Goal: Task Accomplishment & Management: Manage account settings

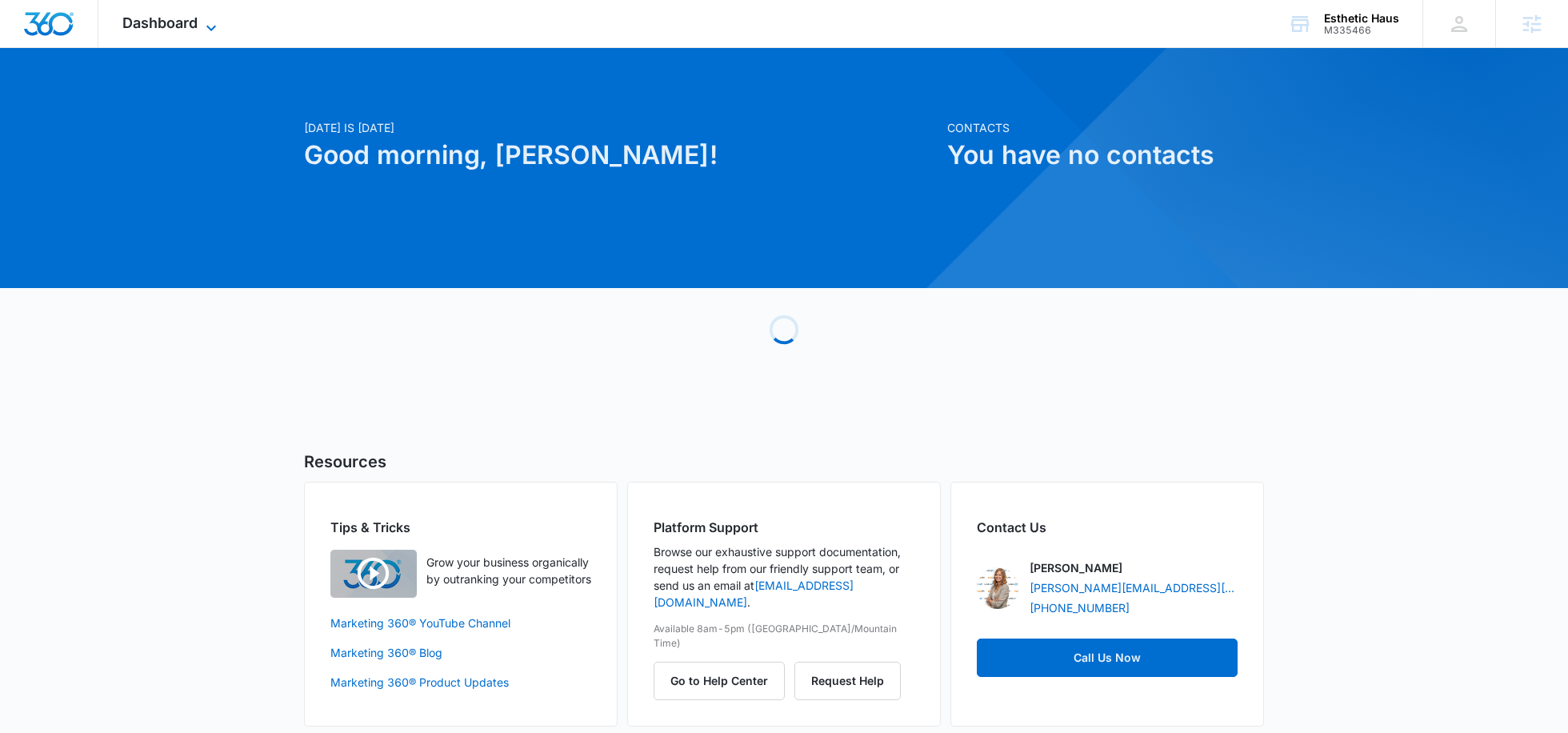
click at [186, 28] on span "Dashboard" at bounding box center [160, 22] width 75 height 16
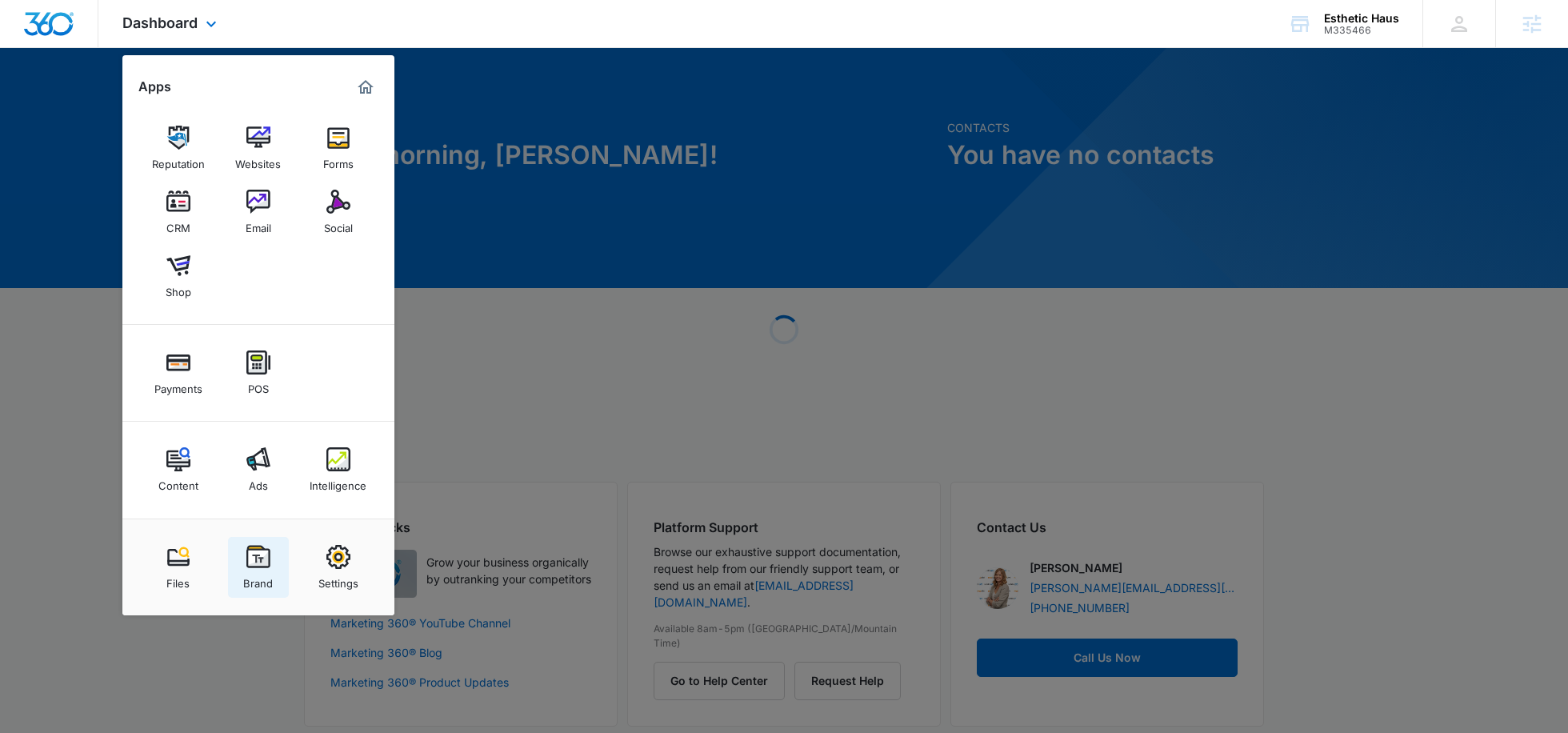
click at [256, 565] on img at bounding box center [258, 557] width 24 height 24
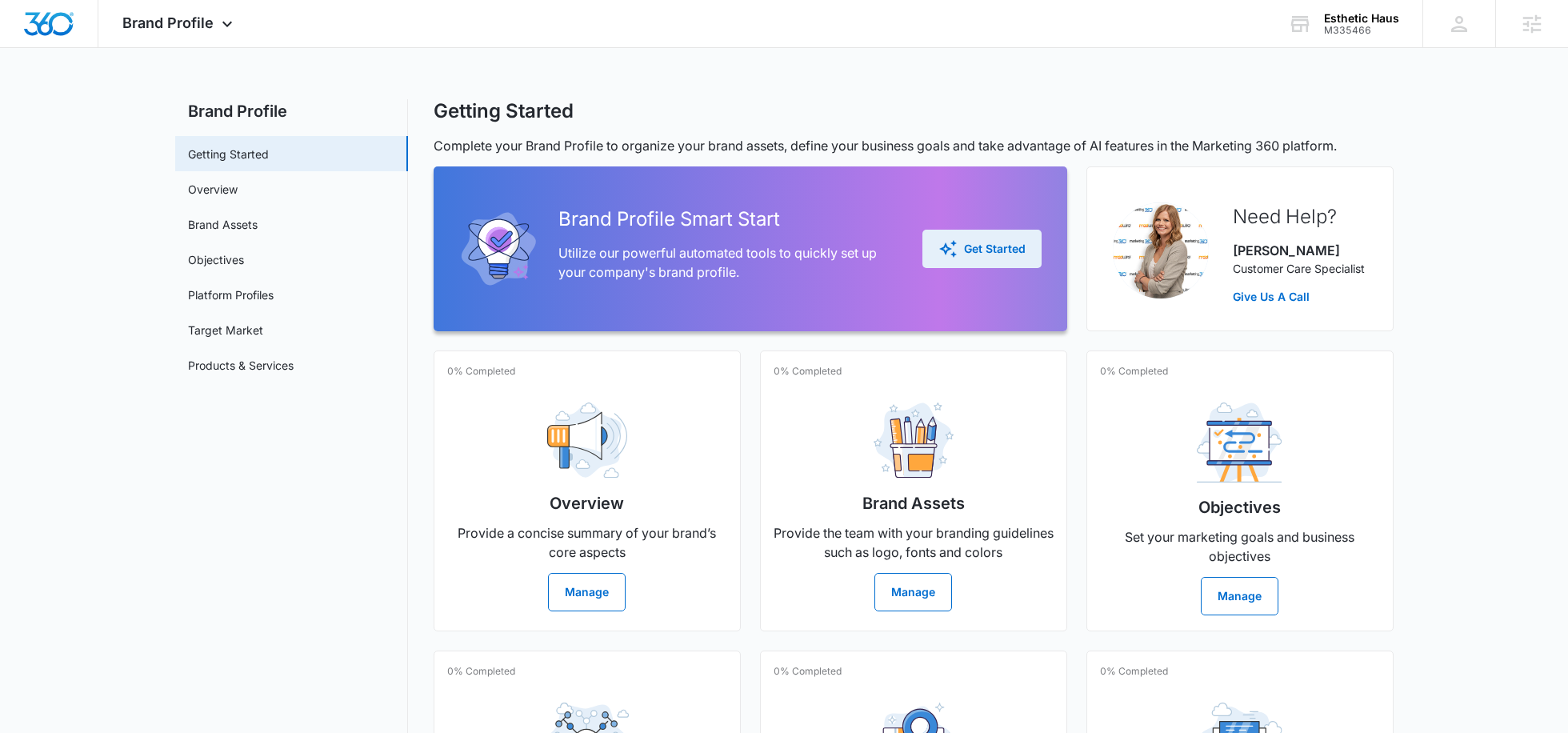
click at [993, 236] on button "Get Started" at bounding box center [981, 249] width 119 height 39
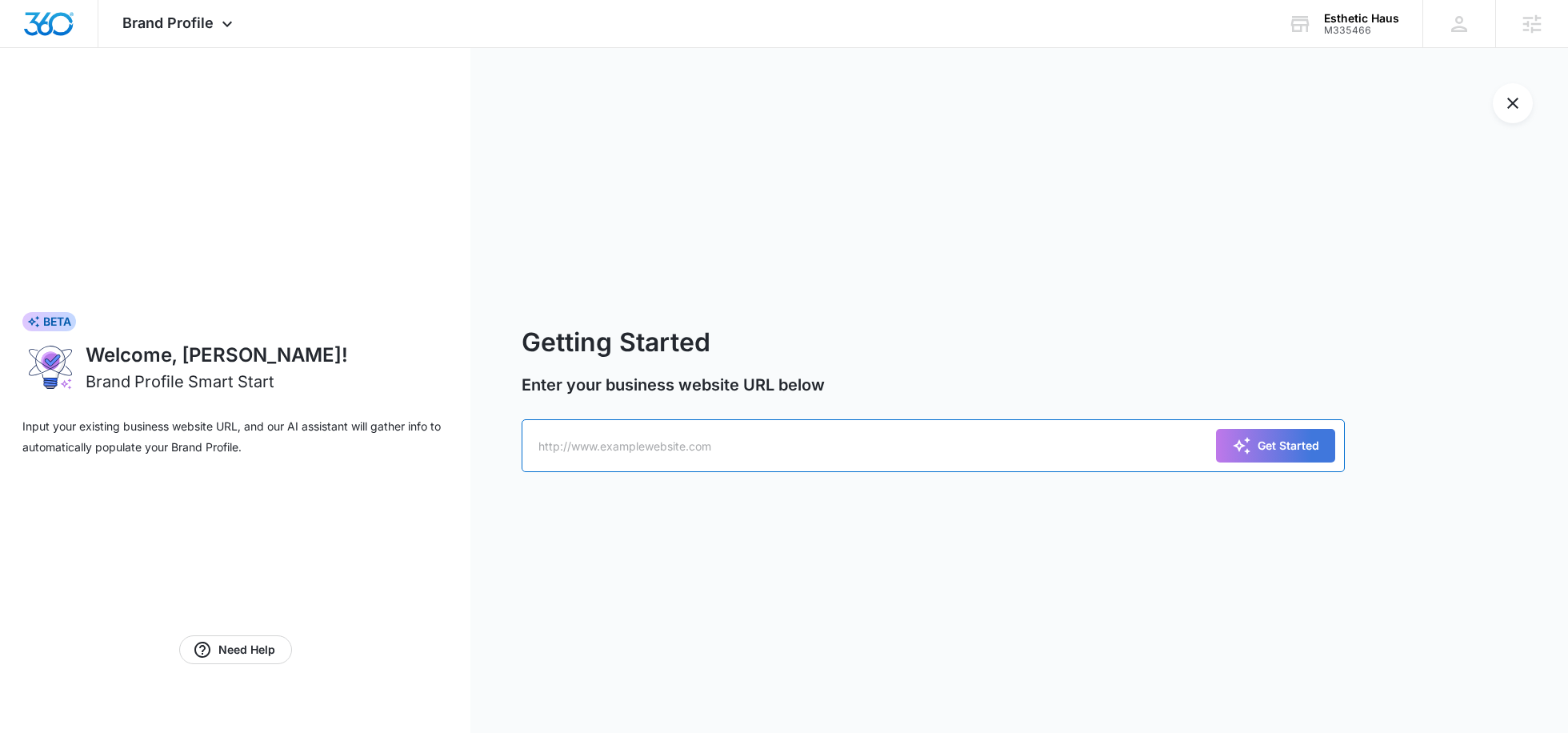
click at [686, 457] on input "text" at bounding box center [933, 445] width 823 height 53
paste input "https://esthetichaus.com/"
type input "https://esthetichaus.com/"
click at [1314, 458] on button "Get Started" at bounding box center [1275, 445] width 119 height 34
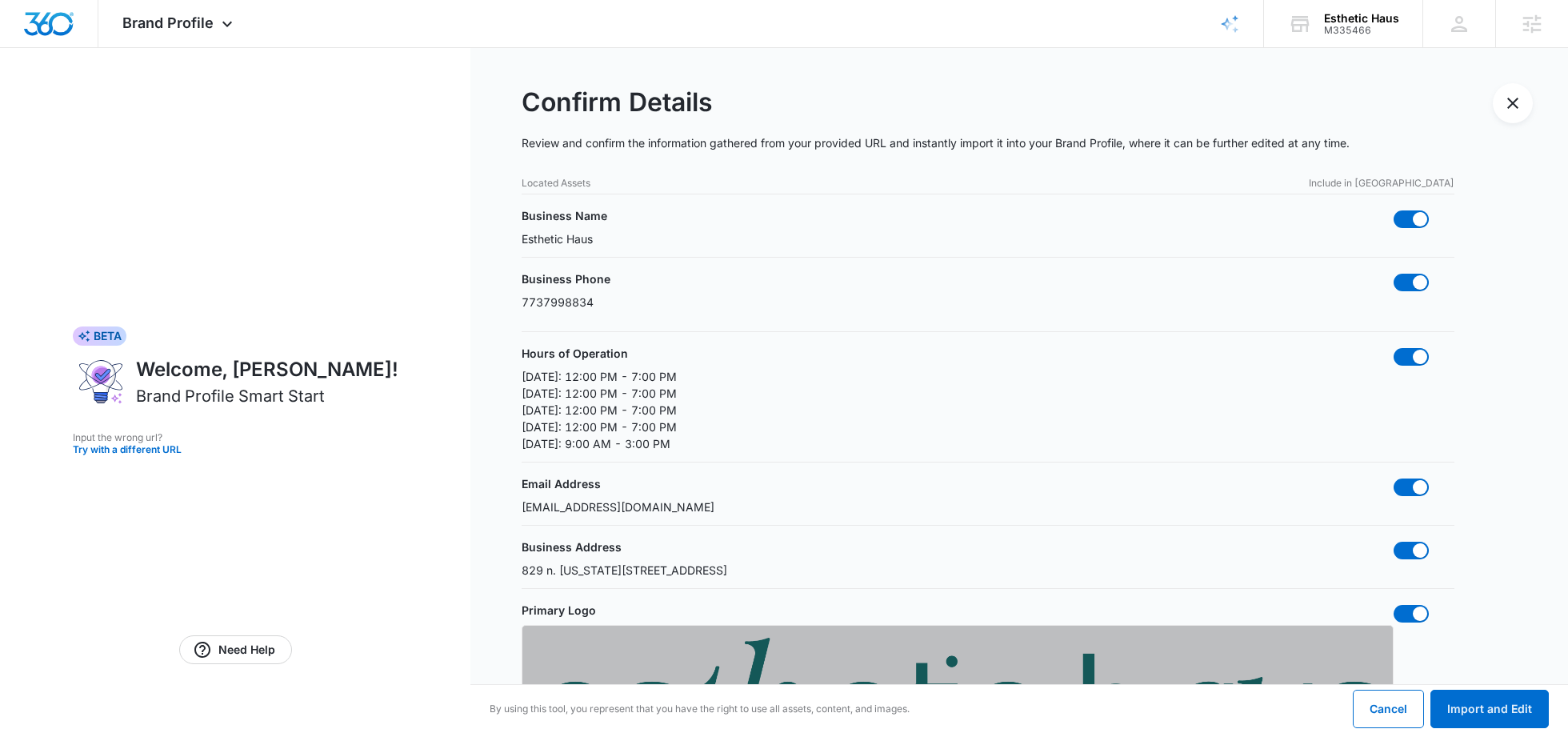
scroll to position [941, 0]
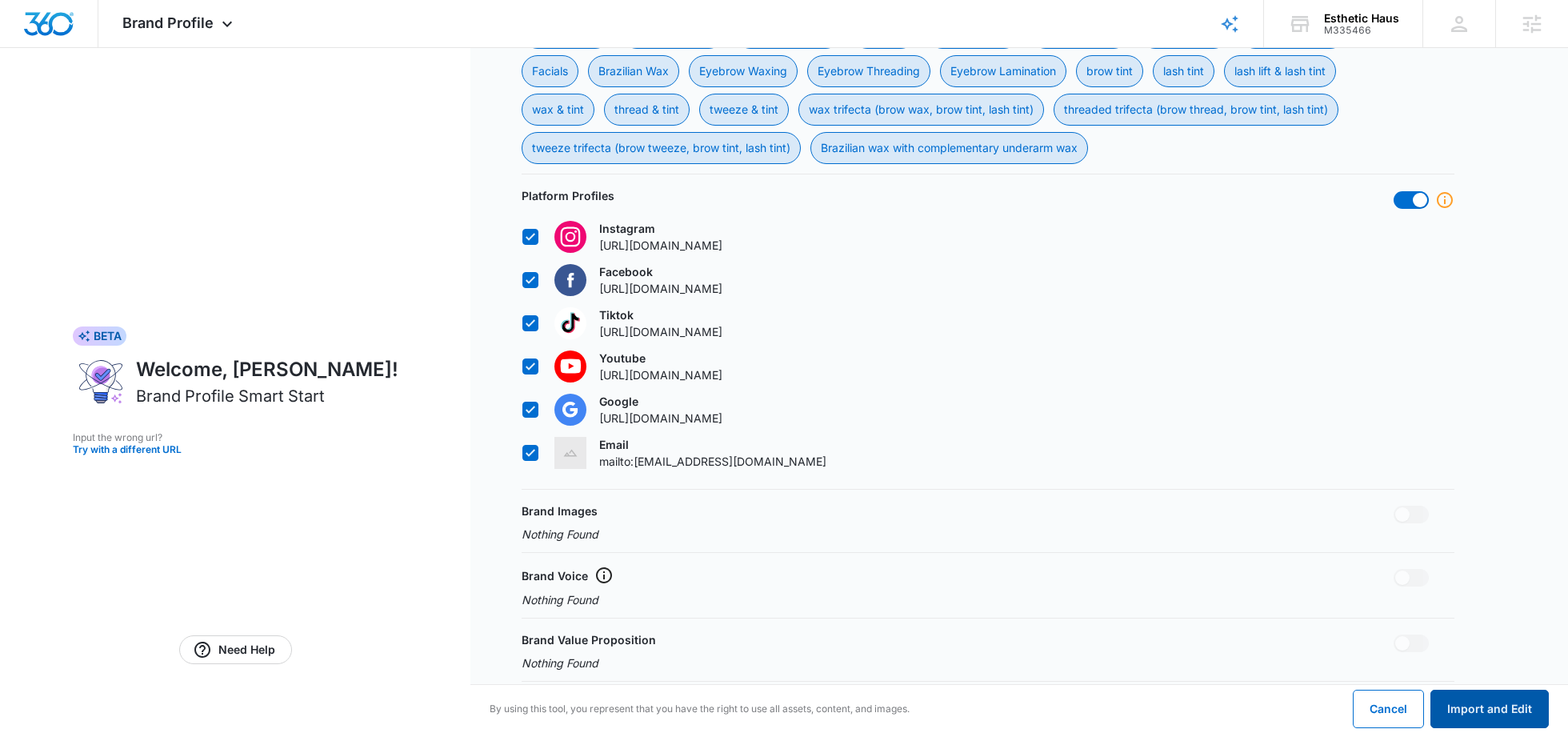
click at [1468, 705] on button "Import and Edit" at bounding box center [1489, 709] width 118 height 39
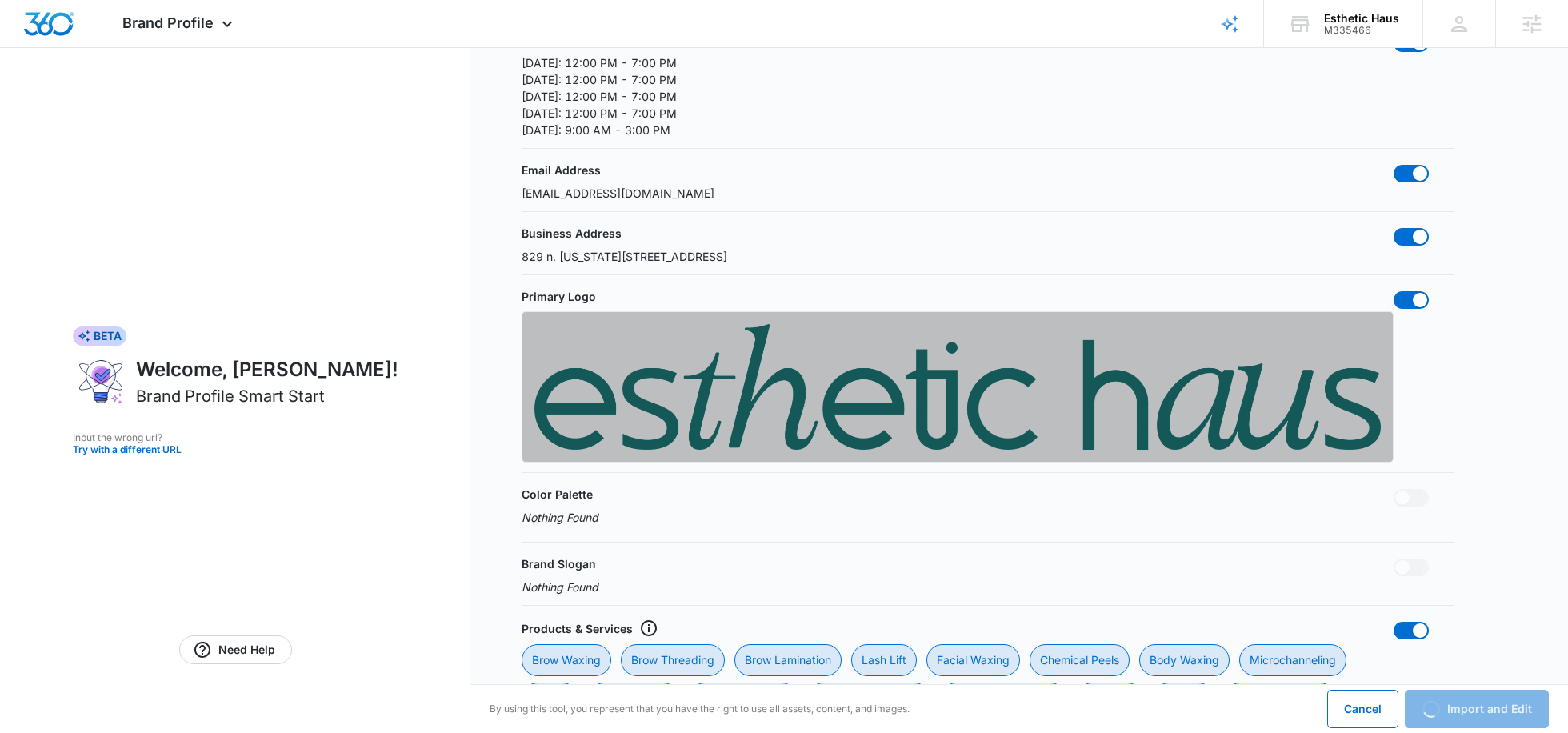
scroll to position [0, 0]
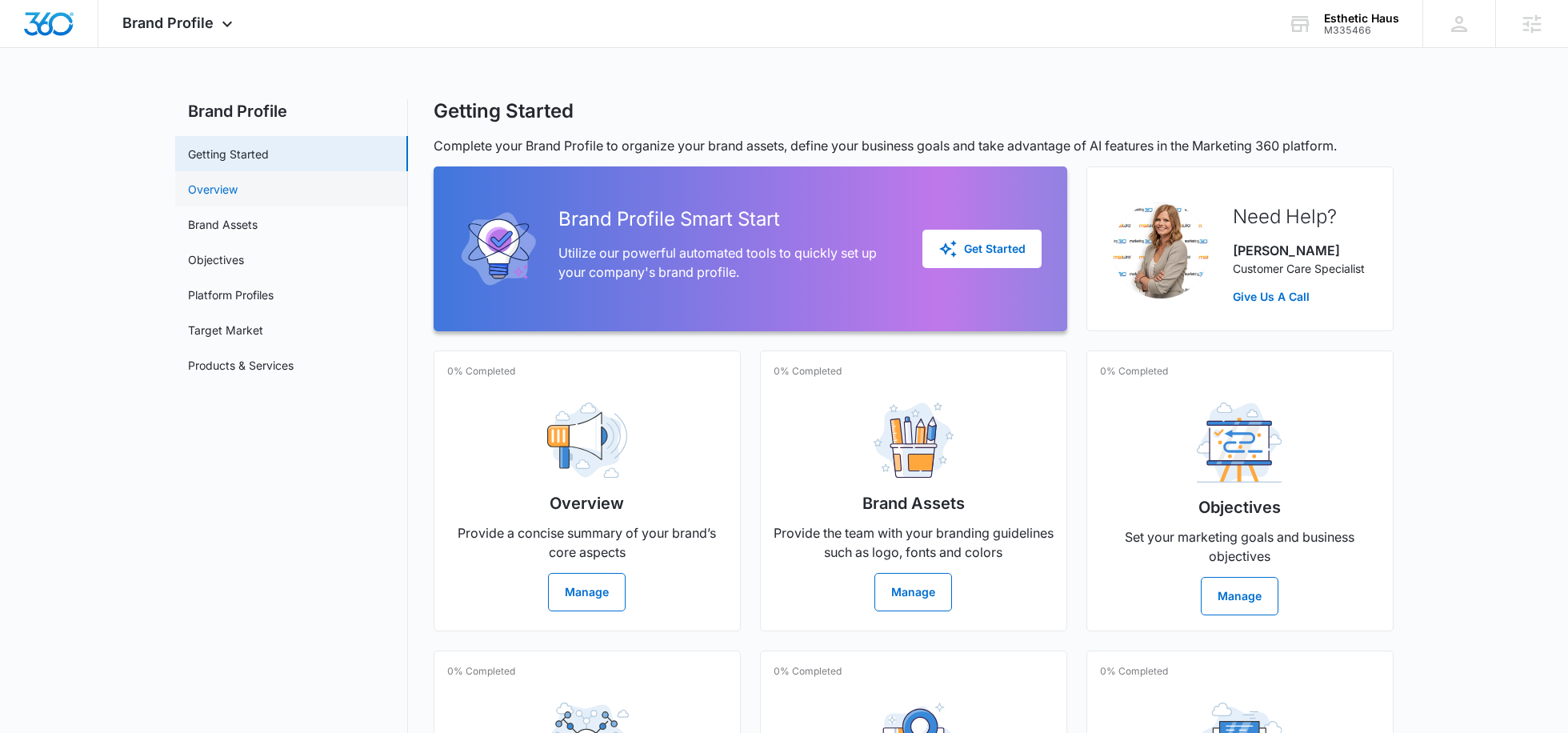
click at [237, 198] on link "Overview" at bounding box center [212, 189] width 49 height 16
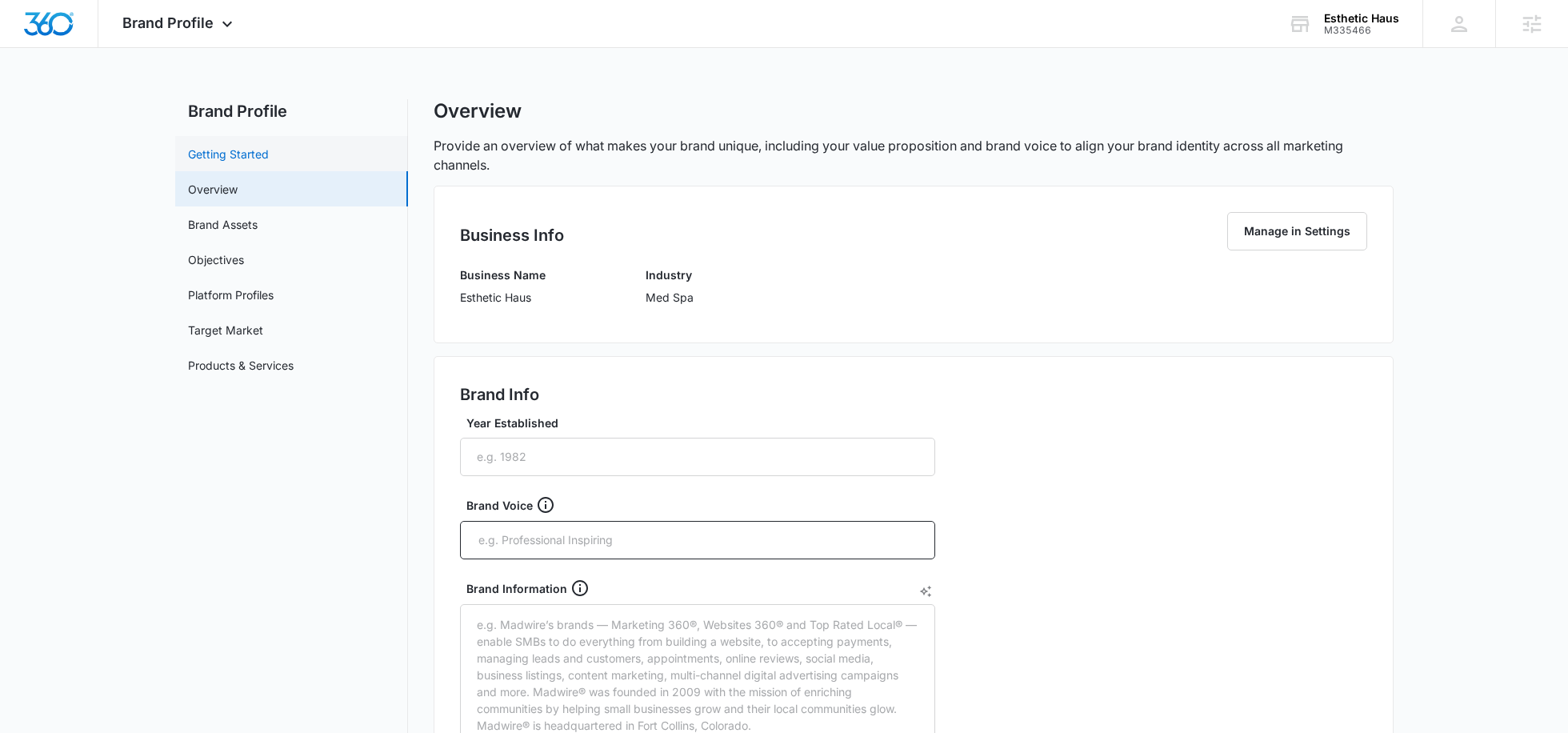
click at [255, 145] on link "Getting Started" at bounding box center [227, 153] width 80 height 16
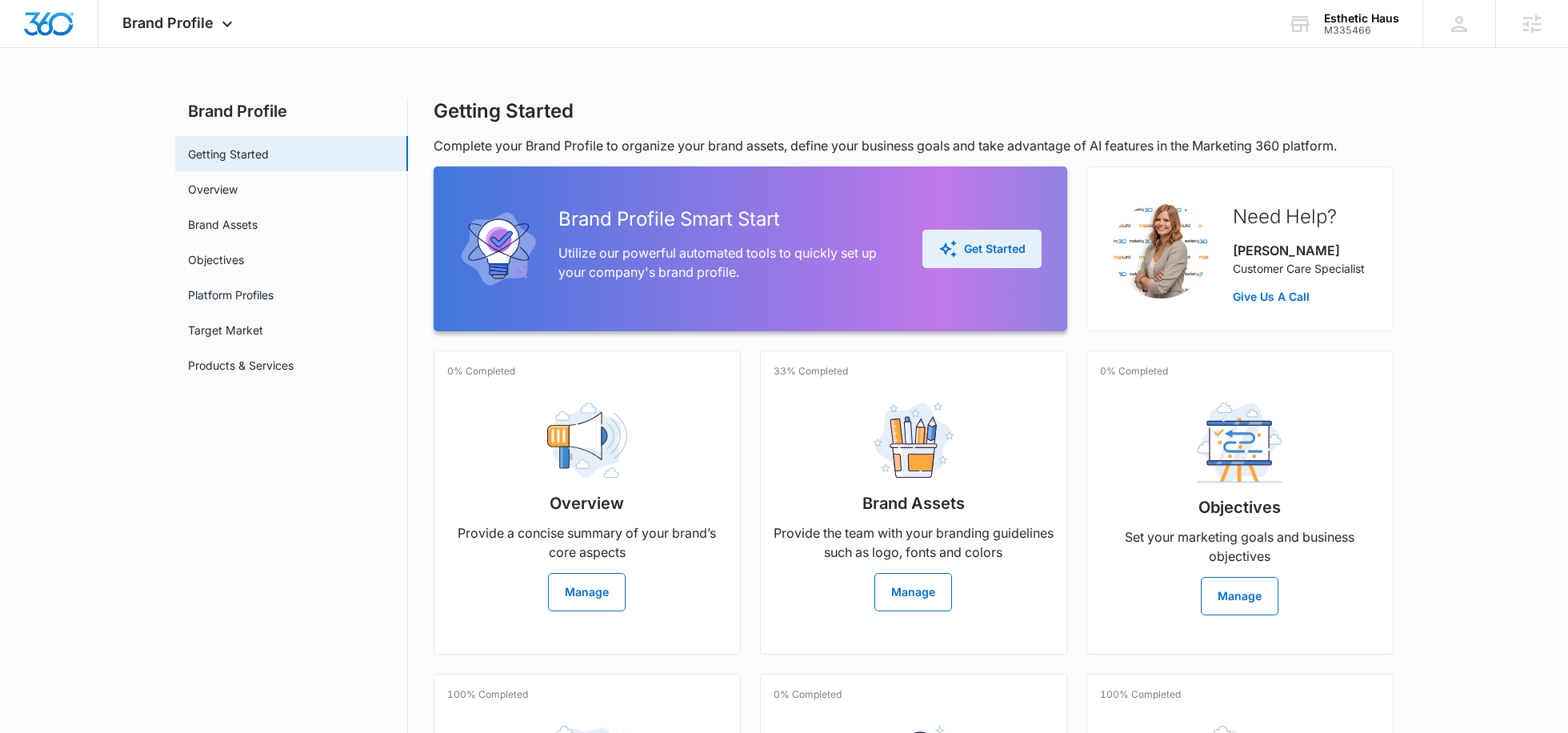
click at [966, 252] on div "Get Started" at bounding box center [981, 249] width 87 height 19
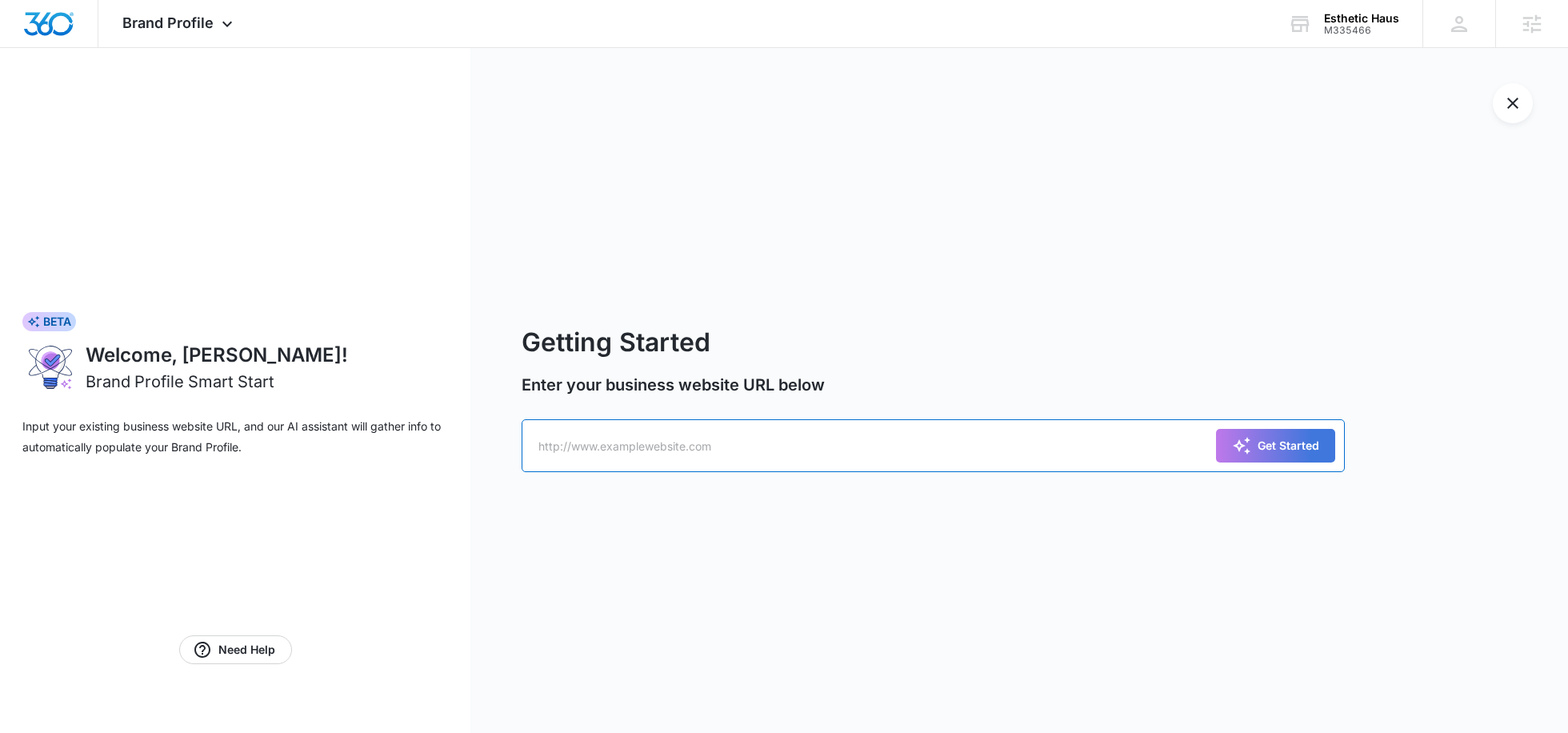
click at [652, 454] on input "text" at bounding box center [933, 445] width 823 height 53
paste input "https://esthetichaus.com/"
type input "https://esthetichaus.com/"
click at [1321, 436] on button "Get Started" at bounding box center [1275, 445] width 119 height 34
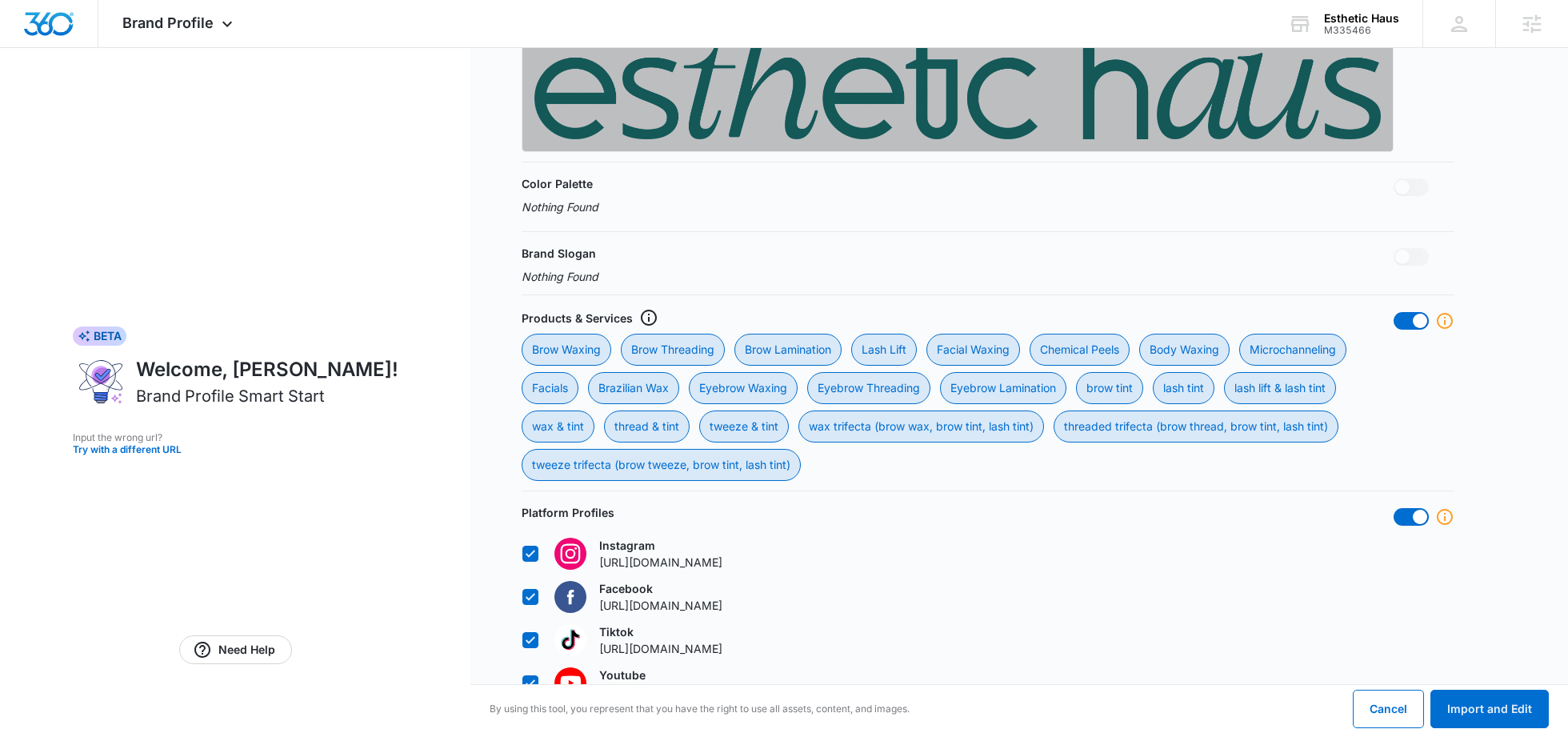
scroll to position [714, 0]
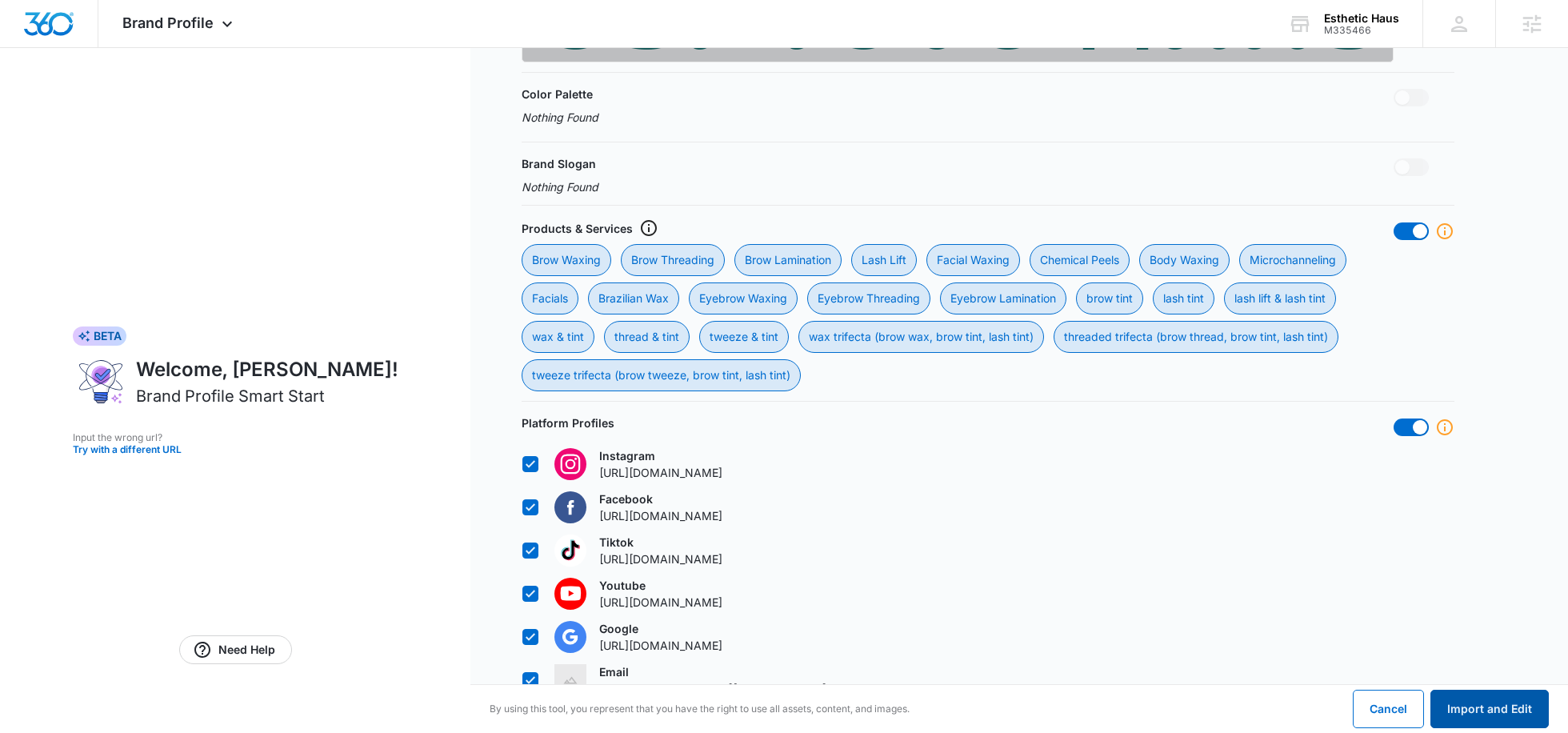
click at [1492, 706] on button "Import and Edit" at bounding box center [1489, 709] width 118 height 39
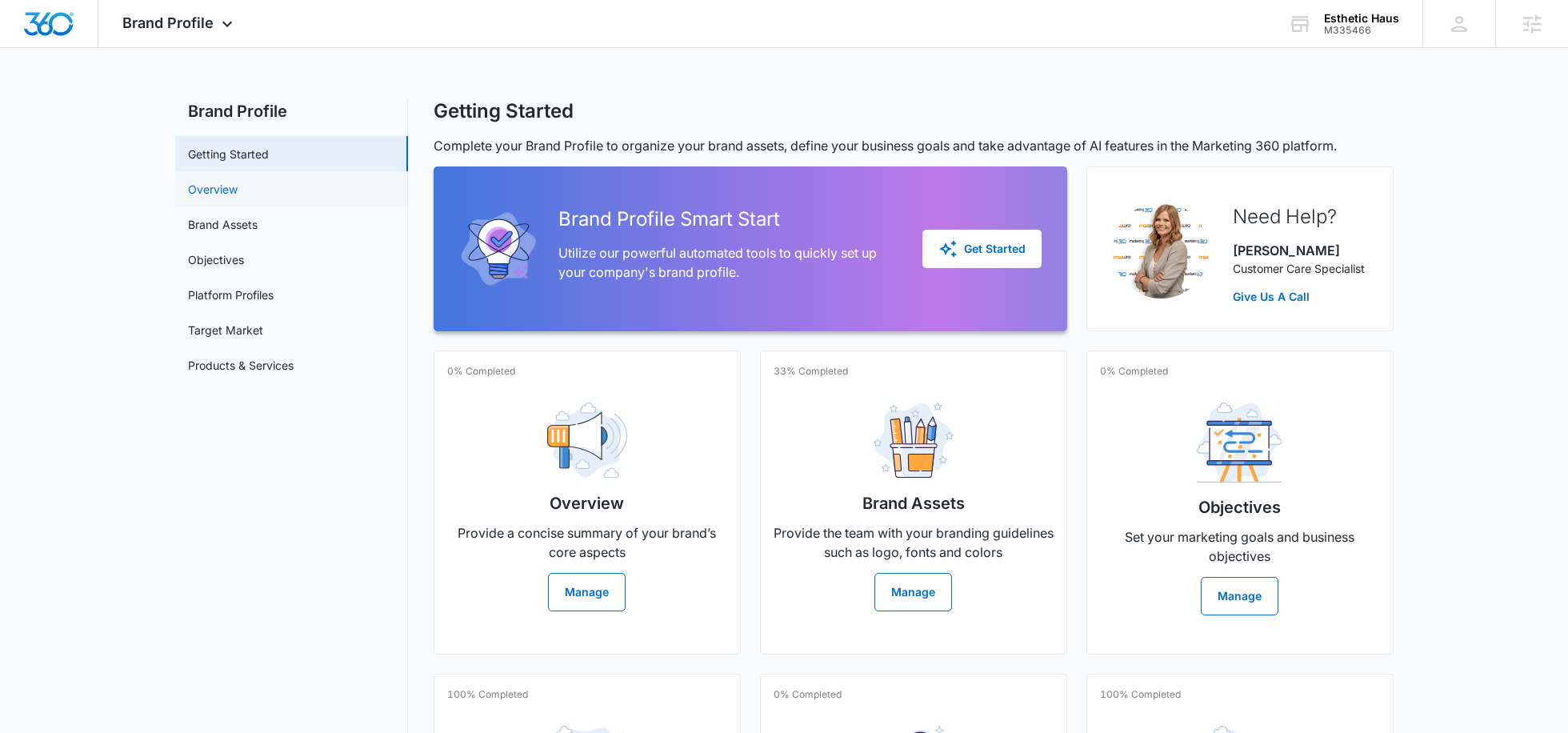
click at [237, 190] on link "Overview" at bounding box center [212, 189] width 49 height 16
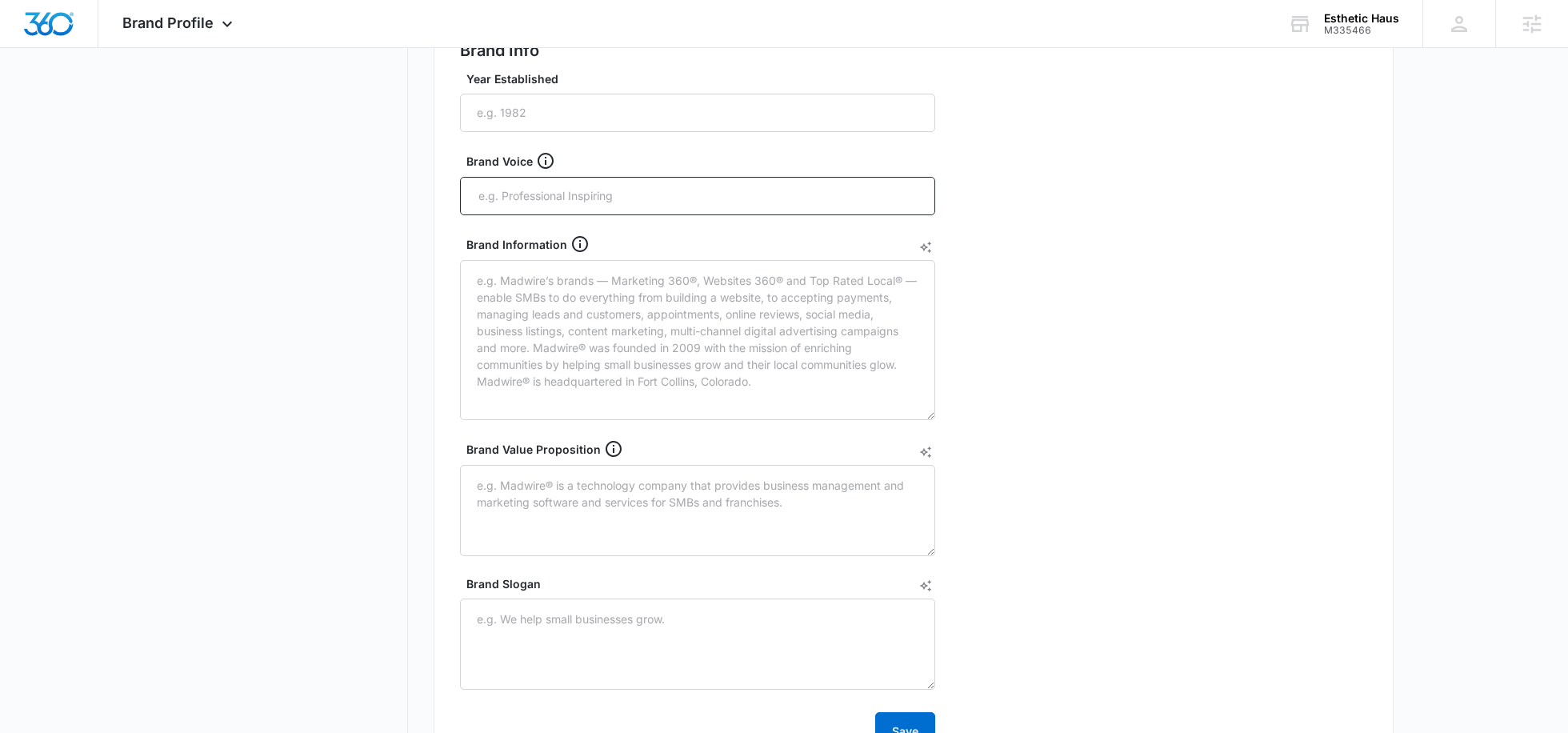
scroll to position [728, 0]
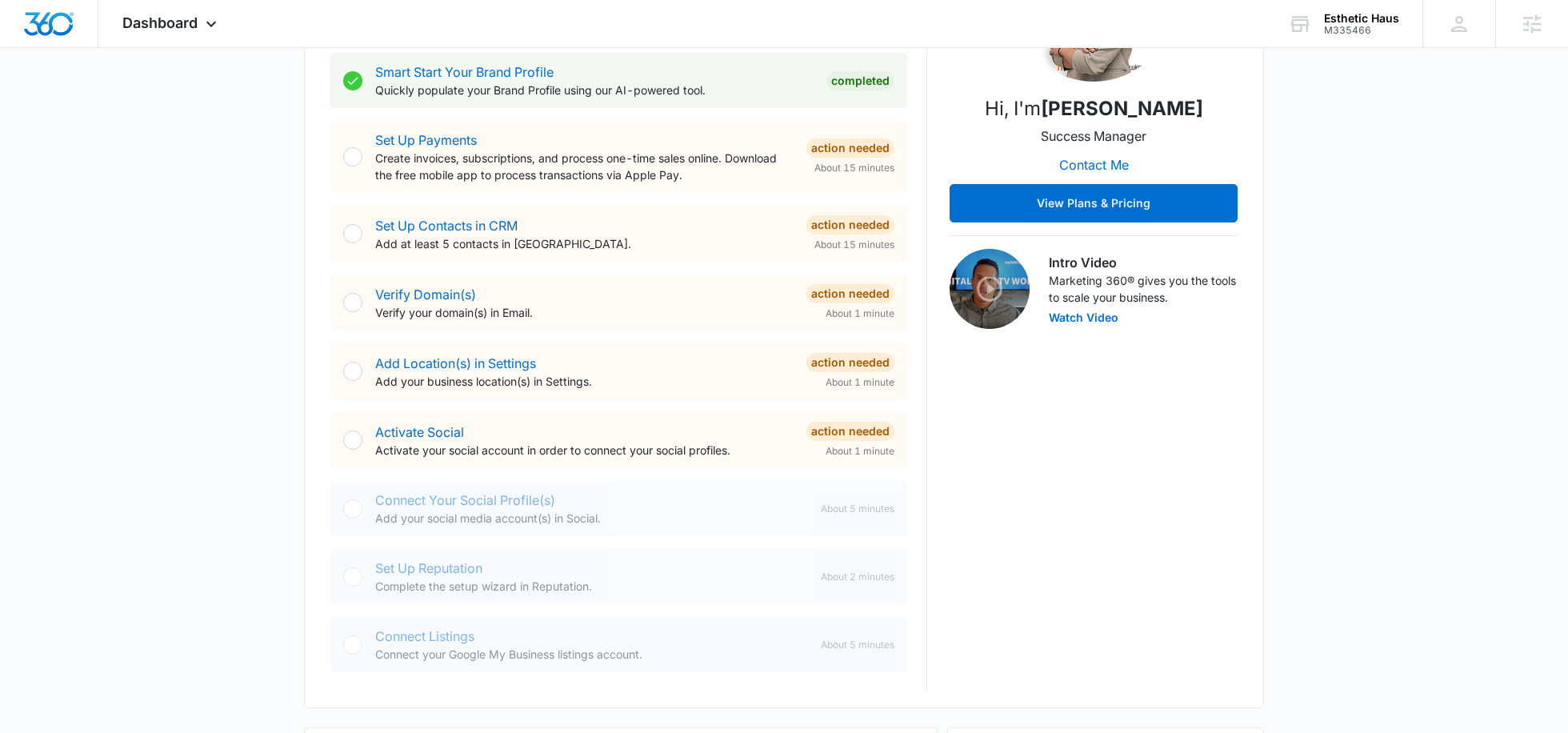
scroll to position [324, 0]
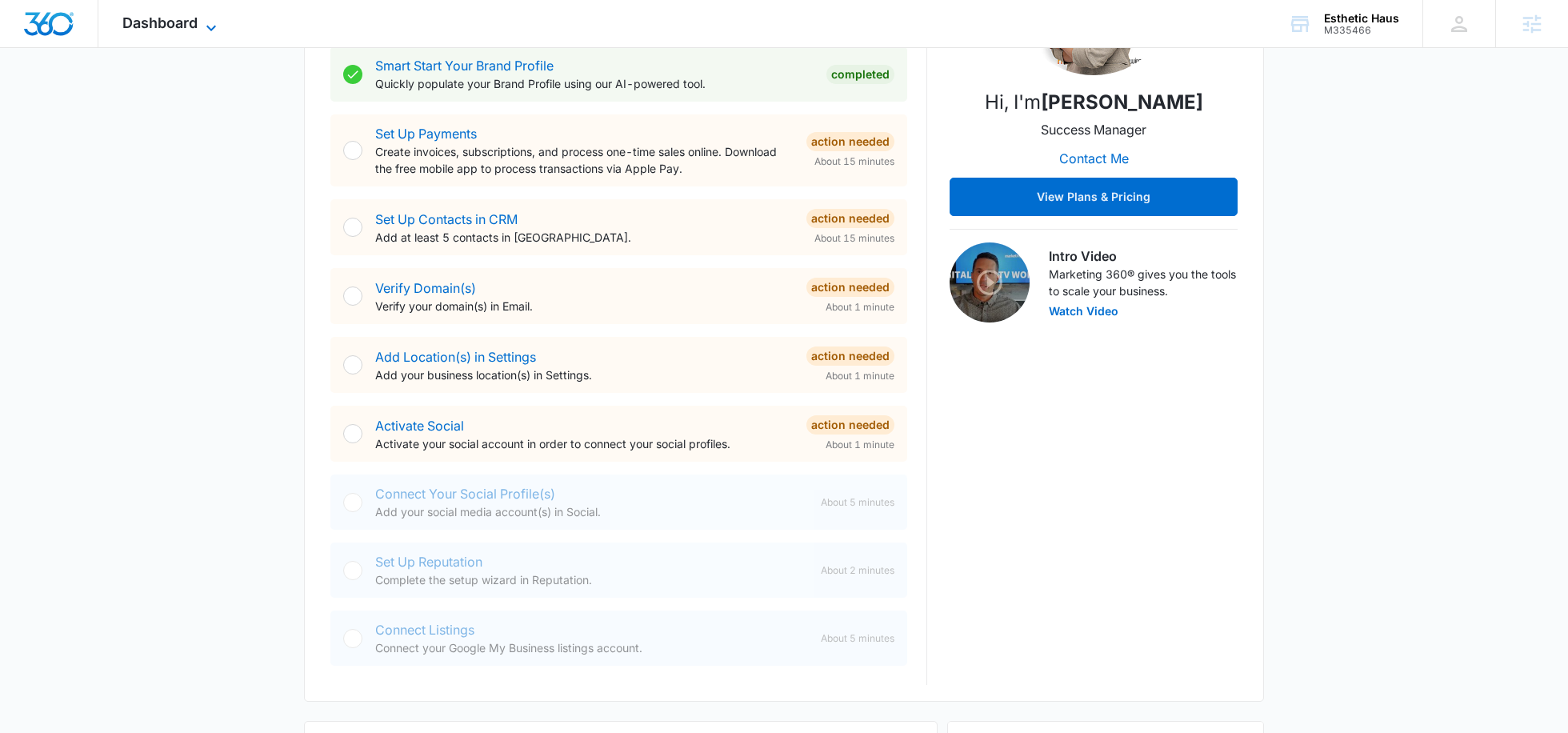
click at [201, 33] on icon at bounding box center [211, 28] width 19 height 19
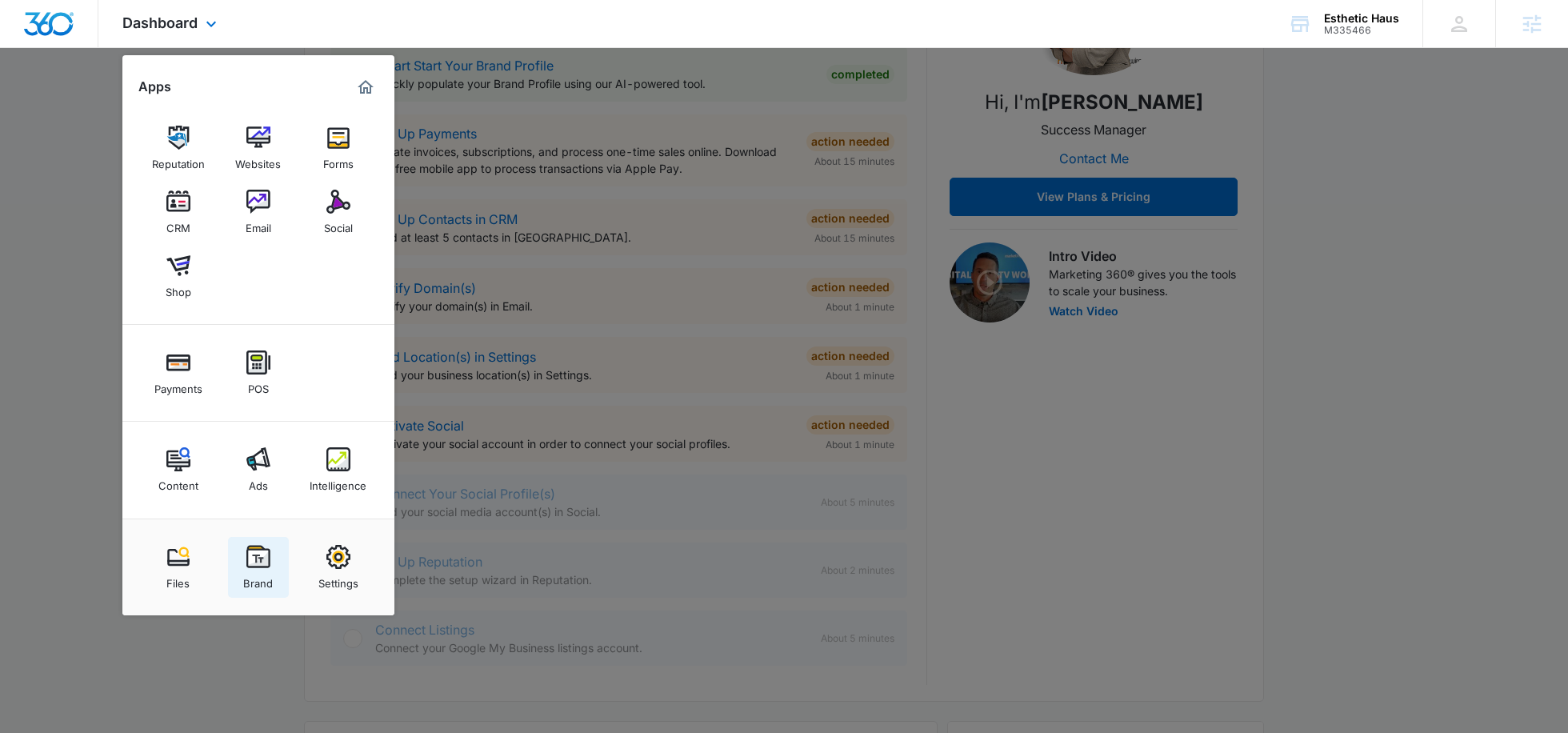
click at [256, 565] on img at bounding box center [258, 557] width 24 height 24
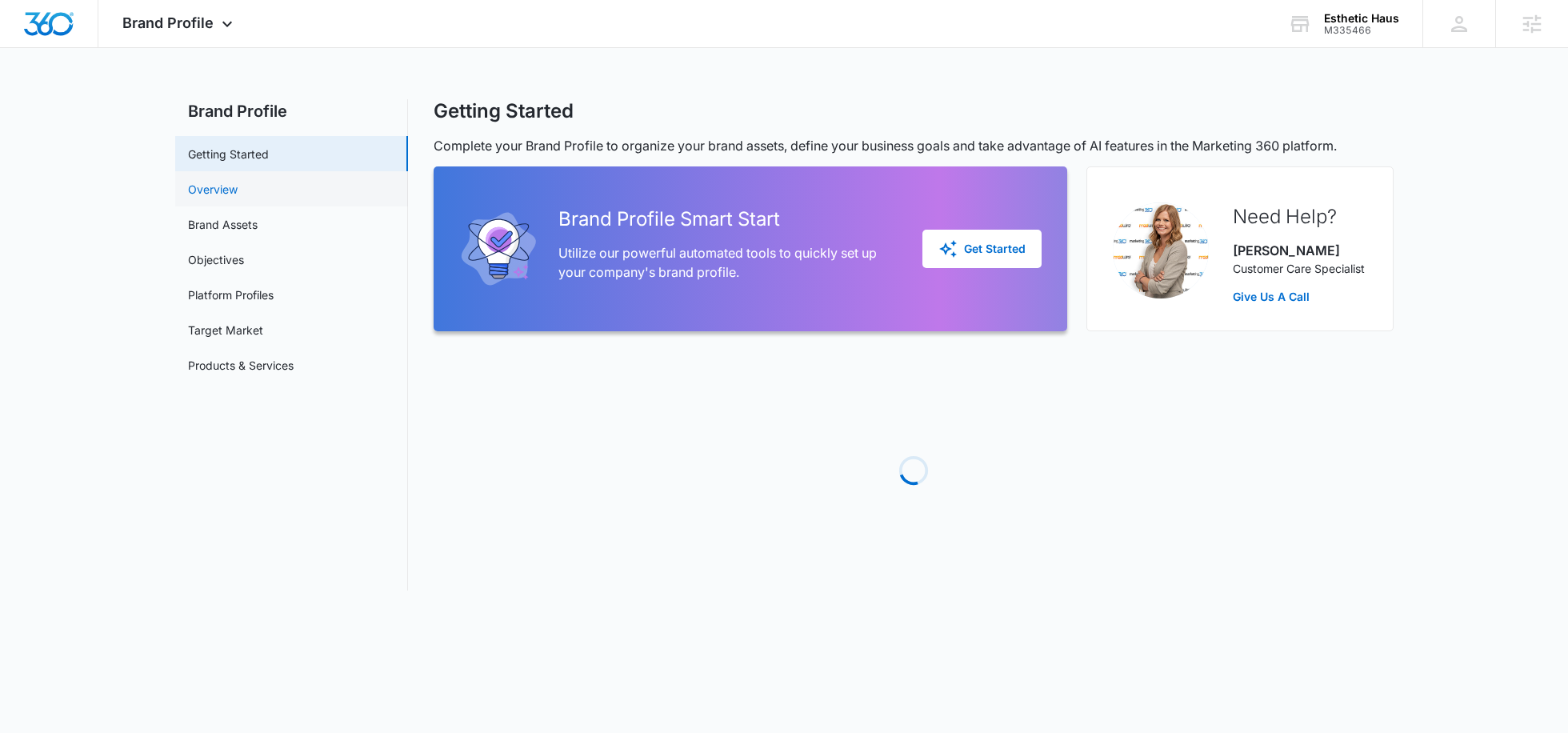
click at [236, 193] on link "Overview" at bounding box center [212, 189] width 49 height 16
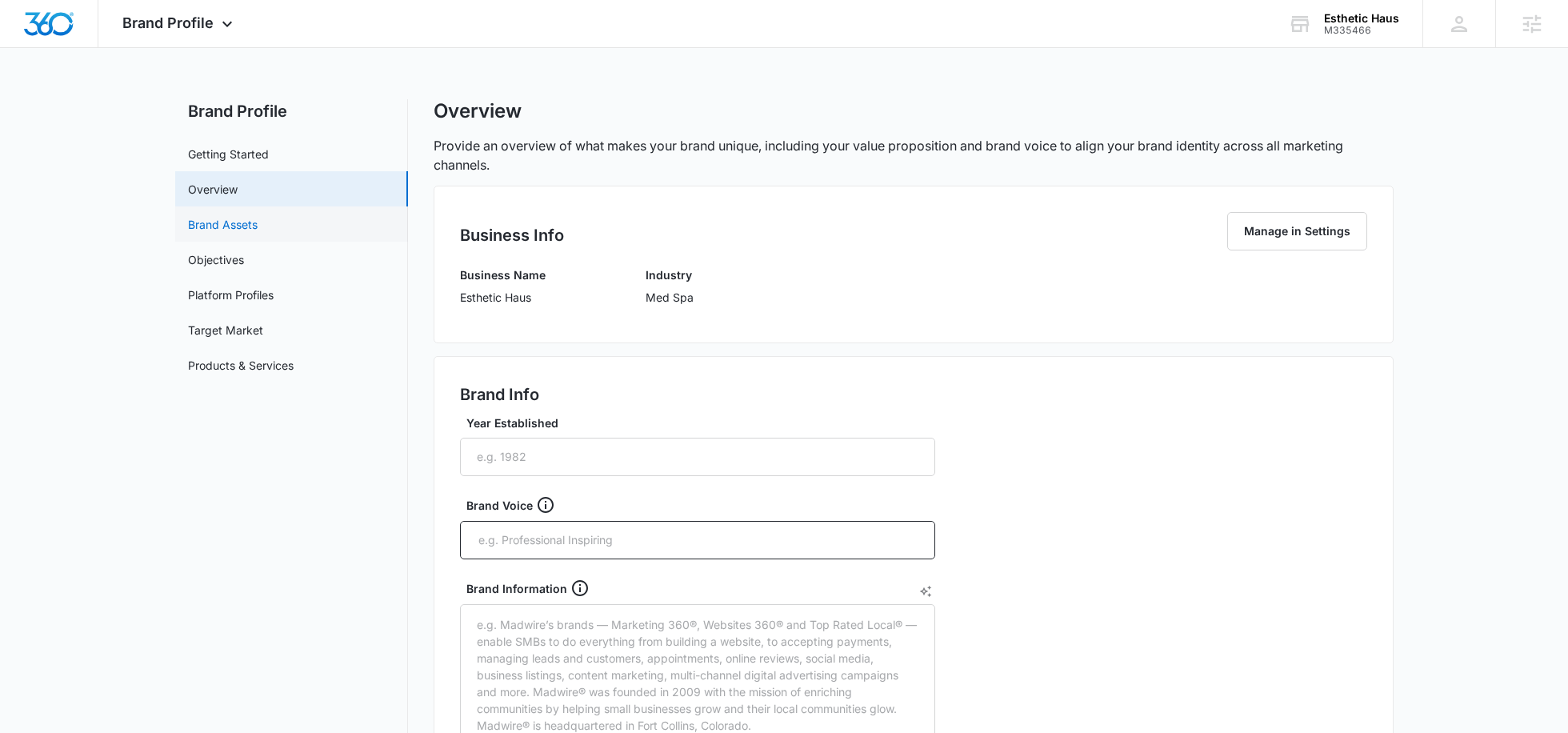
click at [257, 230] on link "Brand Assets" at bounding box center [223, 224] width 70 height 16
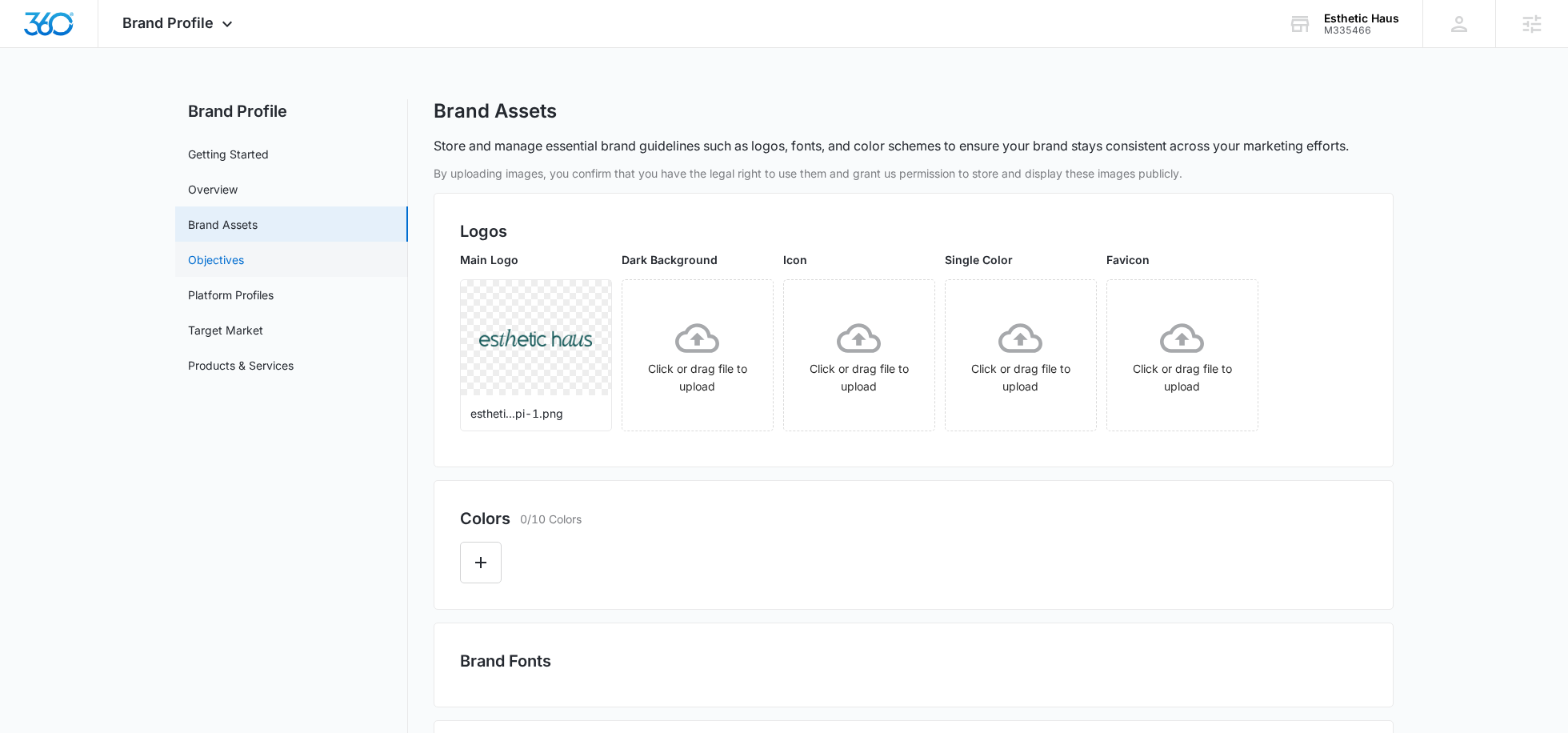
click at [220, 267] on link "Objectives" at bounding box center [216, 259] width 56 height 16
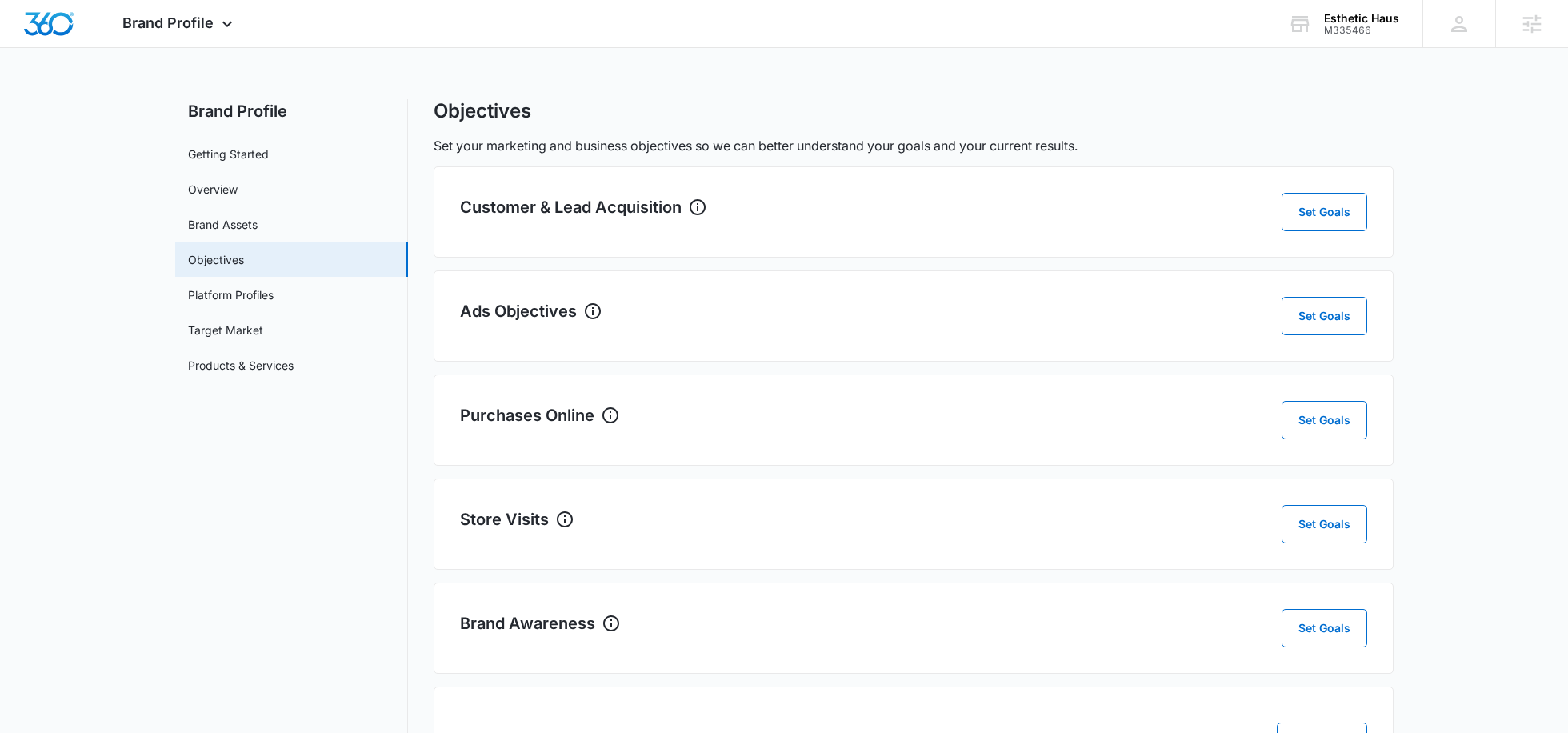
scroll to position [93, 0]
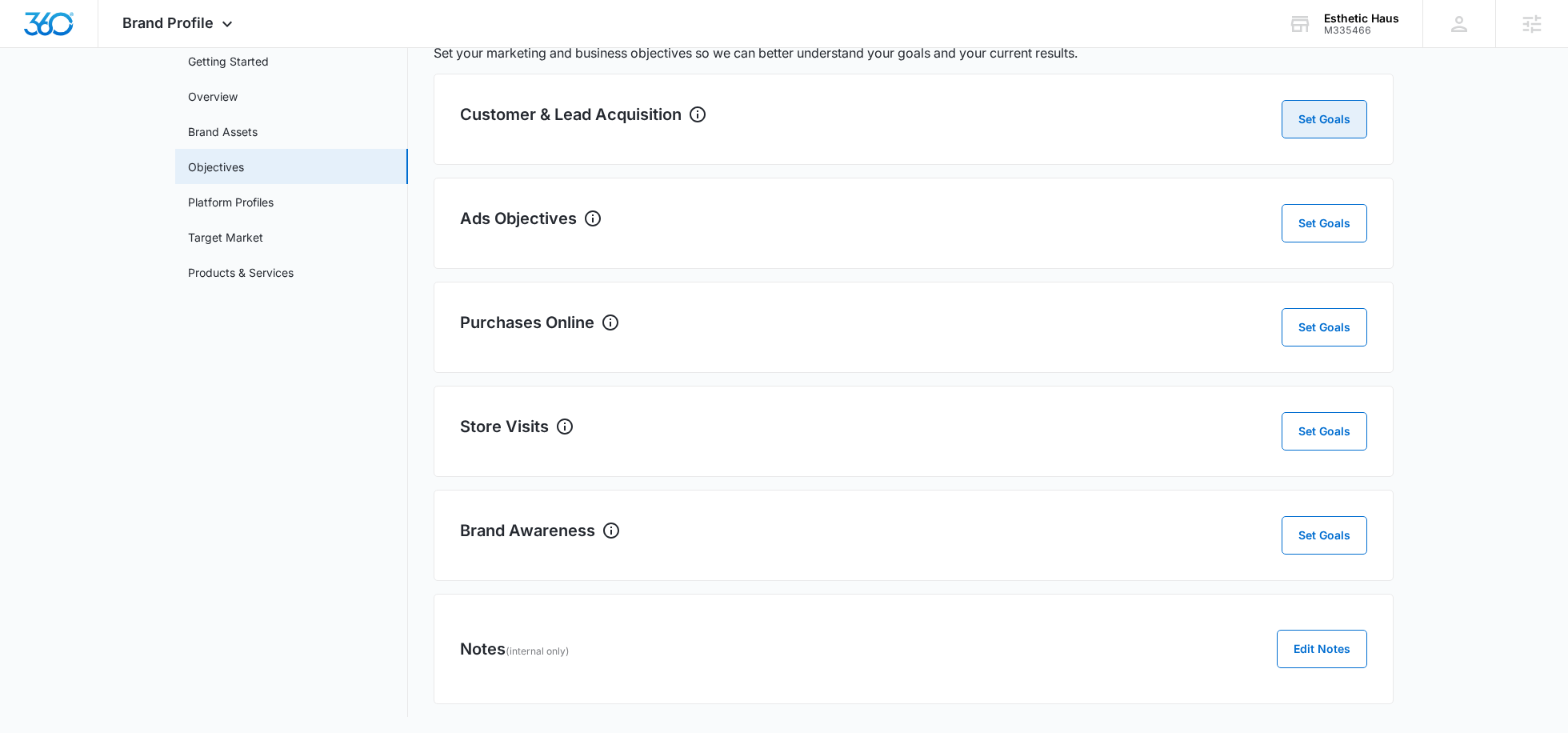
click at [1332, 132] on button "Set Goals" at bounding box center [1324, 119] width 85 height 39
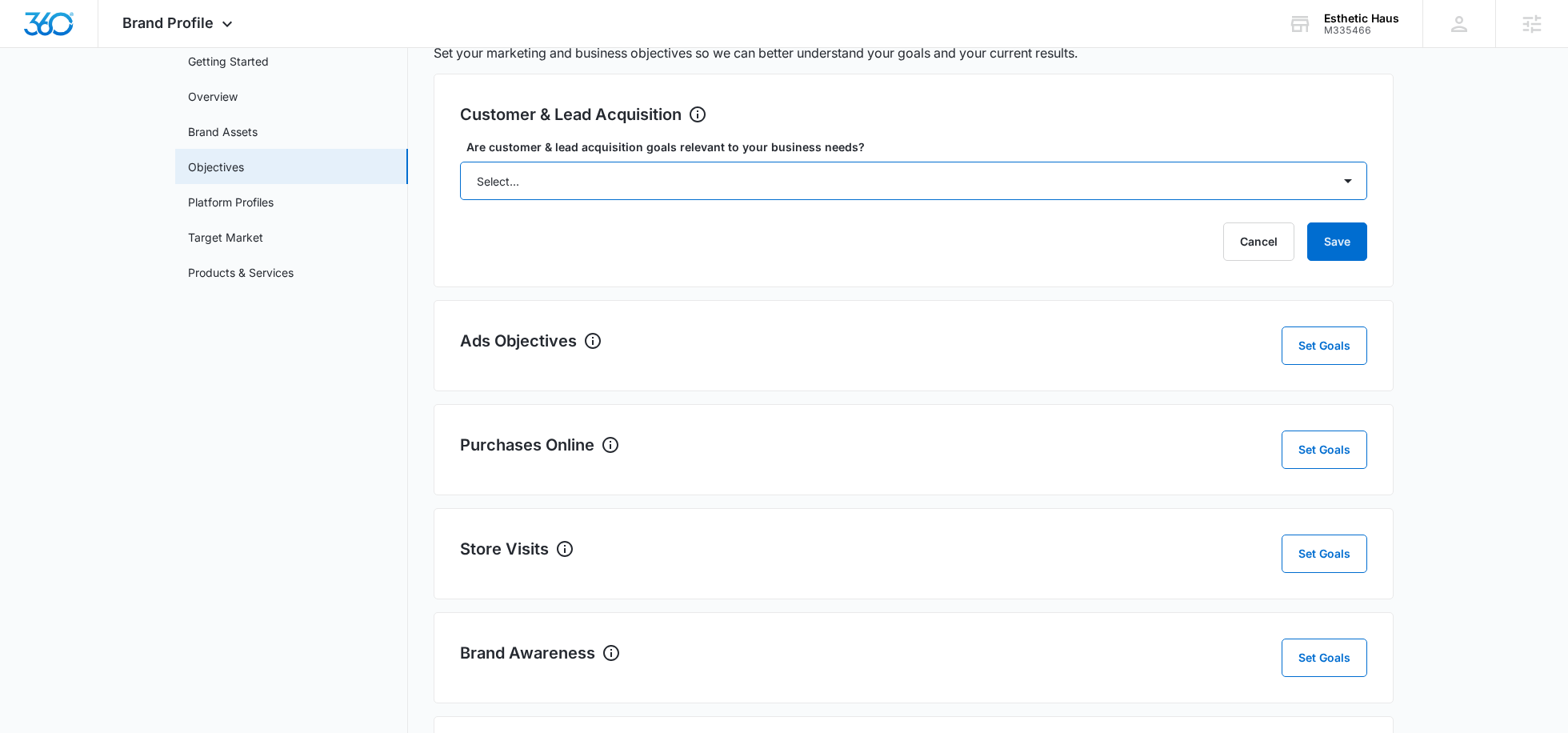
click at [730, 177] on select "Select... Yes No Yes, but don't currently have the data" at bounding box center [913, 181] width 907 height 39
select select "yes, but later"
click at [460, 162] on select "Select... Yes No Yes, but don't currently have the data" at bounding box center [913, 181] width 907 height 39
click at [1324, 242] on button "Save" at bounding box center [1337, 242] width 60 height 39
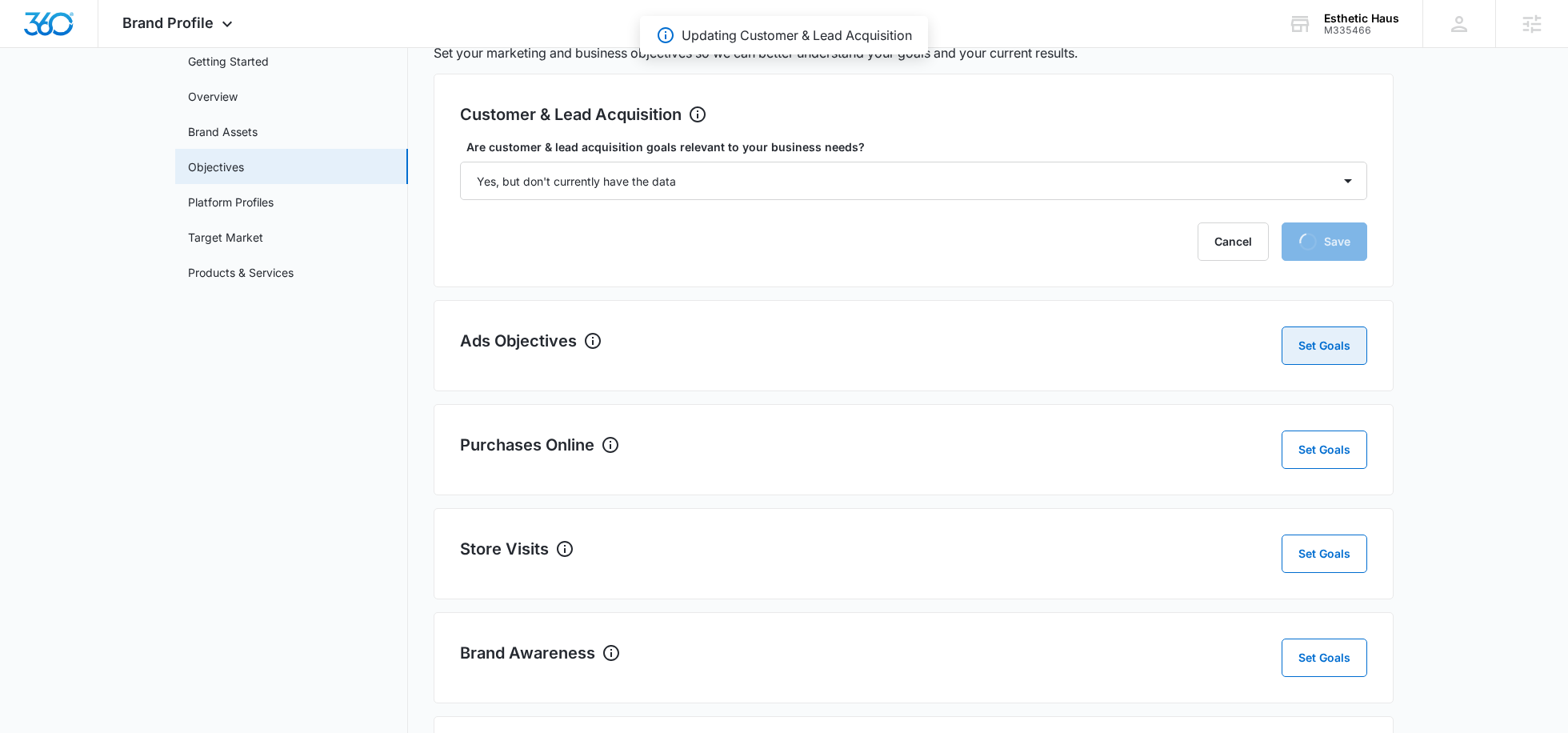
click at [1306, 362] on button "Set Goals" at bounding box center [1324, 346] width 85 height 39
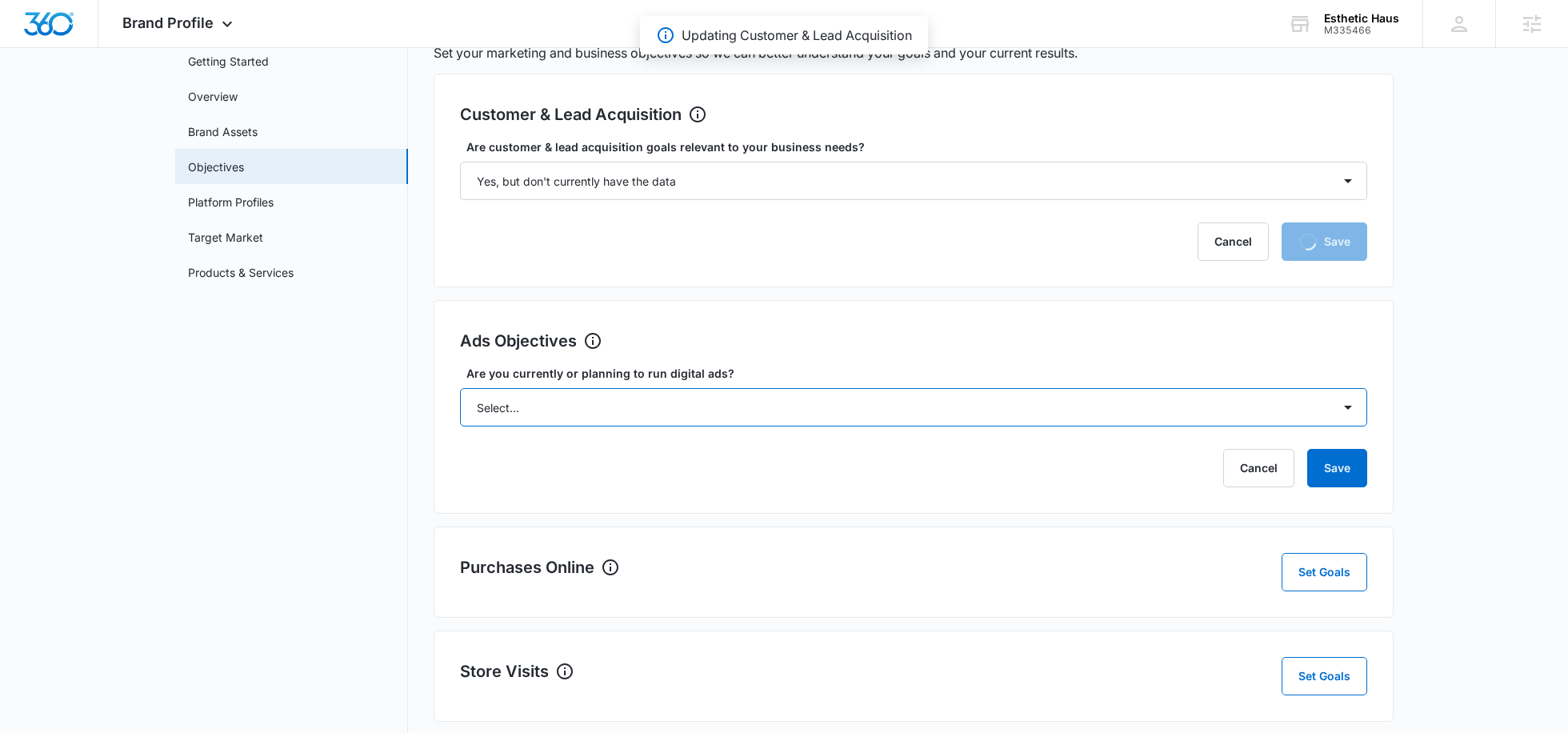
click at [585, 412] on select "Select... Yes No Yes, but don't currently have the data" at bounding box center [913, 408] width 907 height 39
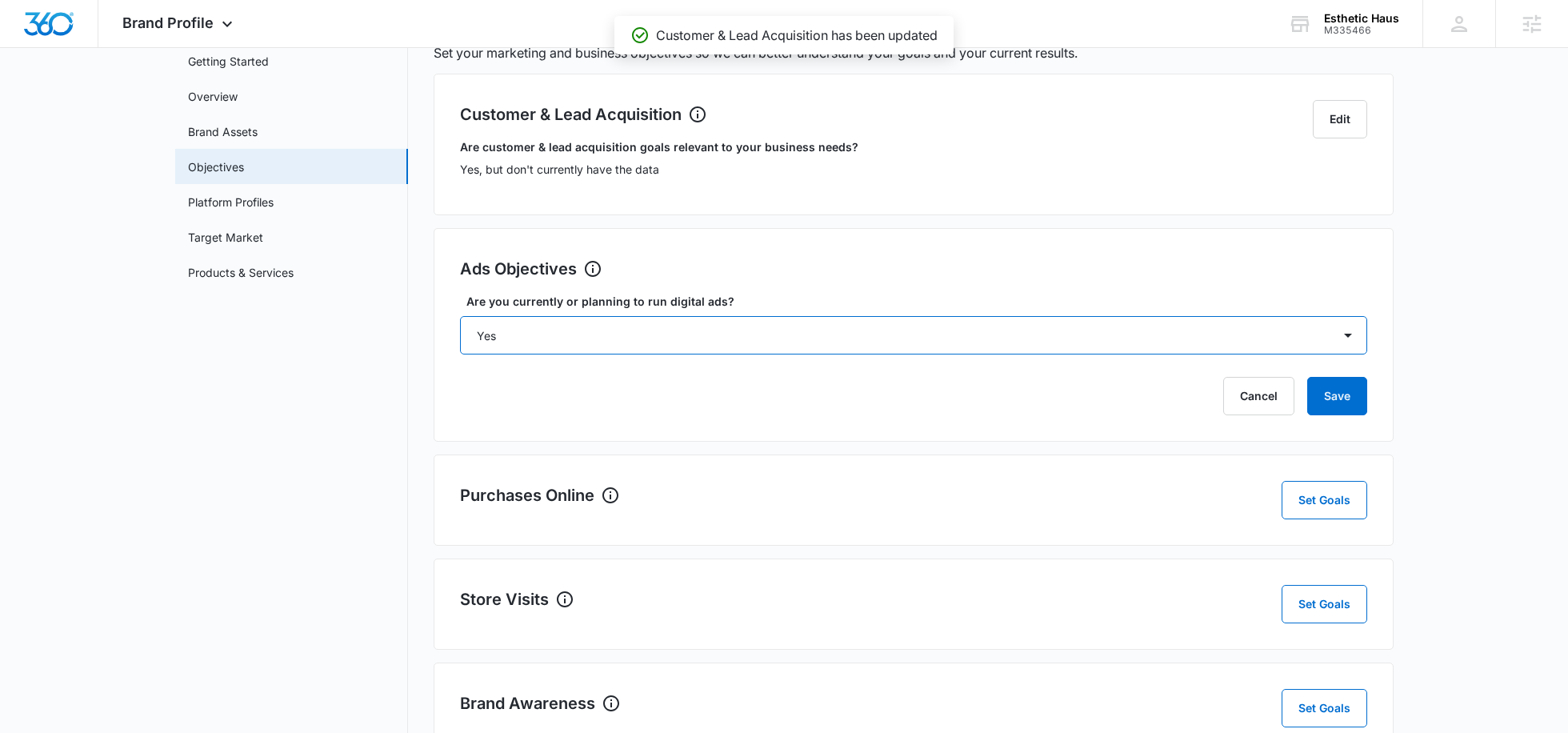
click at [460, 316] on select "Select... Yes No Yes, but don't currently have the data" at bounding box center [913, 335] width 907 height 39
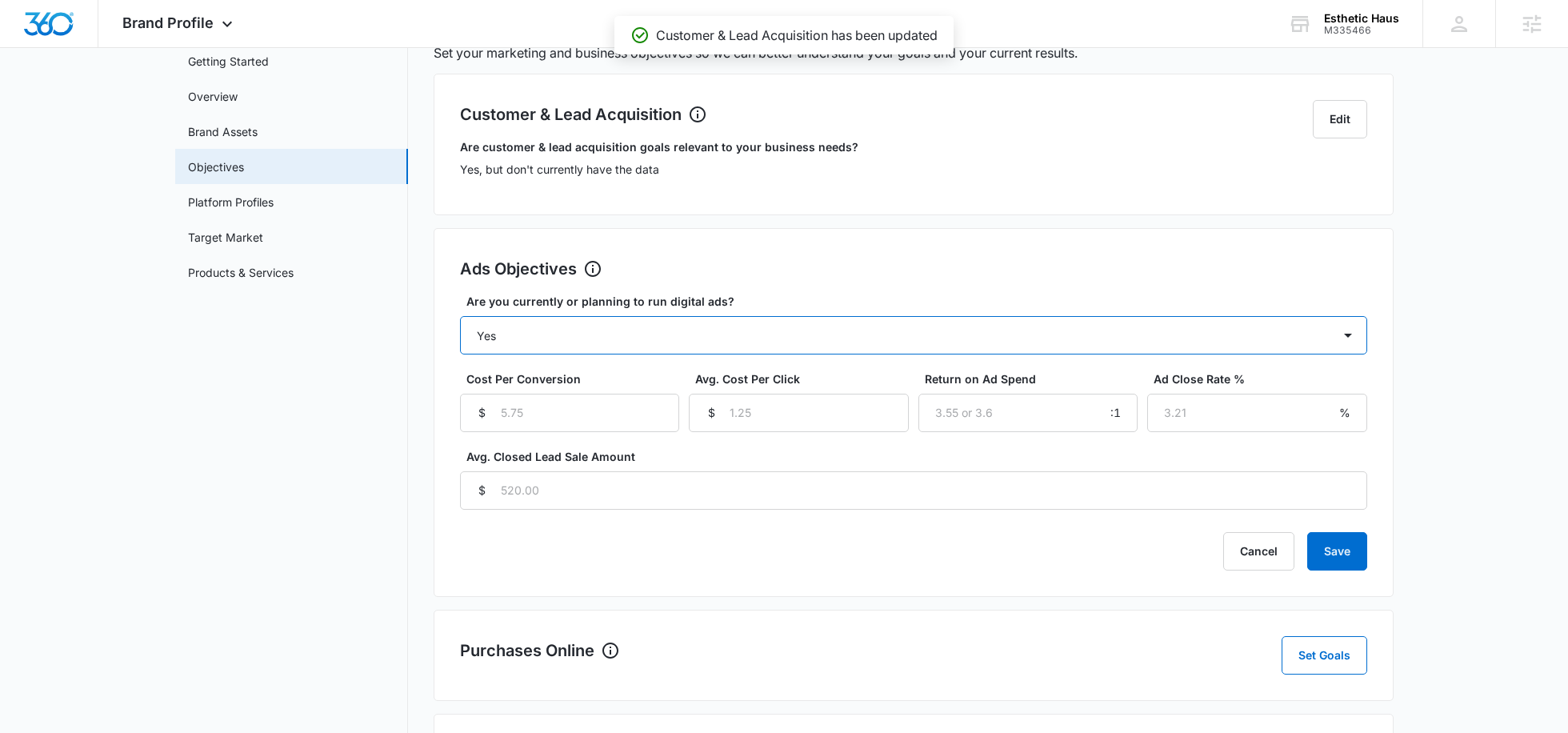
click at [1138, 335] on select "Select... Yes No Yes, but don't currently have the data" at bounding box center [913, 335] width 907 height 39
select select "yes, but later"
click at [460, 316] on select "Select... Yes No Yes, but don't currently have the data" at bounding box center [913, 335] width 907 height 39
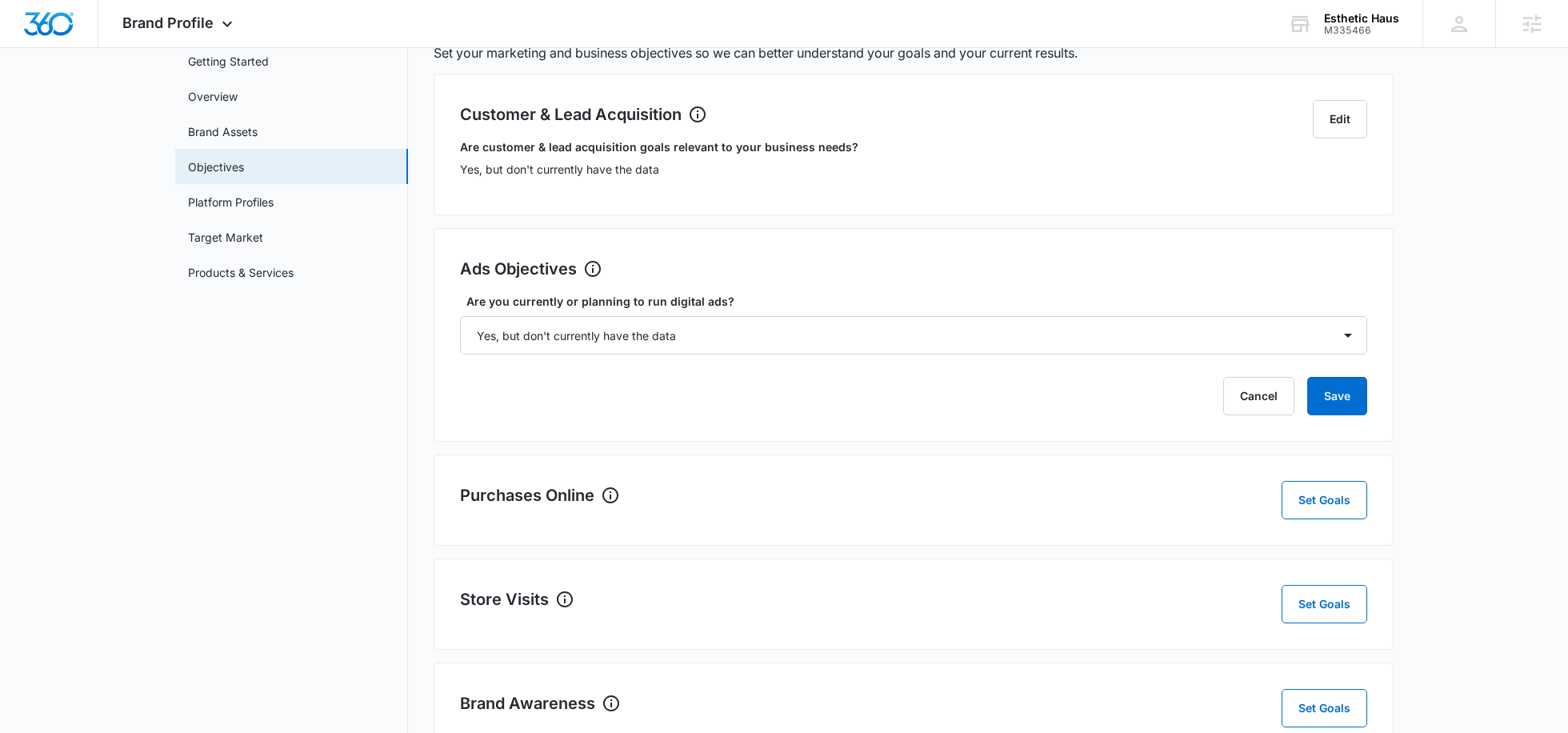
click at [1339, 553] on div "Customer & Lead Acquisition Edit Are customer & lead acquisition goals relevant…" at bounding box center [914, 490] width 960 height 833
click at [1333, 404] on button "Save" at bounding box center [1337, 396] width 60 height 39
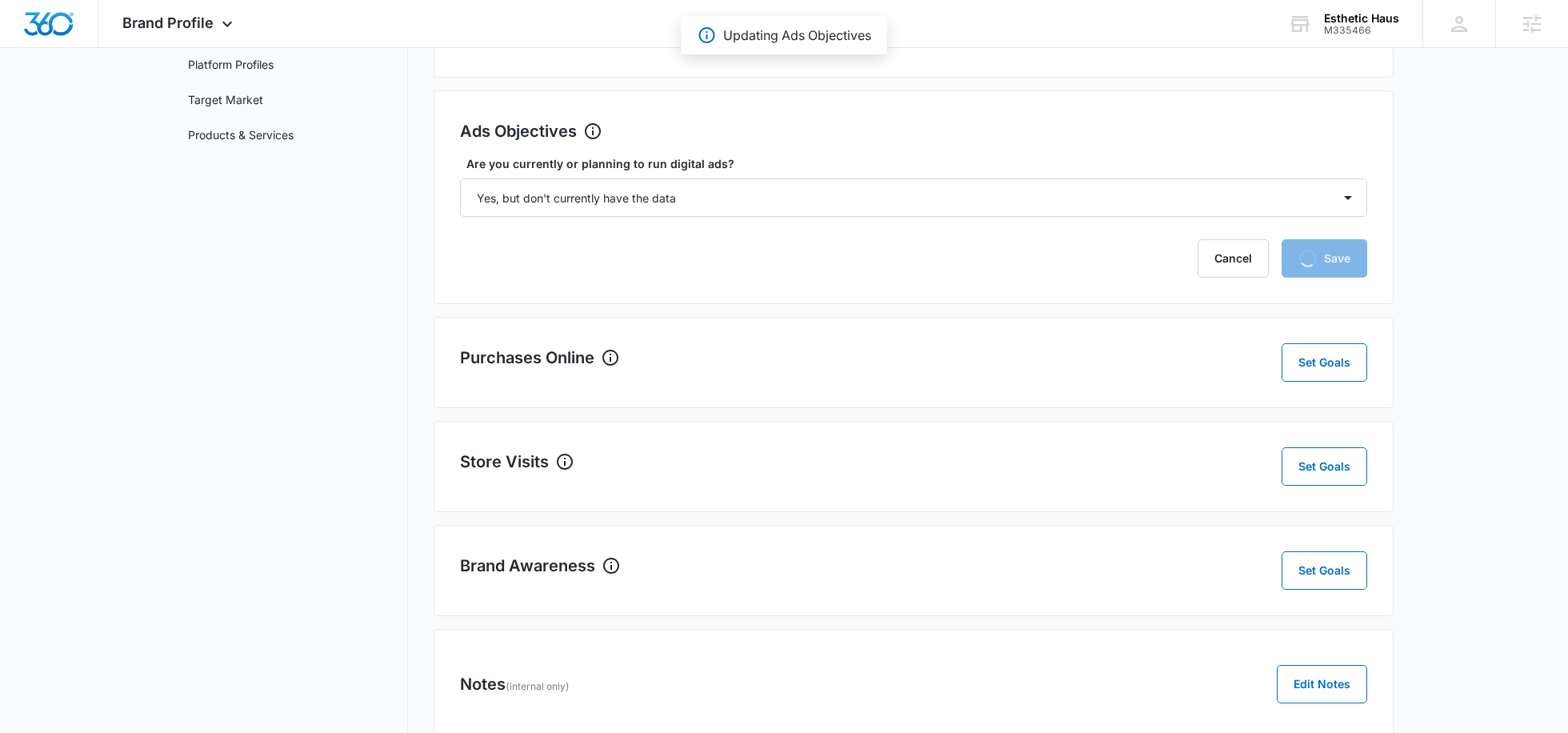
scroll to position [293, 0]
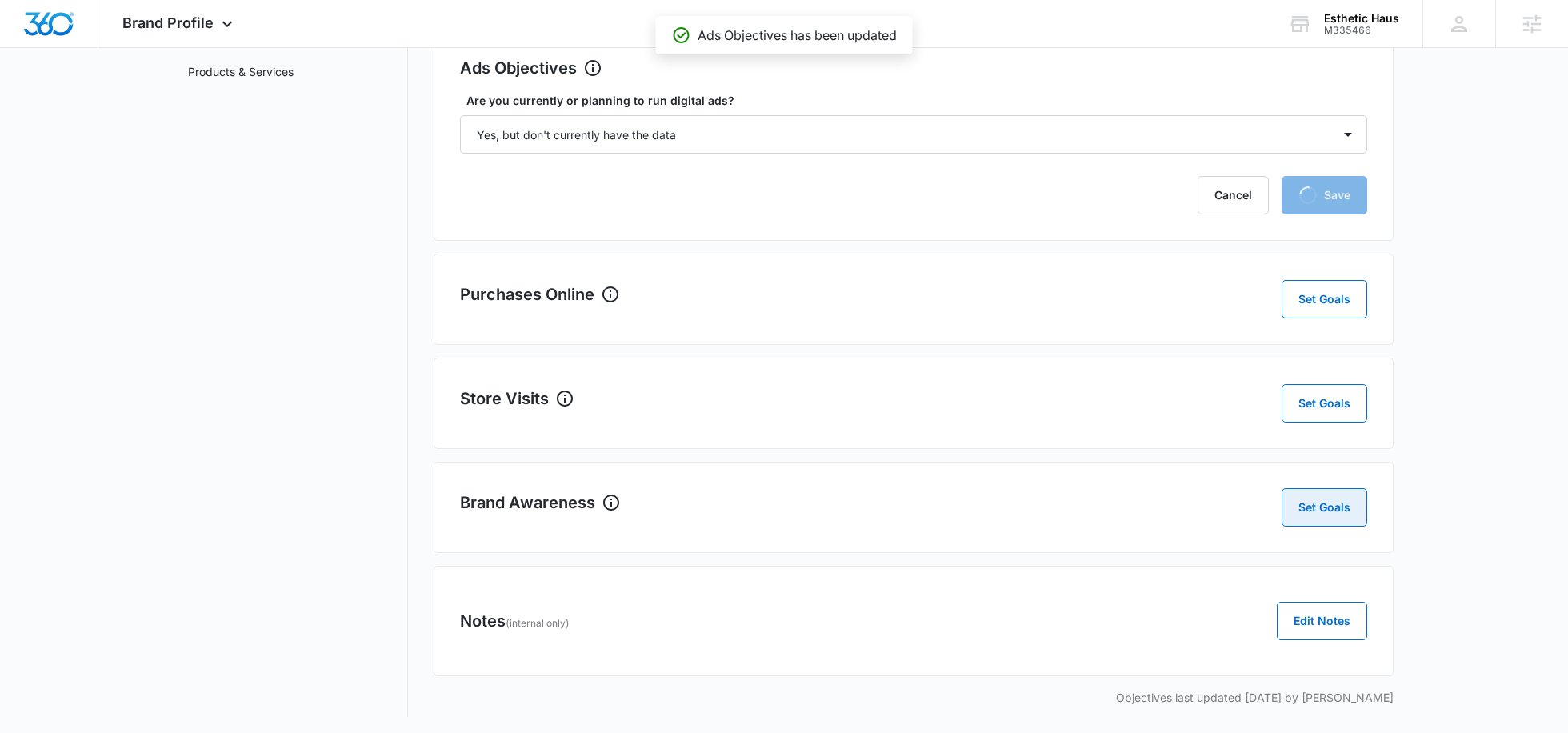
click at [1344, 500] on button "Set Goals" at bounding box center [1324, 507] width 85 height 39
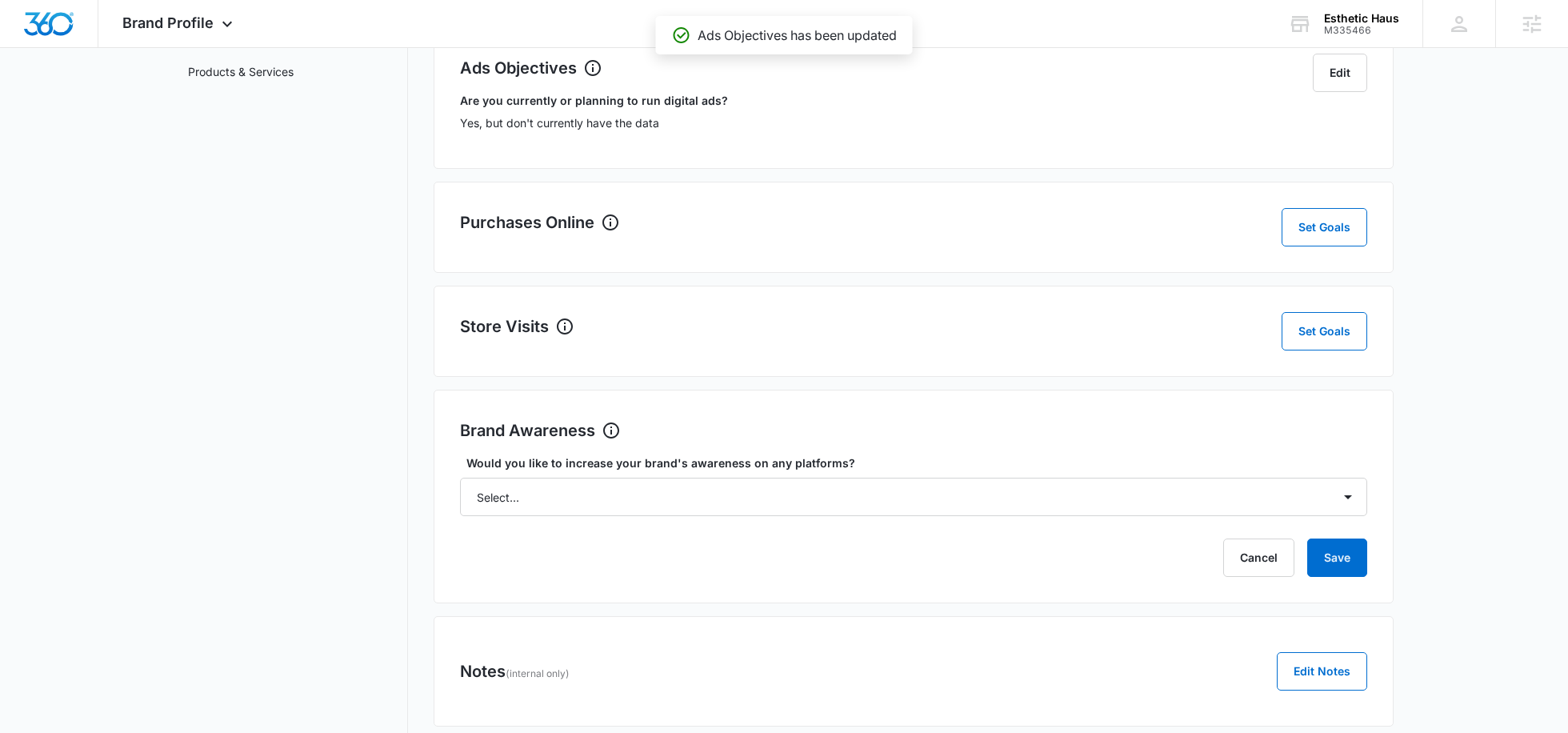
click at [686, 567] on div "Cancel Save" at bounding box center [913, 558] width 907 height 39
click at [674, 498] on select "Select... Yes No" at bounding box center [913, 497] width 907 height 39
select select "yes"
click at [460, 477] on select "Select... Yes No" at bounding box center [913, 497] width 907 height 39
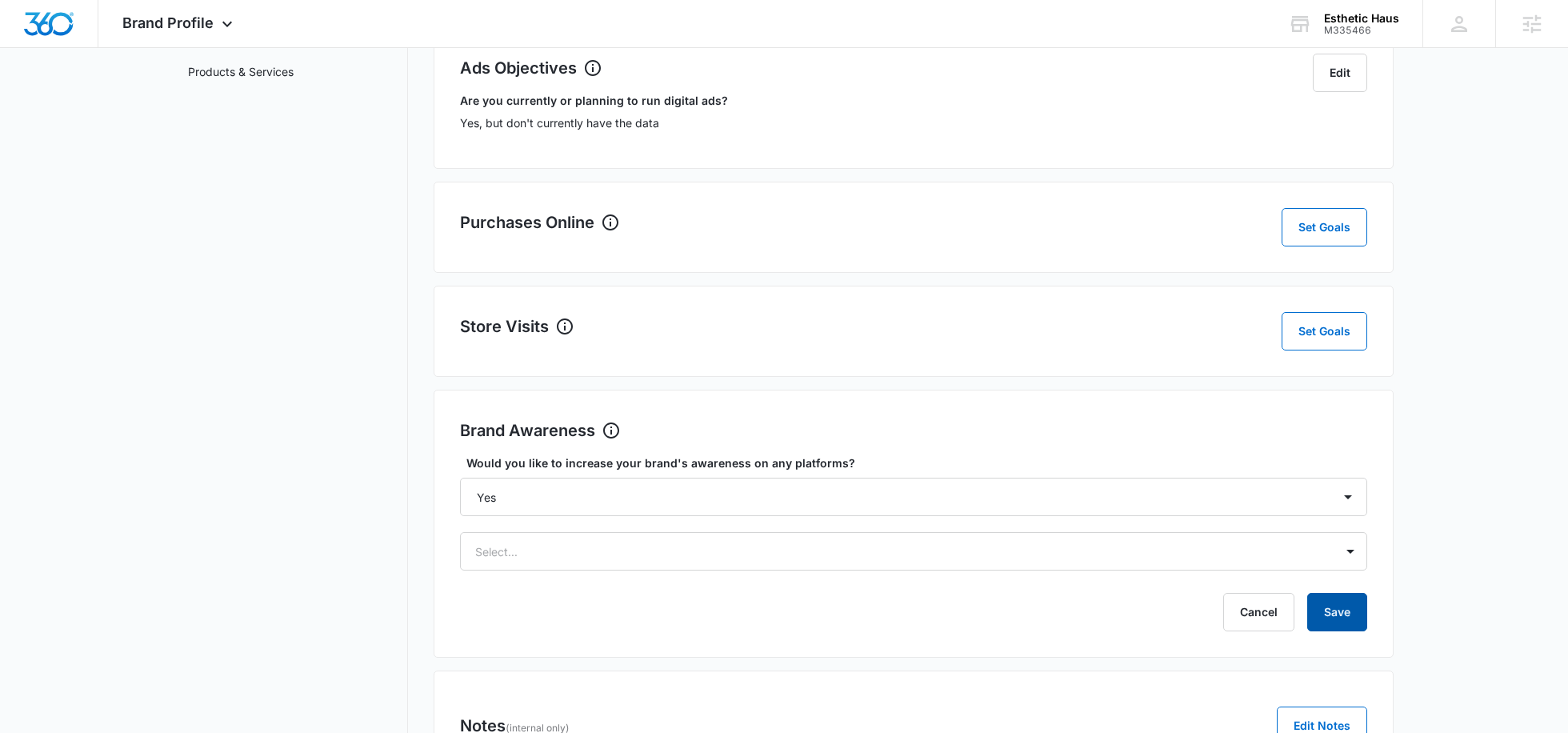
click at [1320, 614] on button "Save" at bounding box center [1337, 612] width 60 height 39
click at [767, 535] on div "Select..." at bounding box center [913, 552] width 907 height 39
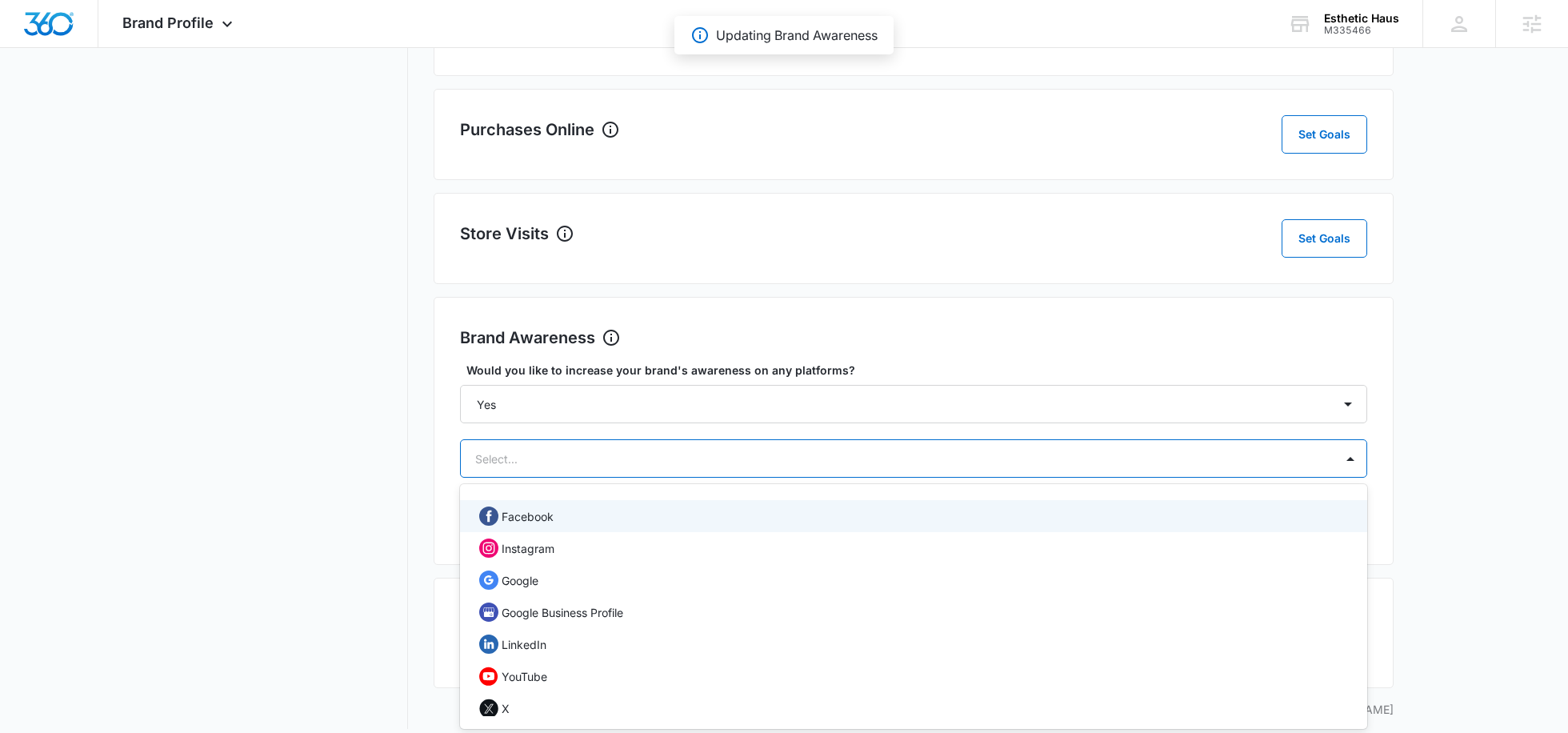
click at [728, 516] on div "Facebook" at bounding box center [912, 516] width 865 height 19
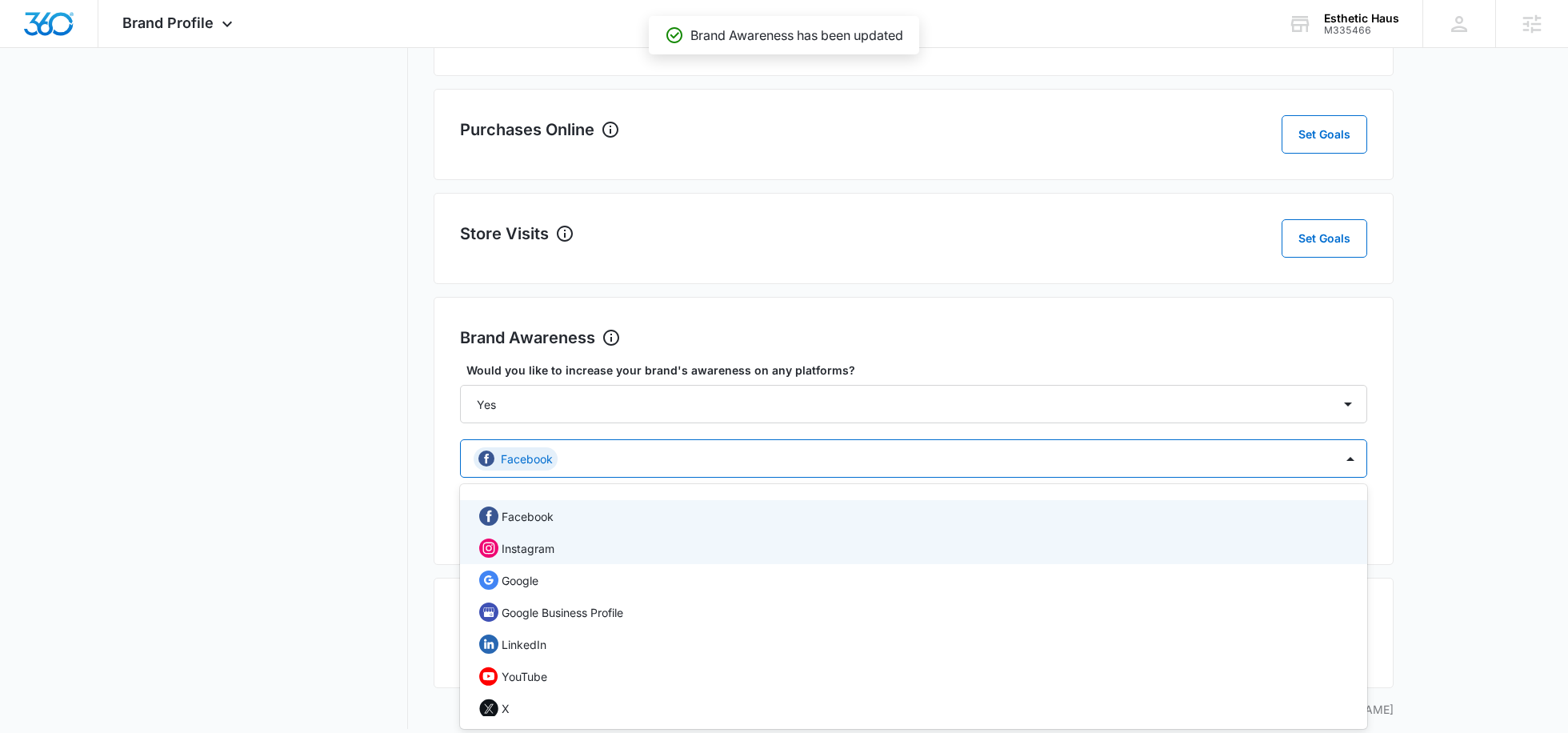
click at [717, 544] on div "Instagram" at bounding box center [912, 548] width 865 height 19
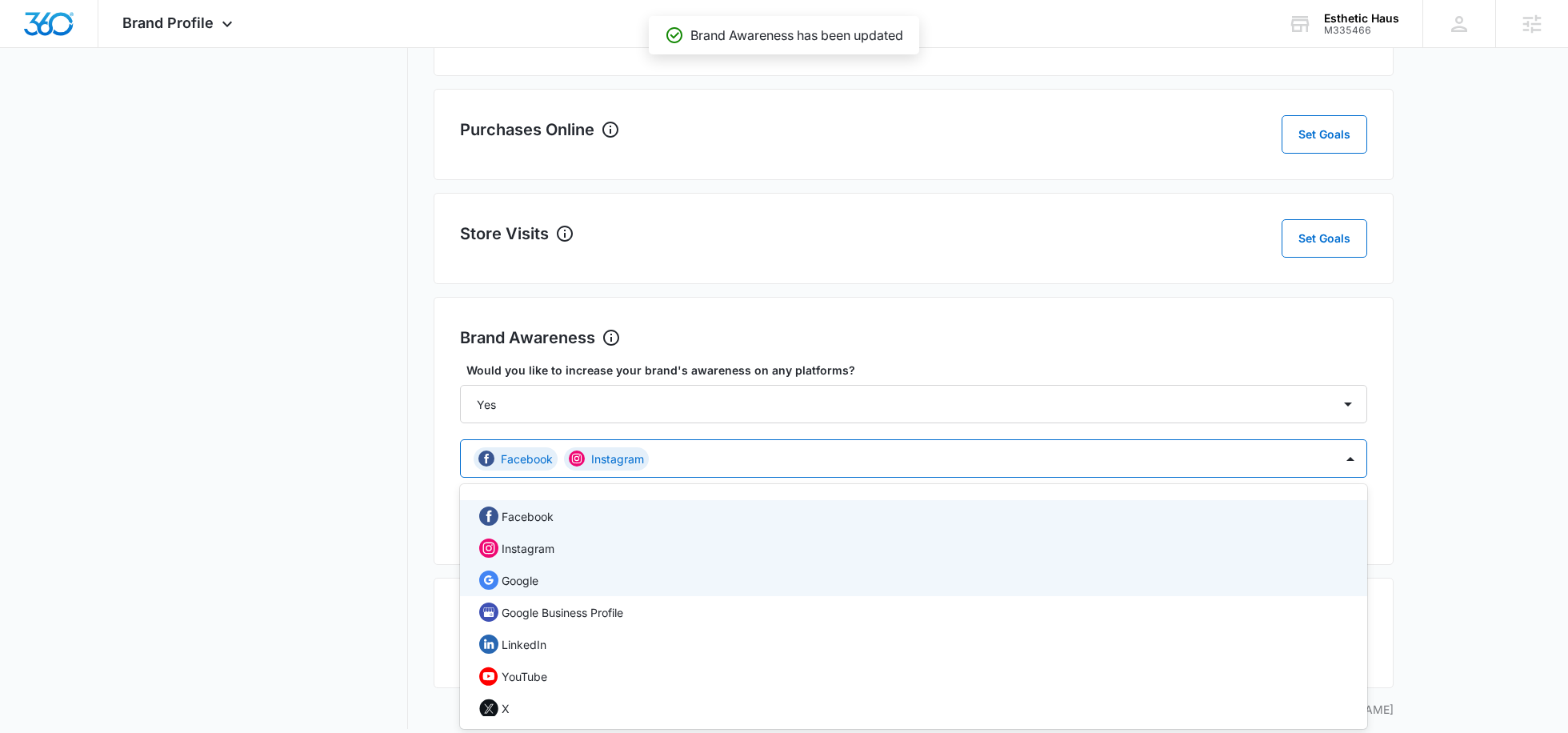
click at [689, 577] on div "Google" at bounding box center [912, 580] width 865 height 19
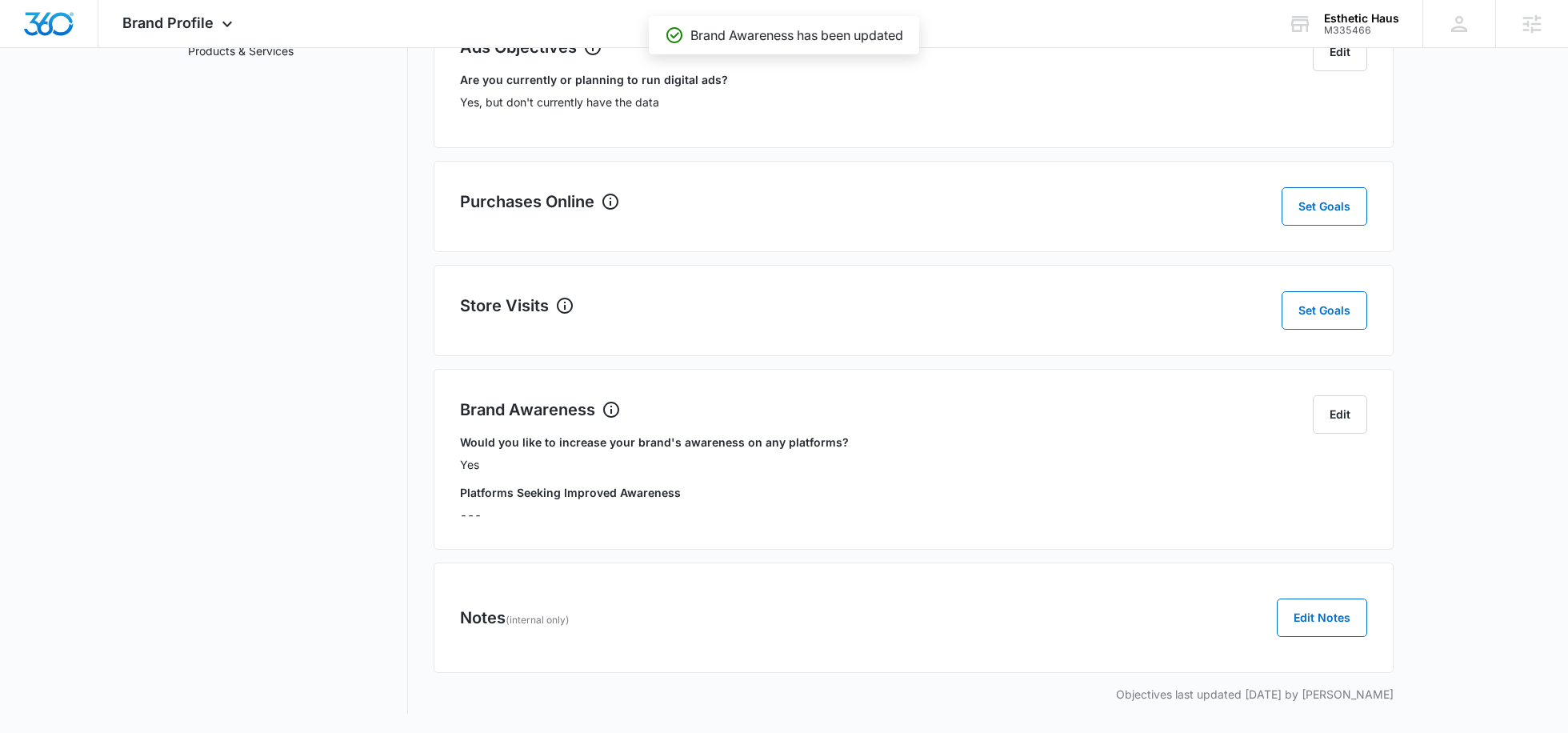
scroll to position [311, 0]
click at [688, 612] on div "Notes (internal only) Edit Notes" at bounding box center [913, 621] width 907 height 39
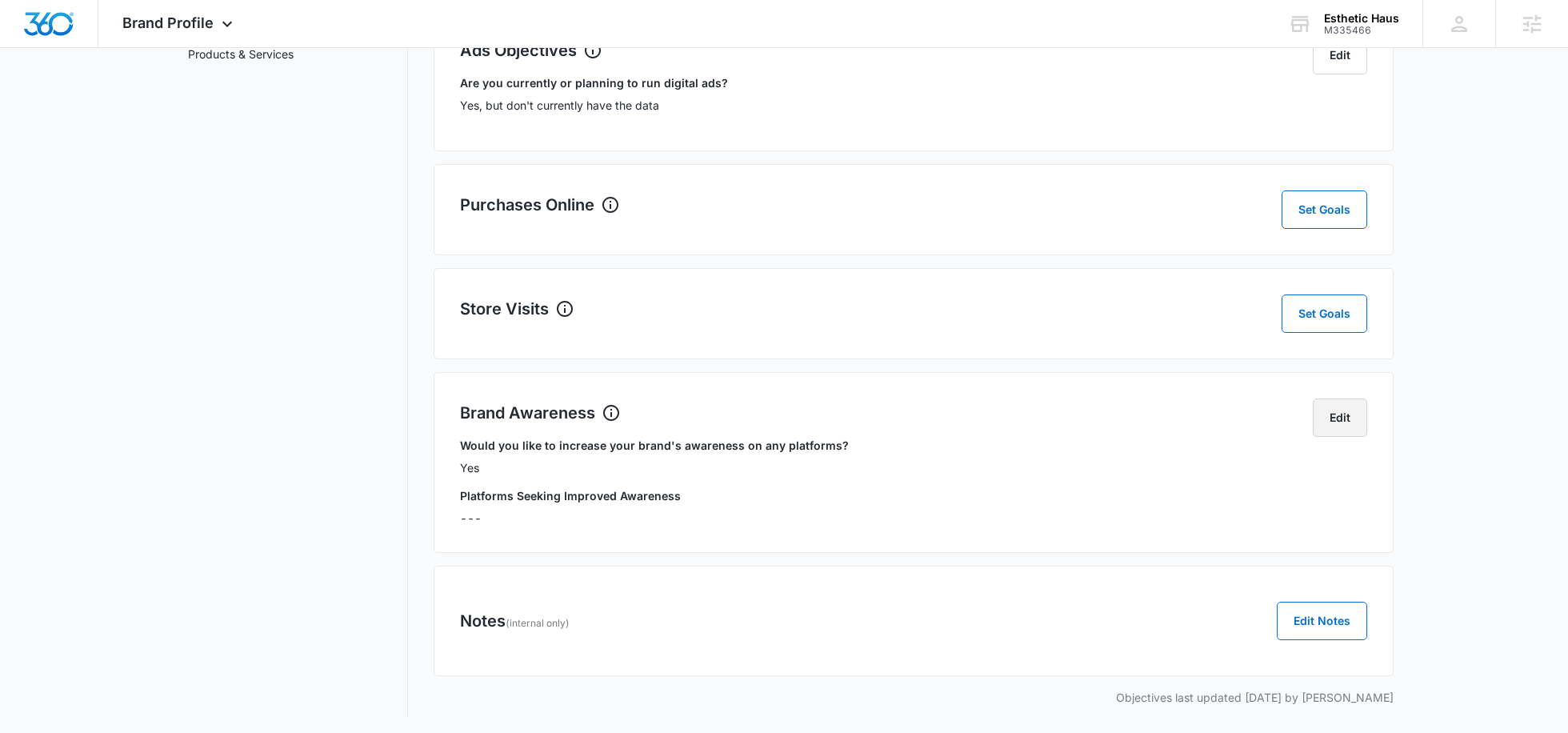
click at [1364, 421] on button "Edit" at bounding box center [1340, 418] width 54 height 39
select select "yes"
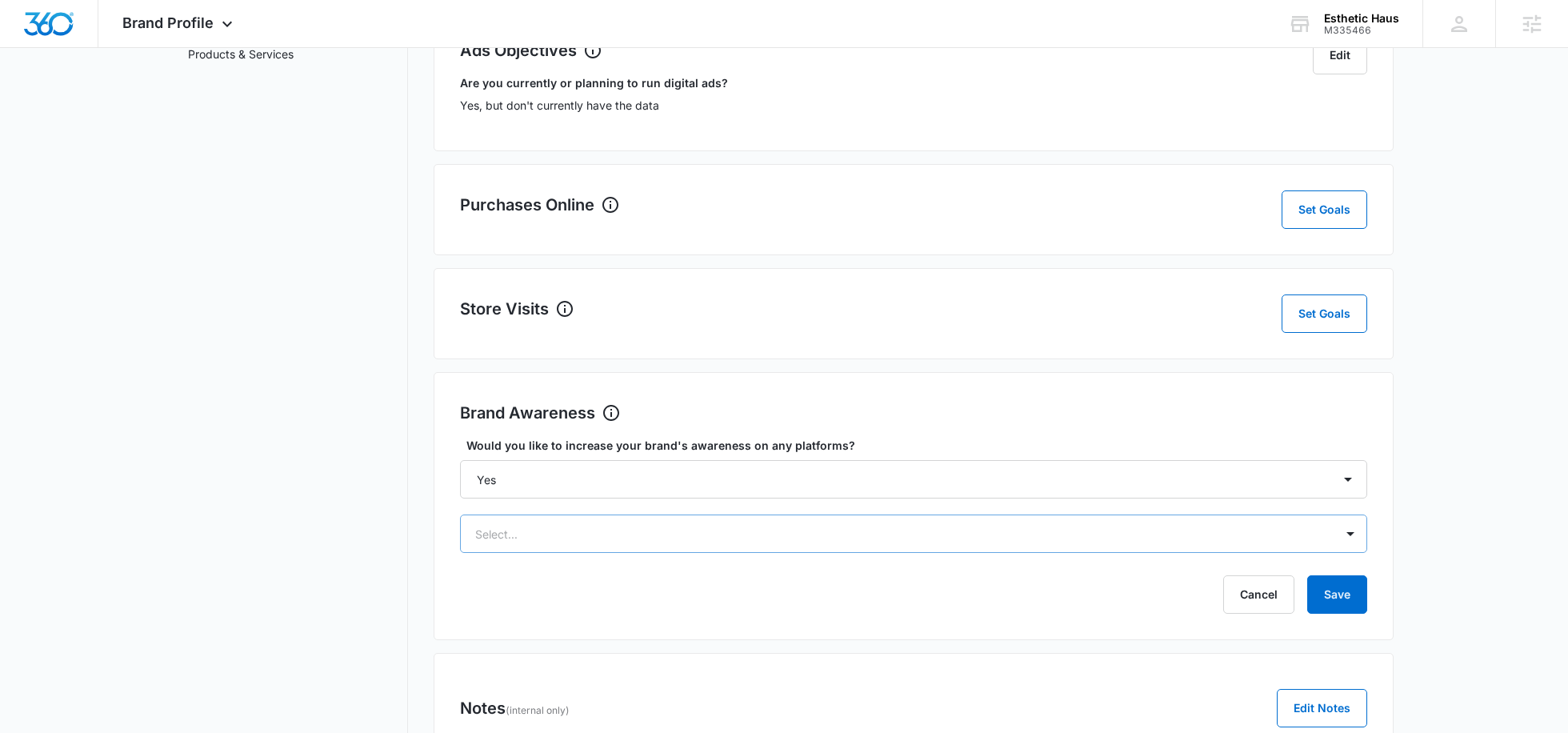
click at [677, 543] on div "Select..." at bounding box center [913, 534] width 907 height 39
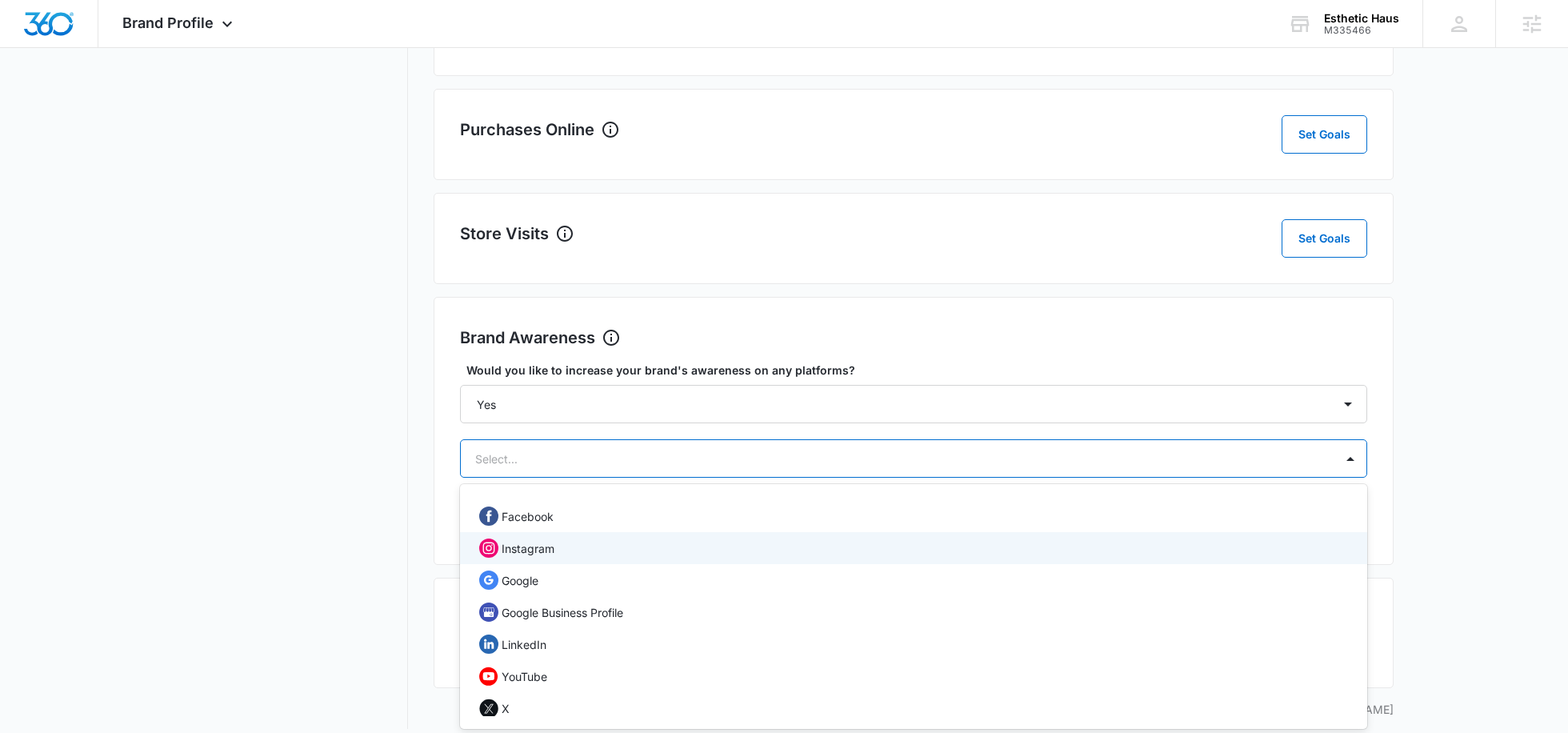
click at [568, 526] on div "Facebook" at bounding box center [913, 515] width 907 height 32
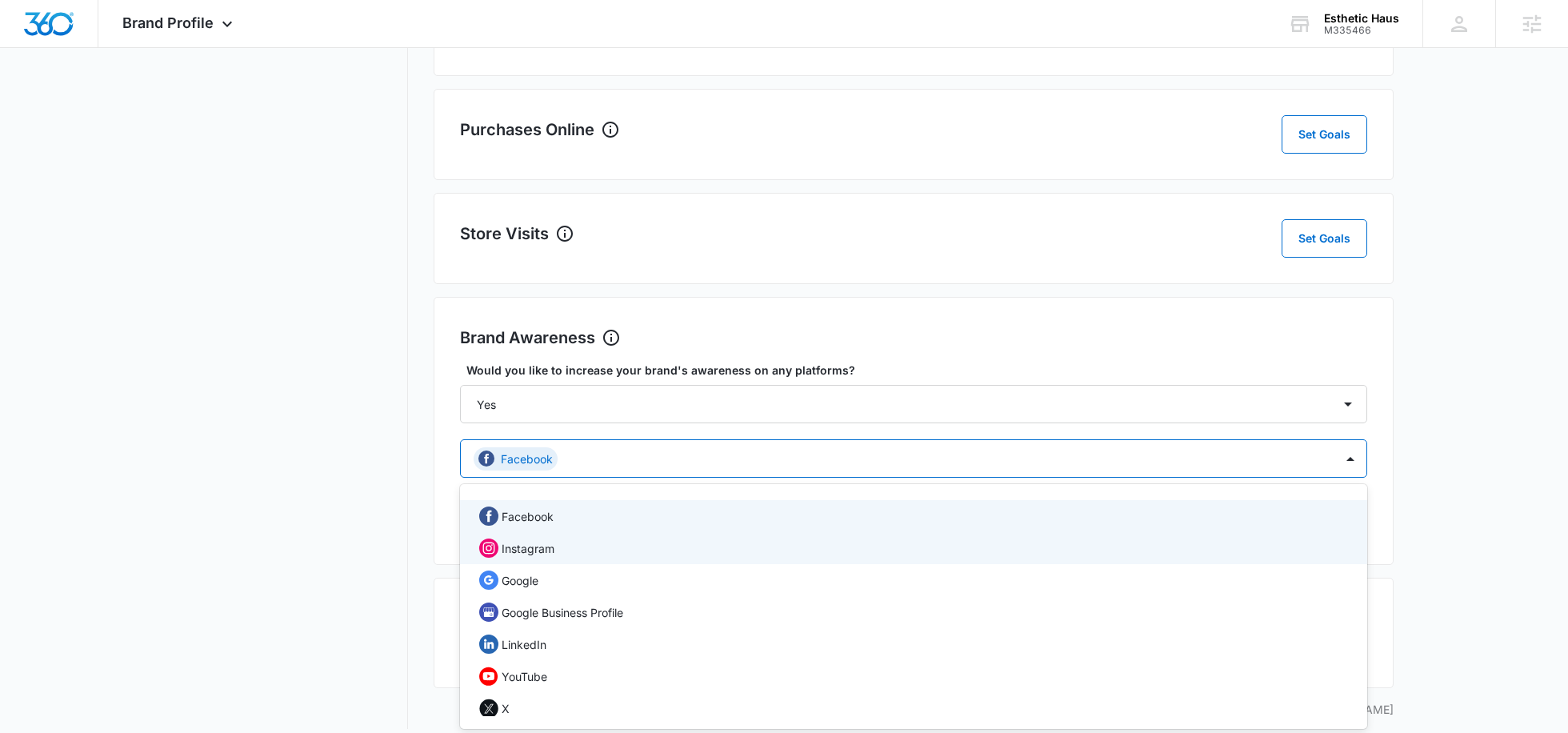
click at [563, 545] on div "Instagram" at bounding box center [912, 548] width 865 height 19
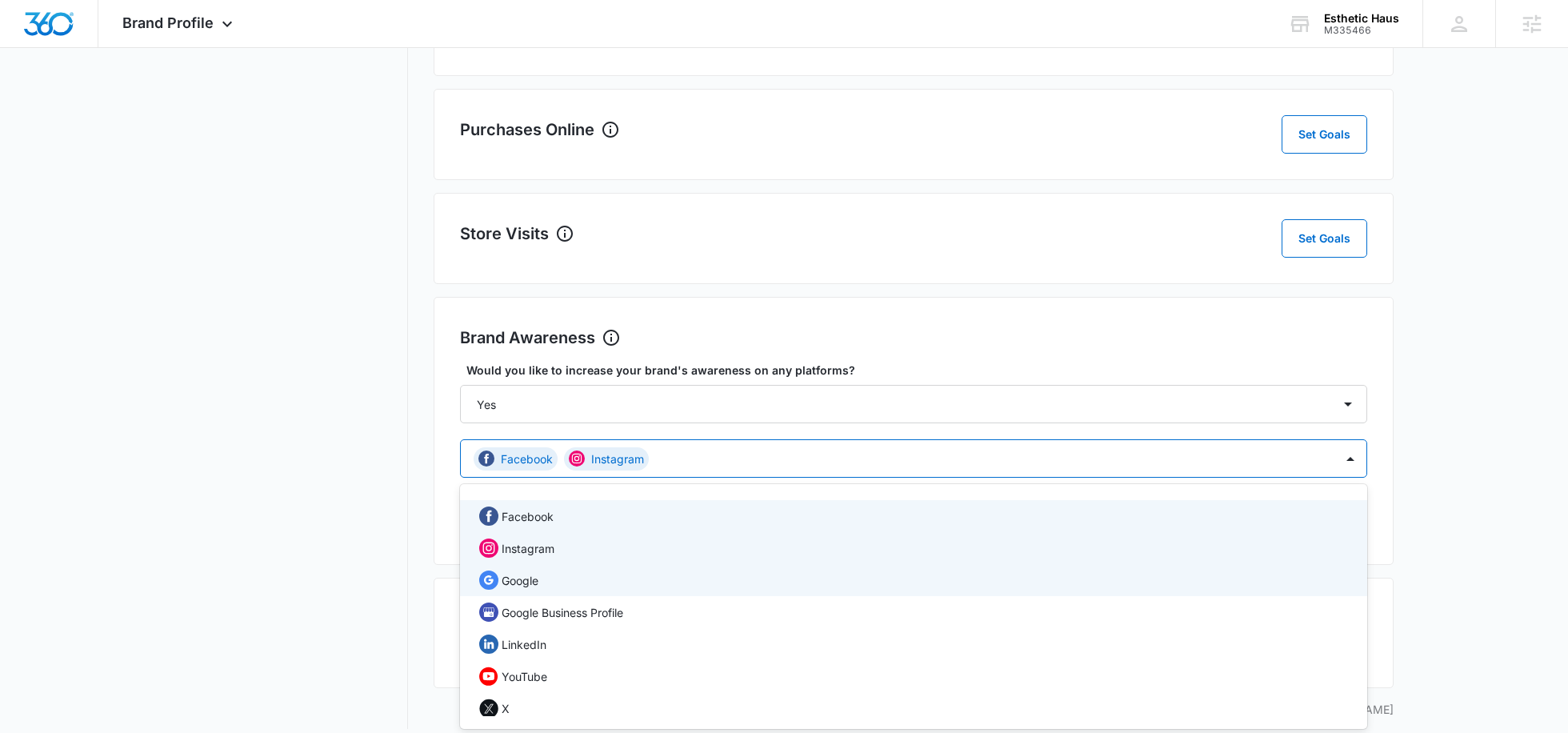
click at [562, 576] on div "Google" at bounding box center [912, 580] width 865 height 19
click at [569, 616] on p "Google Business Profile" at bounding box center [562, 612] width 122 height 16
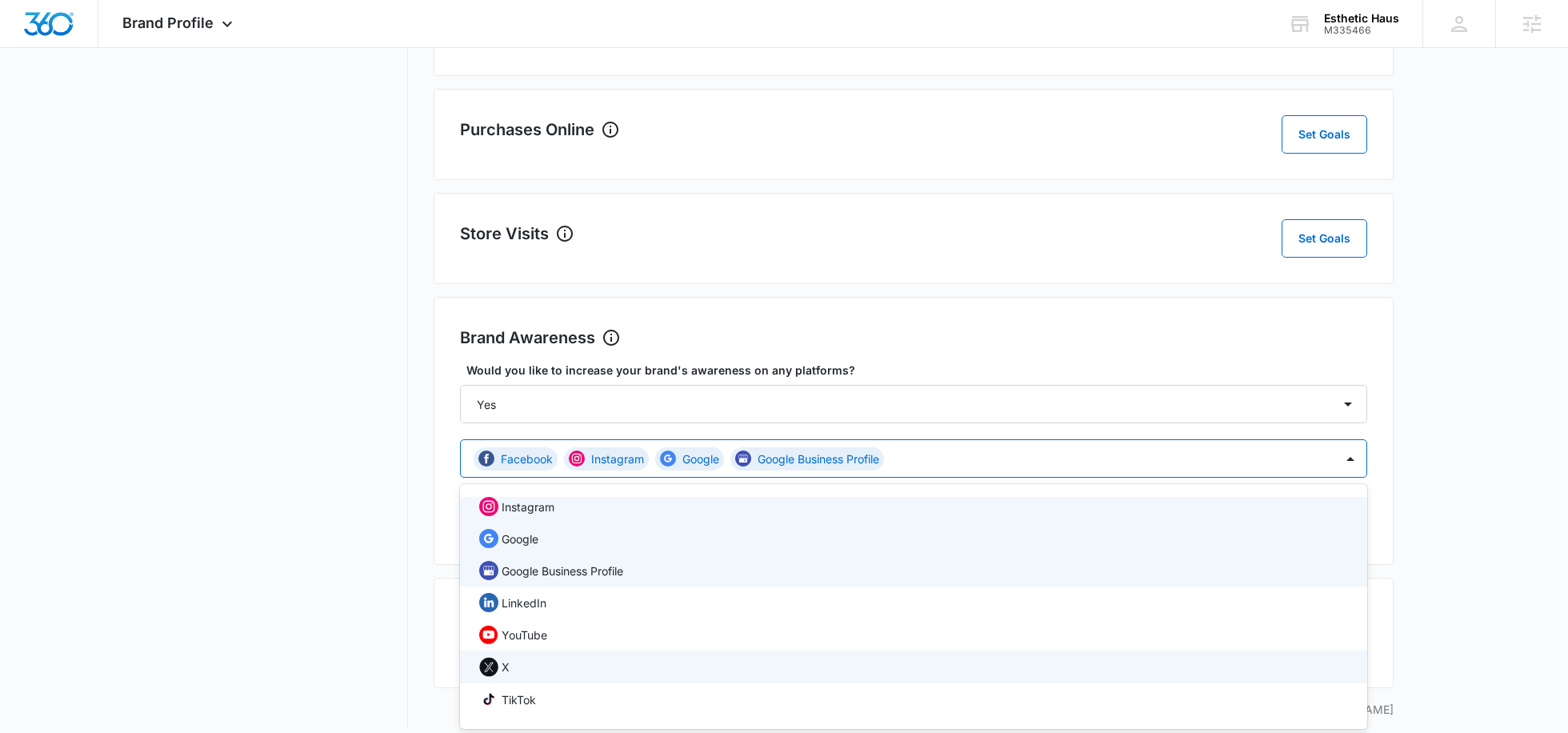
scroll to position [101, 0]
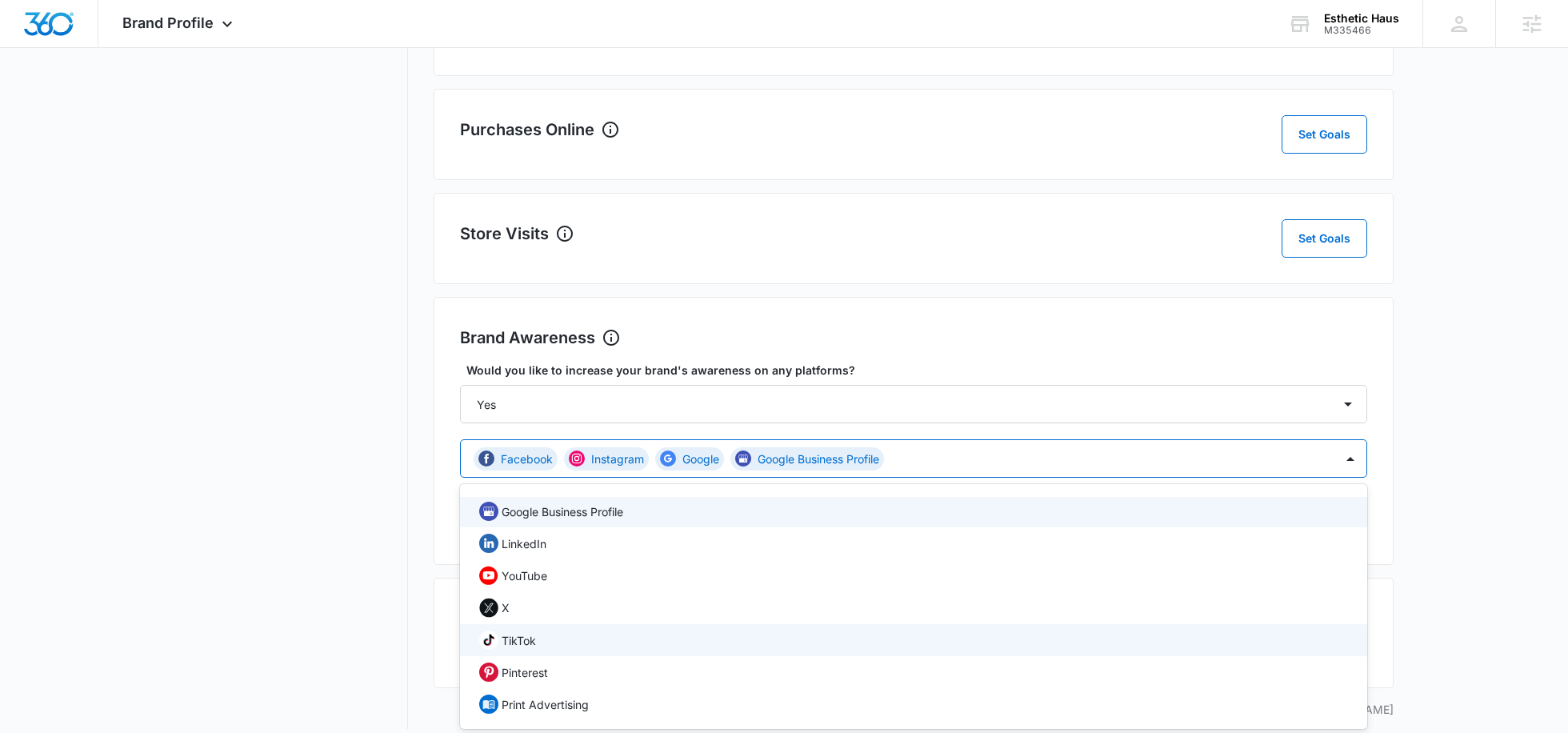
click at [541, 641] on div "TikTok" at bounding box center [912, 640] width 865 height 20
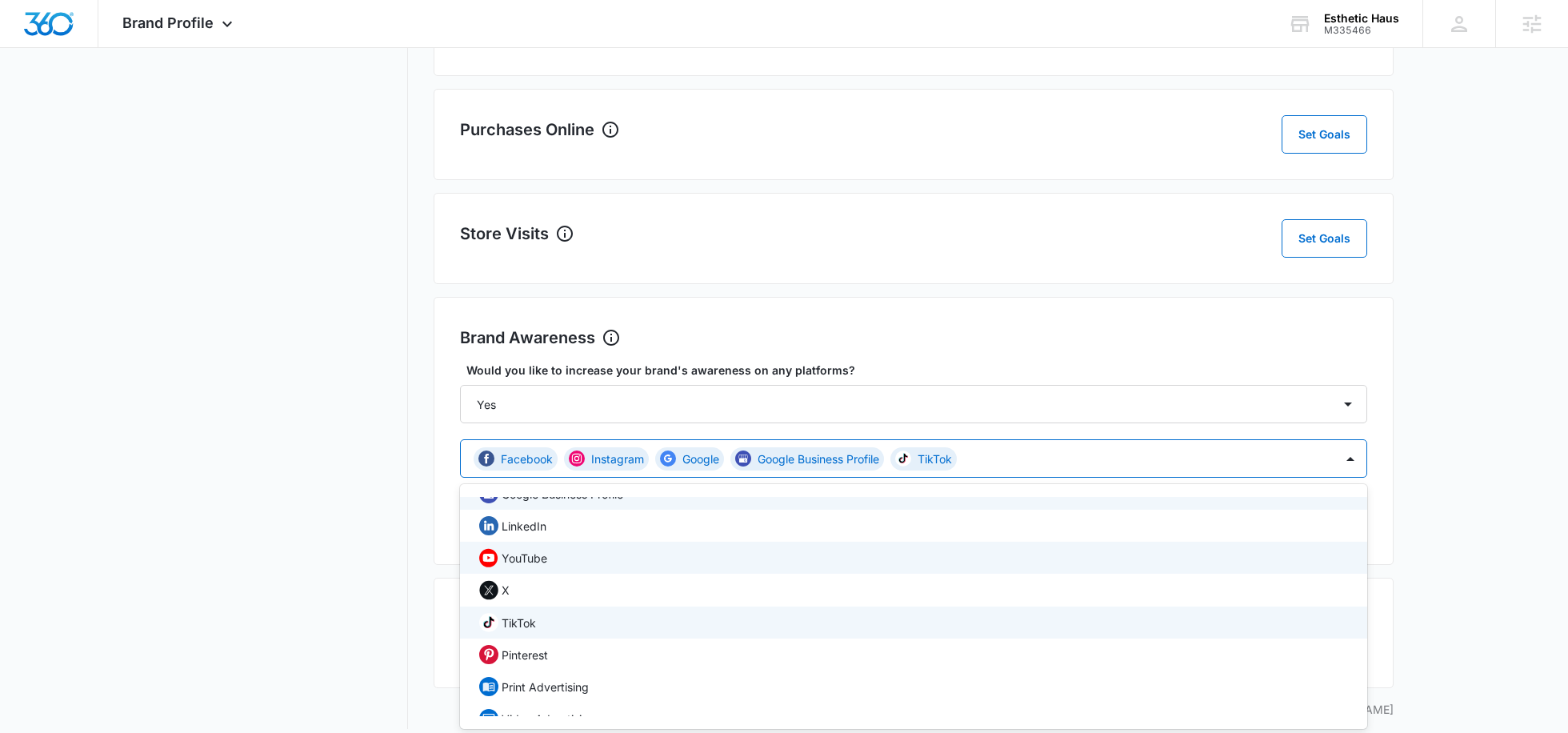
click at [598, 559] on div "YouTube" at bounding box center [912, 558] width 865 height 19
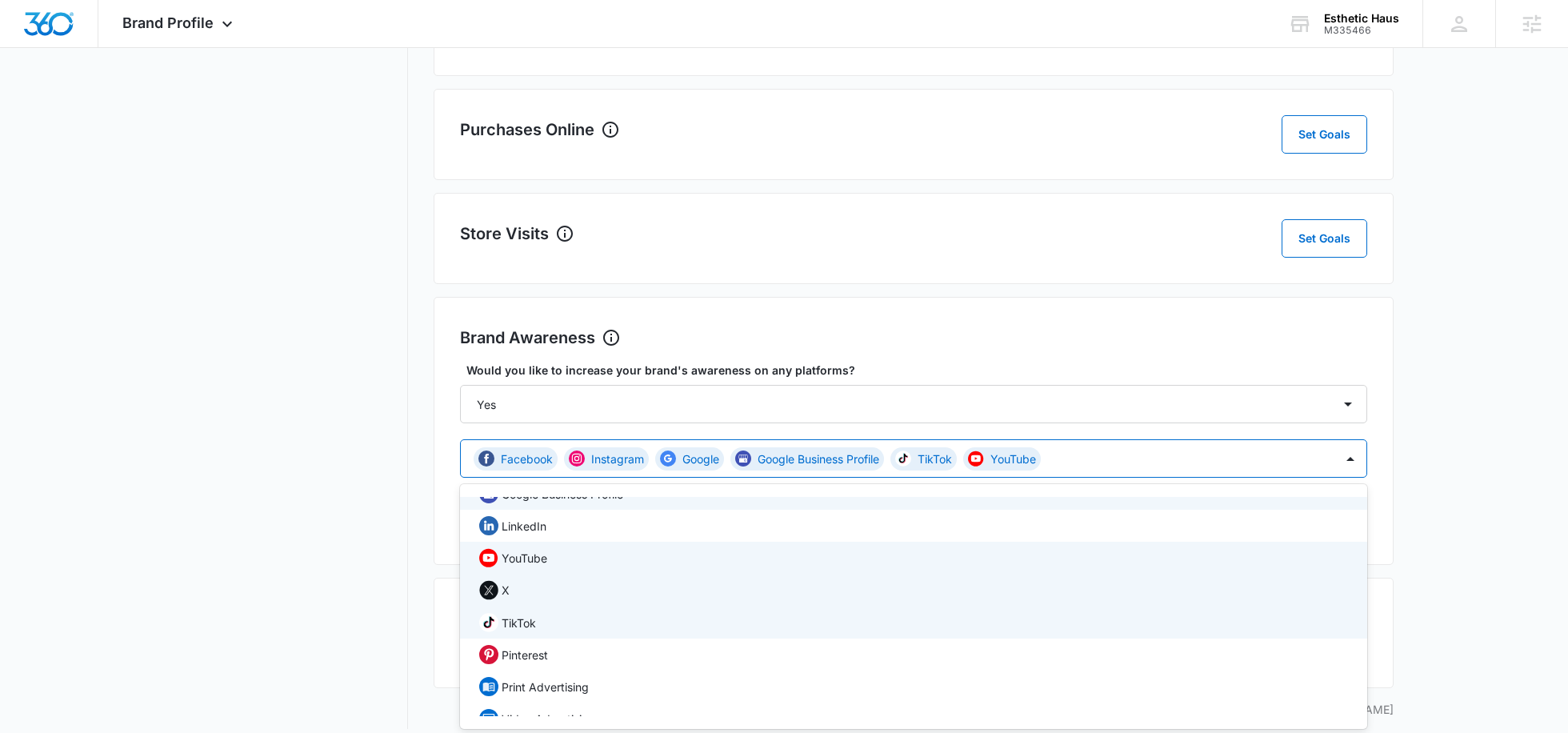
scroll to position [172, 0]
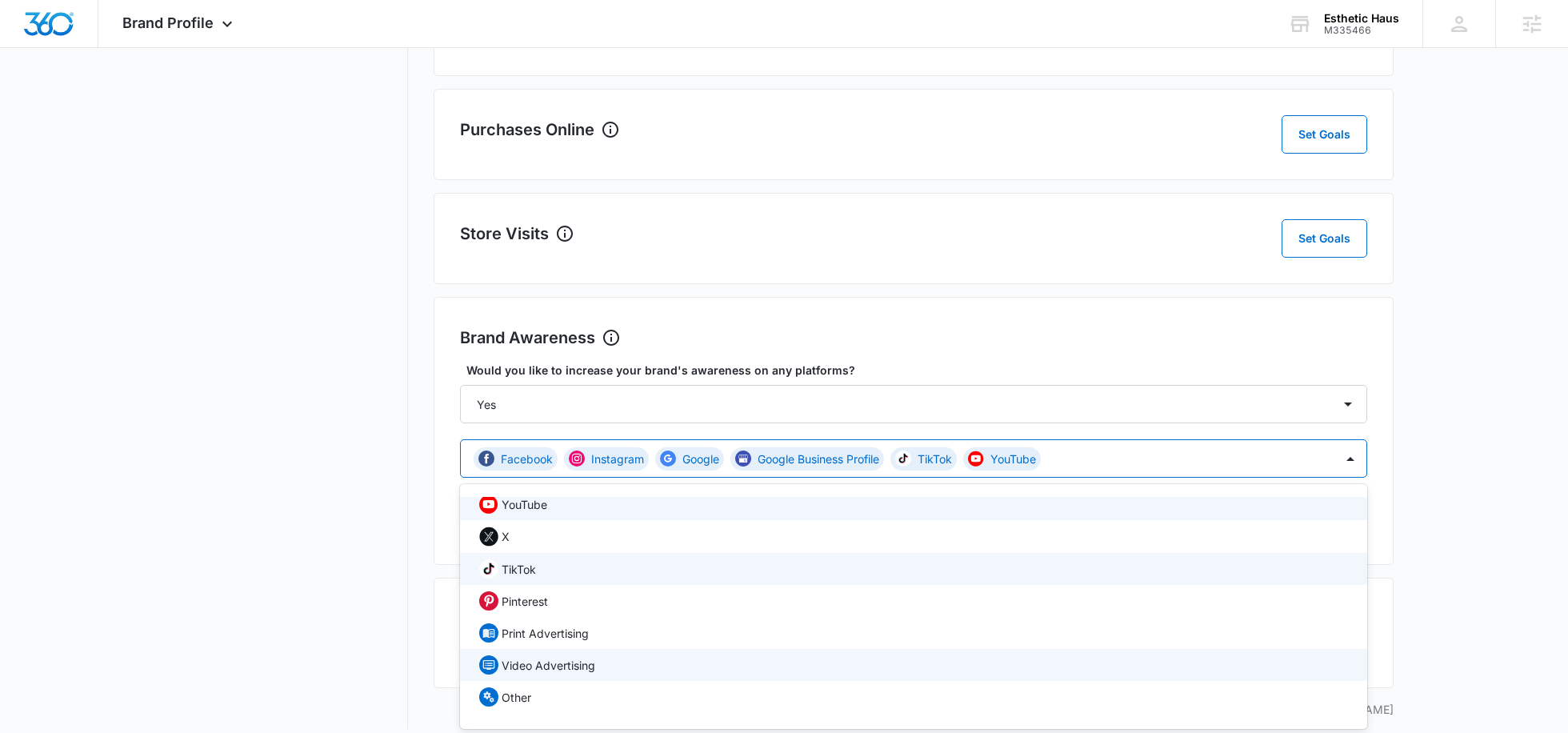
click at [765, 657] on div "Video Advertising" at bounding box center [912, 665] width 865 height 19
click at [1134, 392] on select "Select... Yes No" at bounding box center [913, 404] width 907 height 39
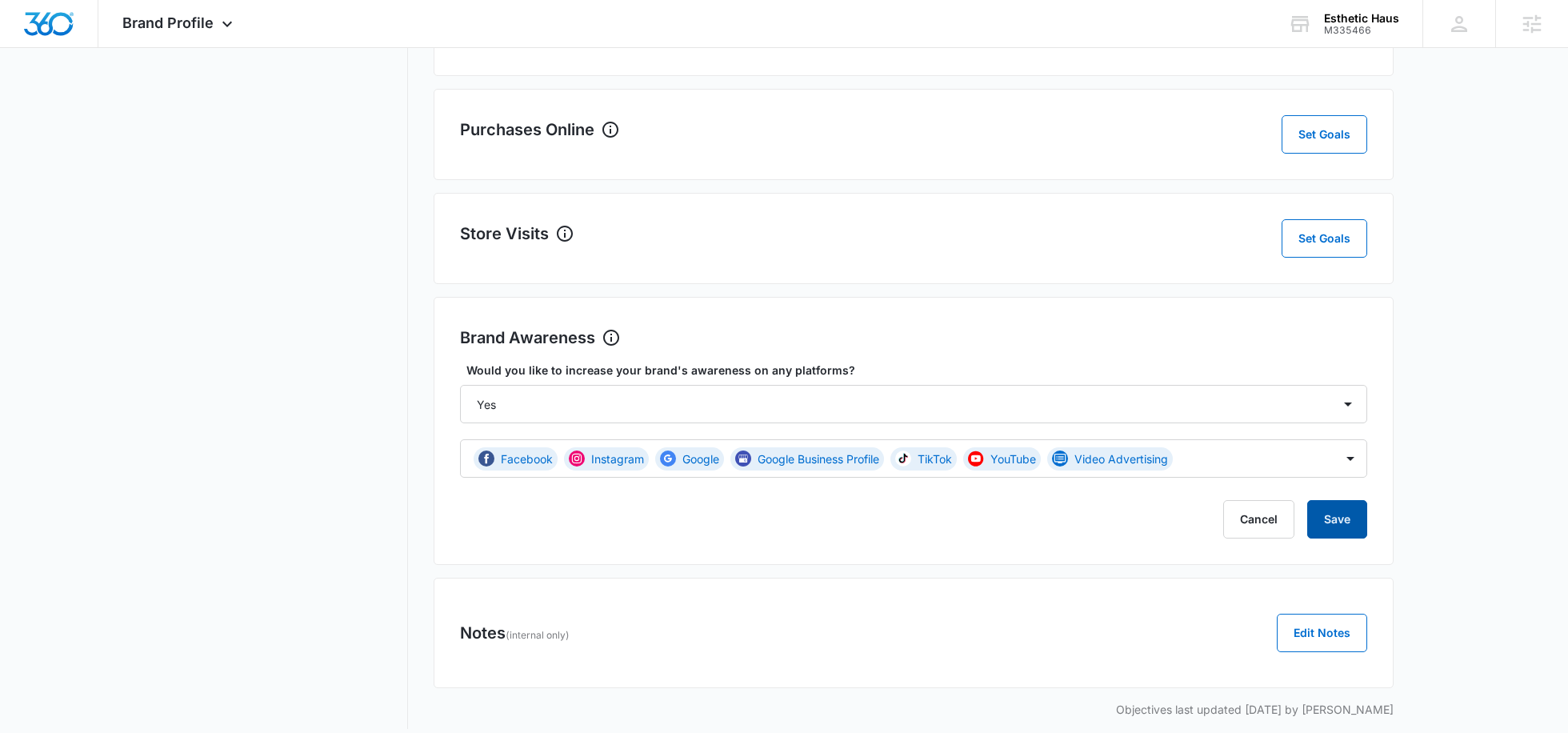
click at [1341, 520] on button "Save" at bounding box center [1337, 519] width 60 height 39
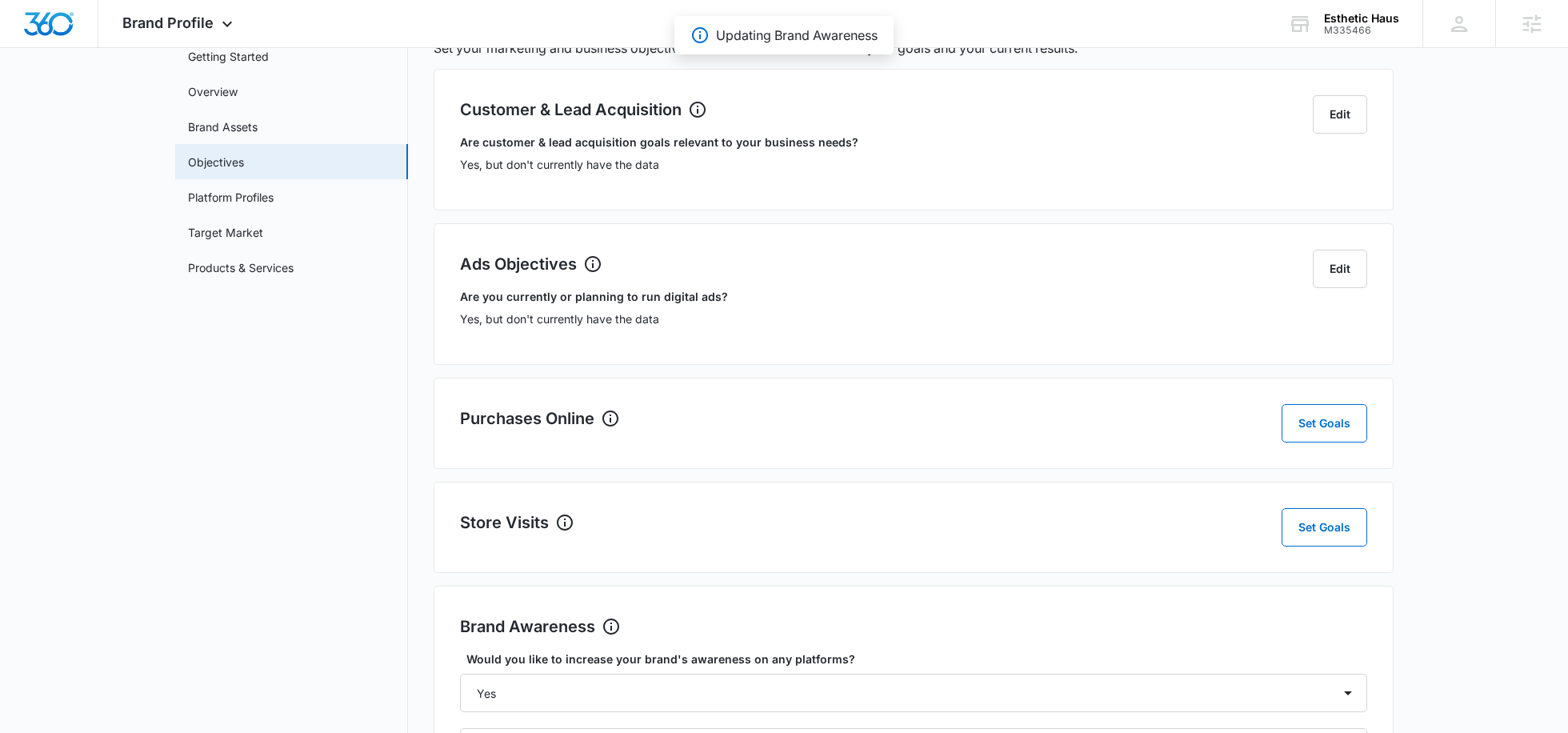
scroll to position [93, 0]
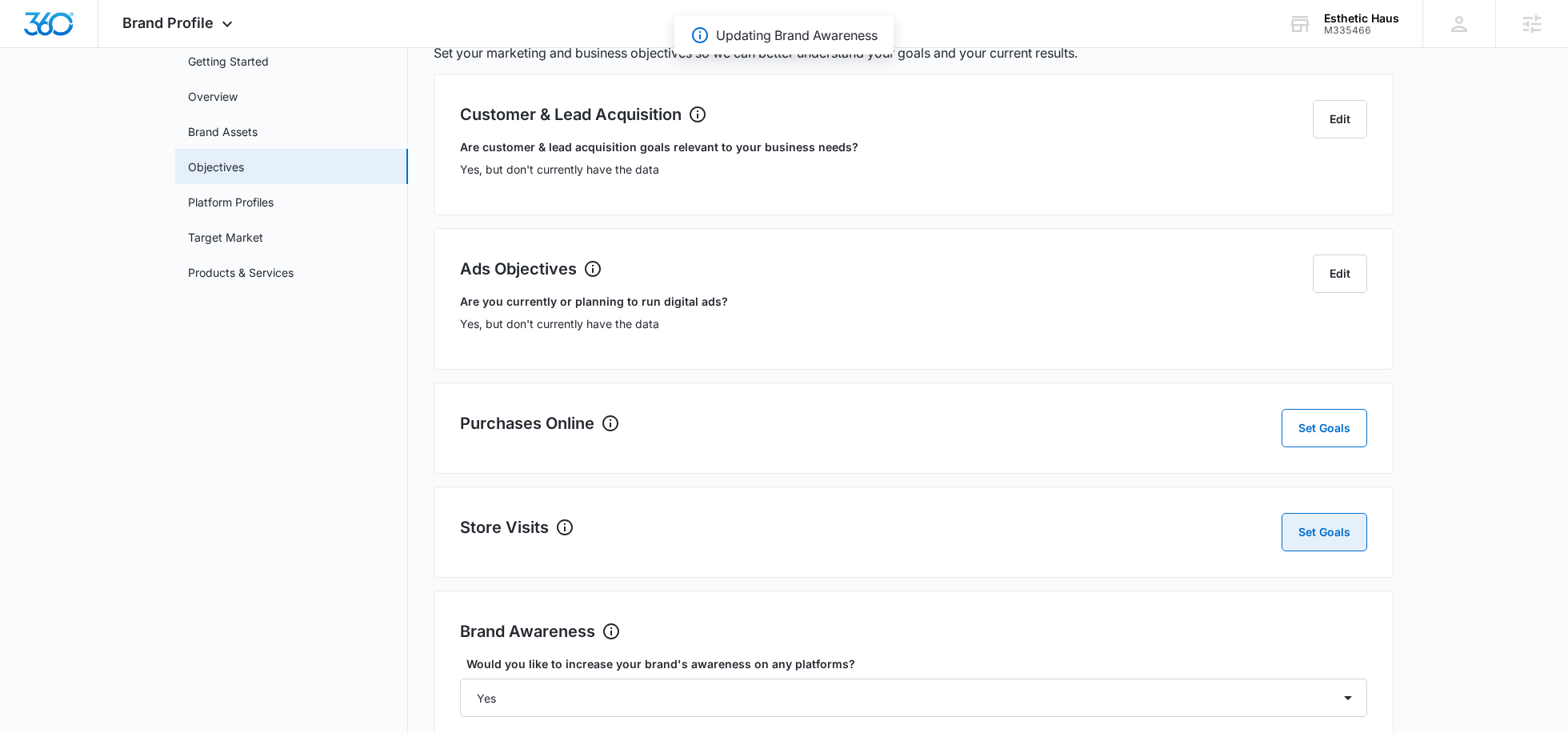
click at [1292, 509] on div "Store Visits Set Goals" at bounding box center [914, 532] width 960 height 91
click at [1324, 546] on button "Set Goals" at bounding box center [1324, 533] width 85 height 39
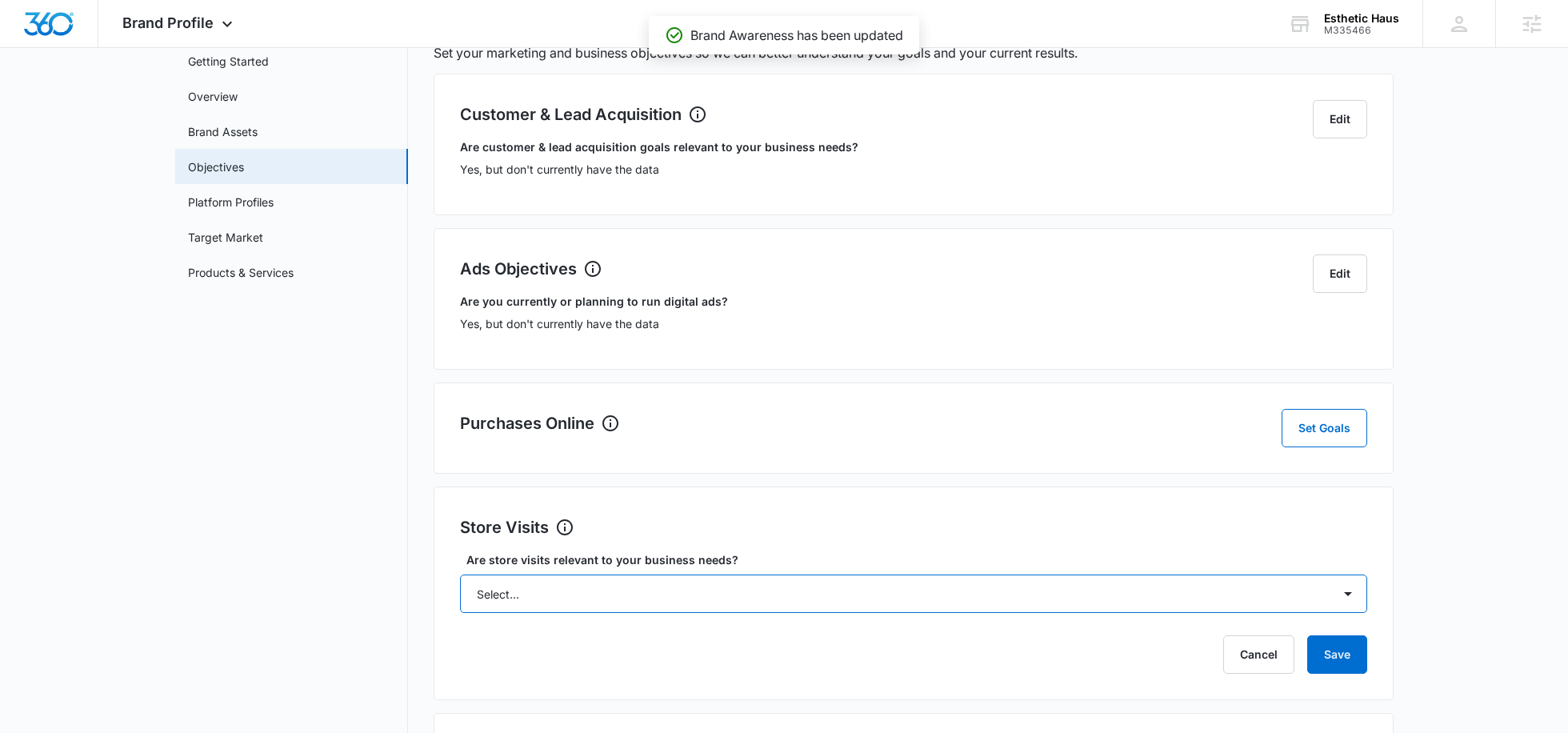
click at [729, 577] on select "Select... Yes No Yes, but don't currently have the data" at bounding box center [913, 594] width 907 height 39
select select "yes, but later"
click at [460, 574] on select "Select... Yes No Yes, but don't currently have the data" at bounding box center [913, 594] width 907 height 39
click at [1348, 673] on div "Store Visits Set Goals Are store visits relevant to your business needs? Select…" at bounding box center [914, 593] width 960 height 214
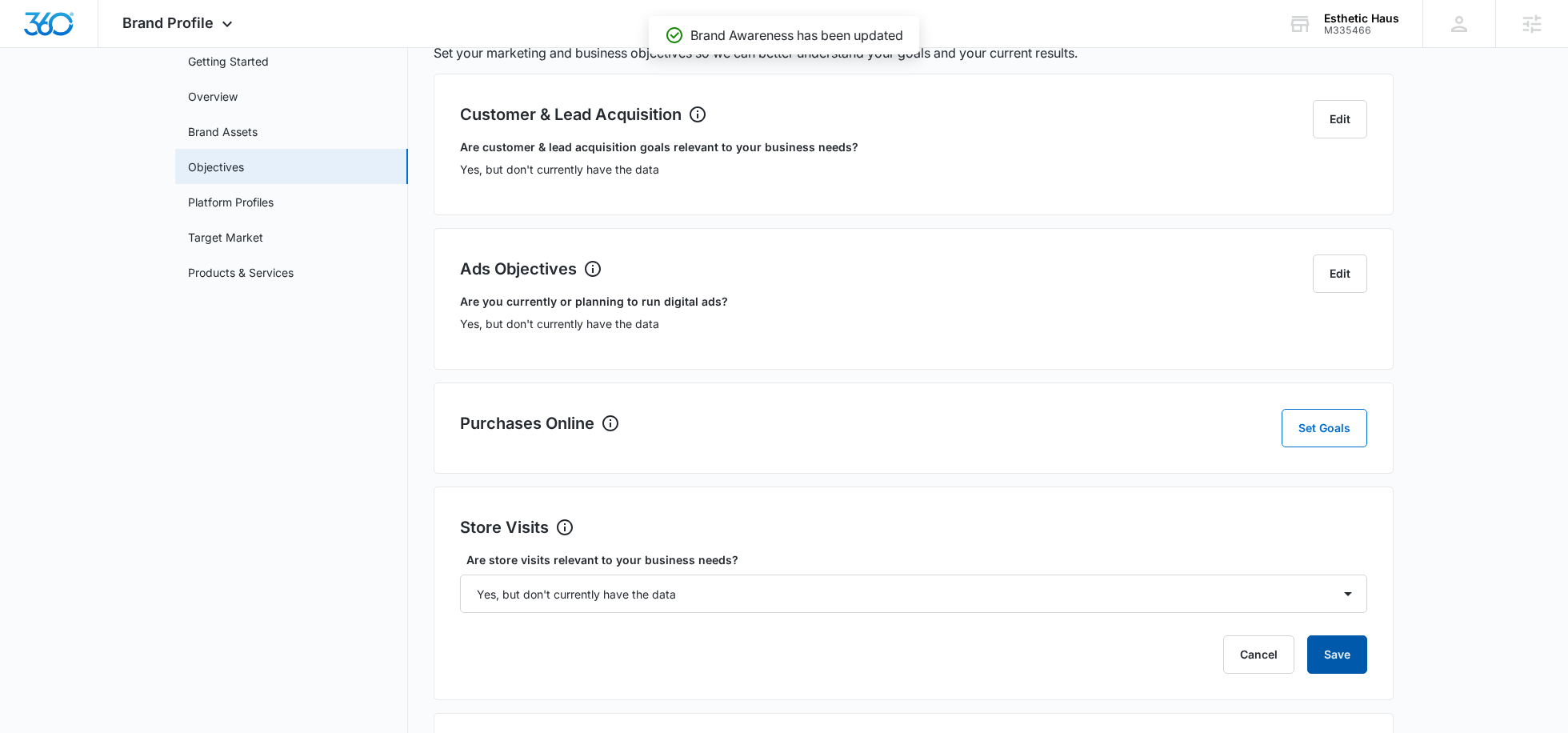
click at [1346, 652] on button "Save" at bounding box center [1337, 655] width 60 height 39
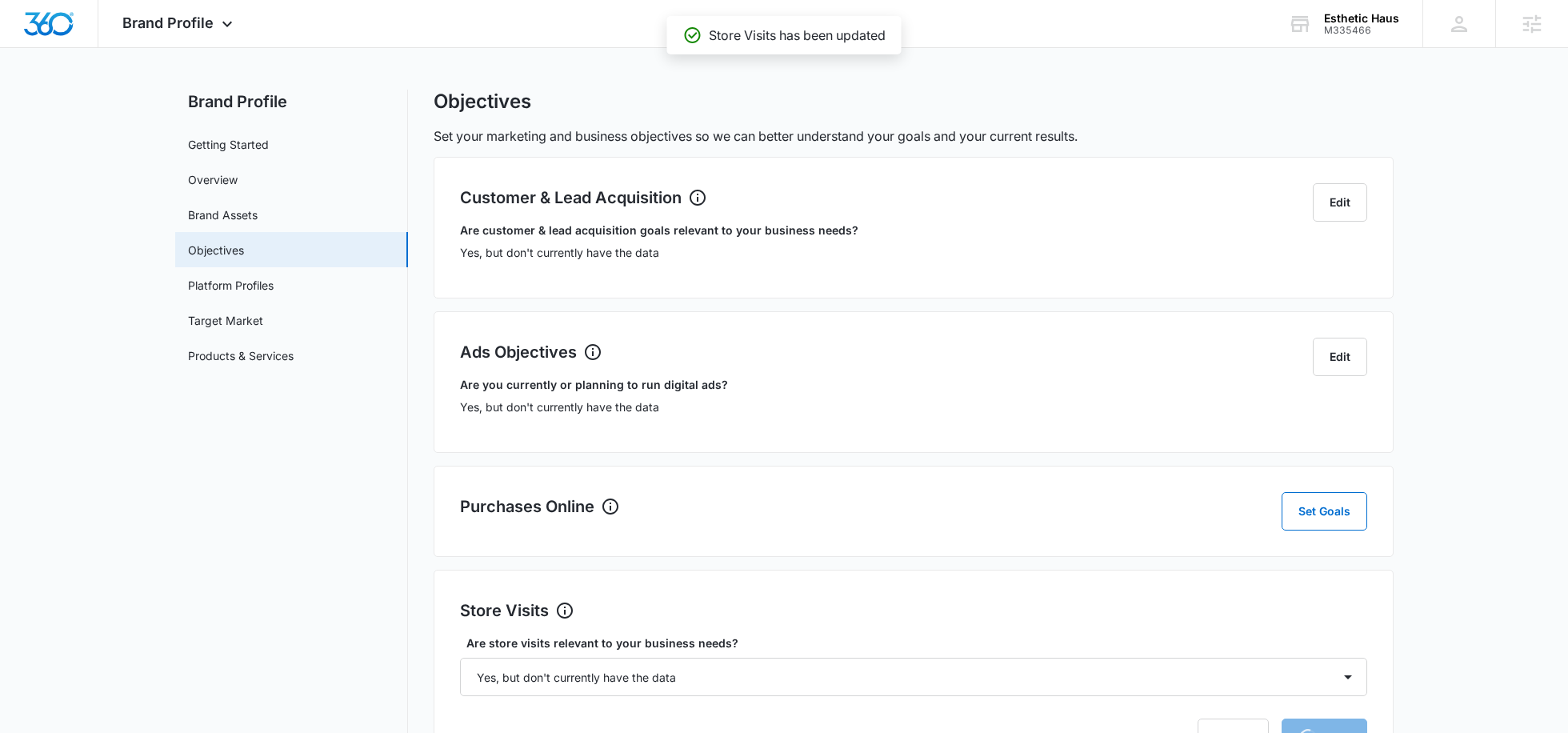
scroll to position [0, 0]
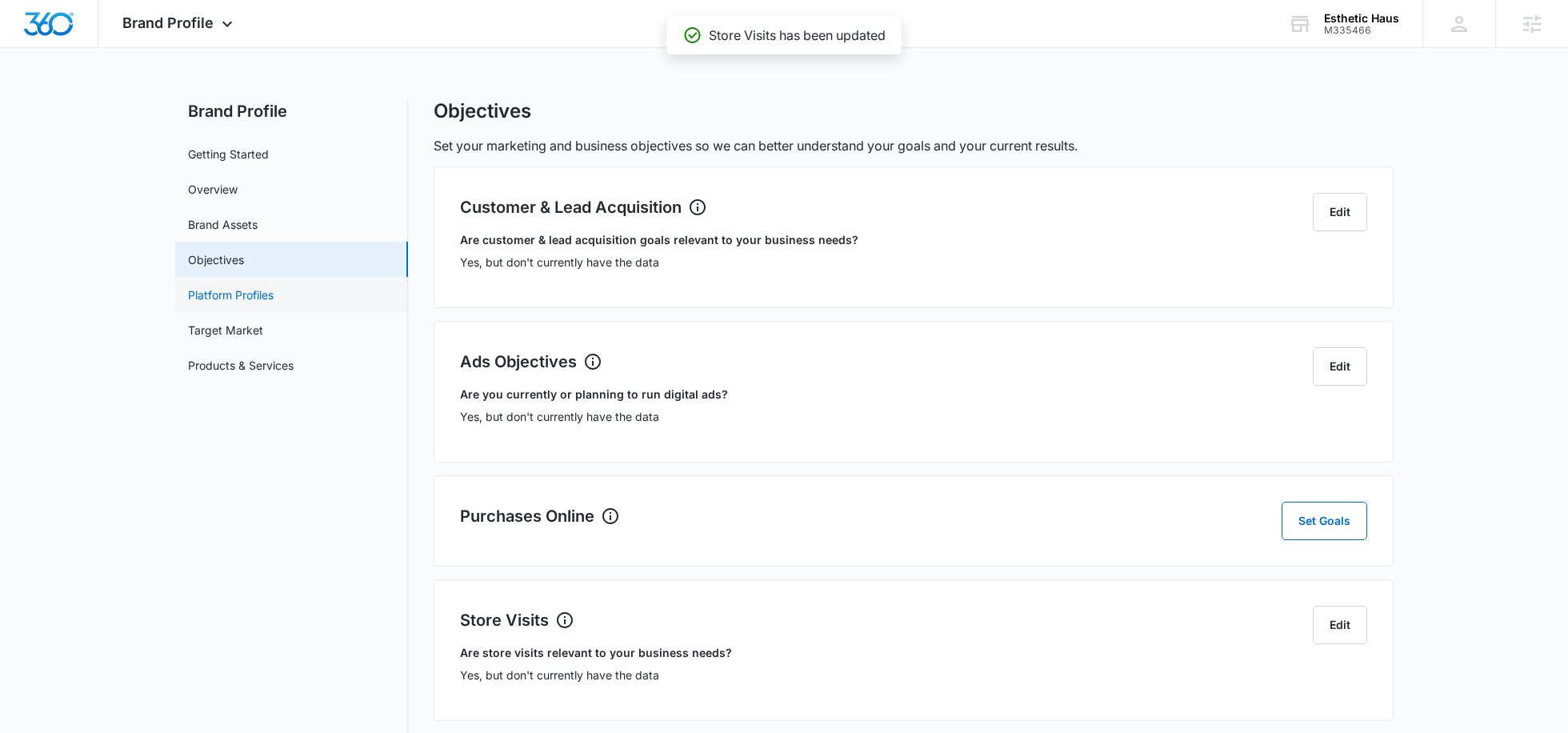
click at [274, 289] on link "Platform Profiles" at bounding box center [230, 294] width 85 height 16
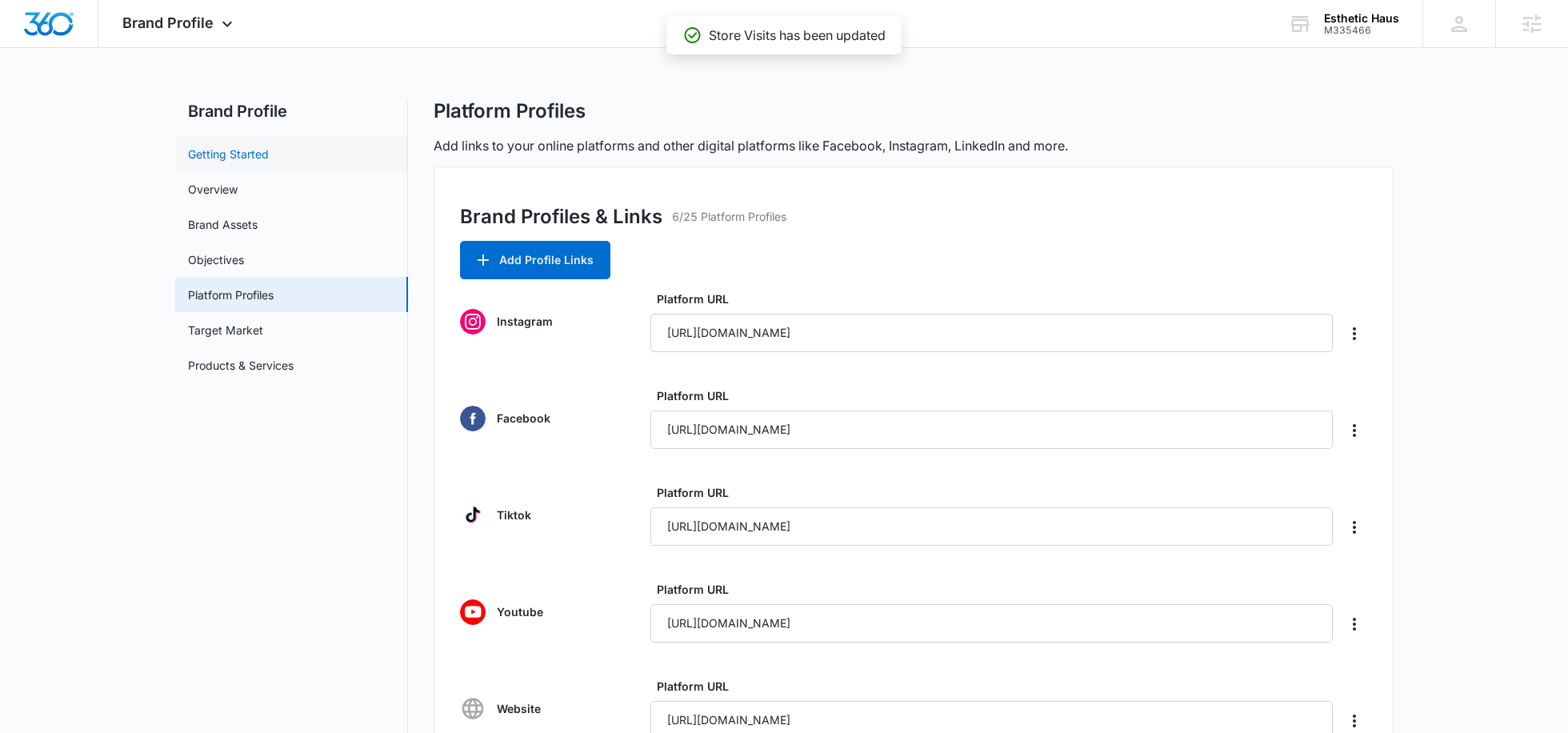
click at [235, 152] on link "Getting Started" at bounding box center [227, 153] width 80 height 16
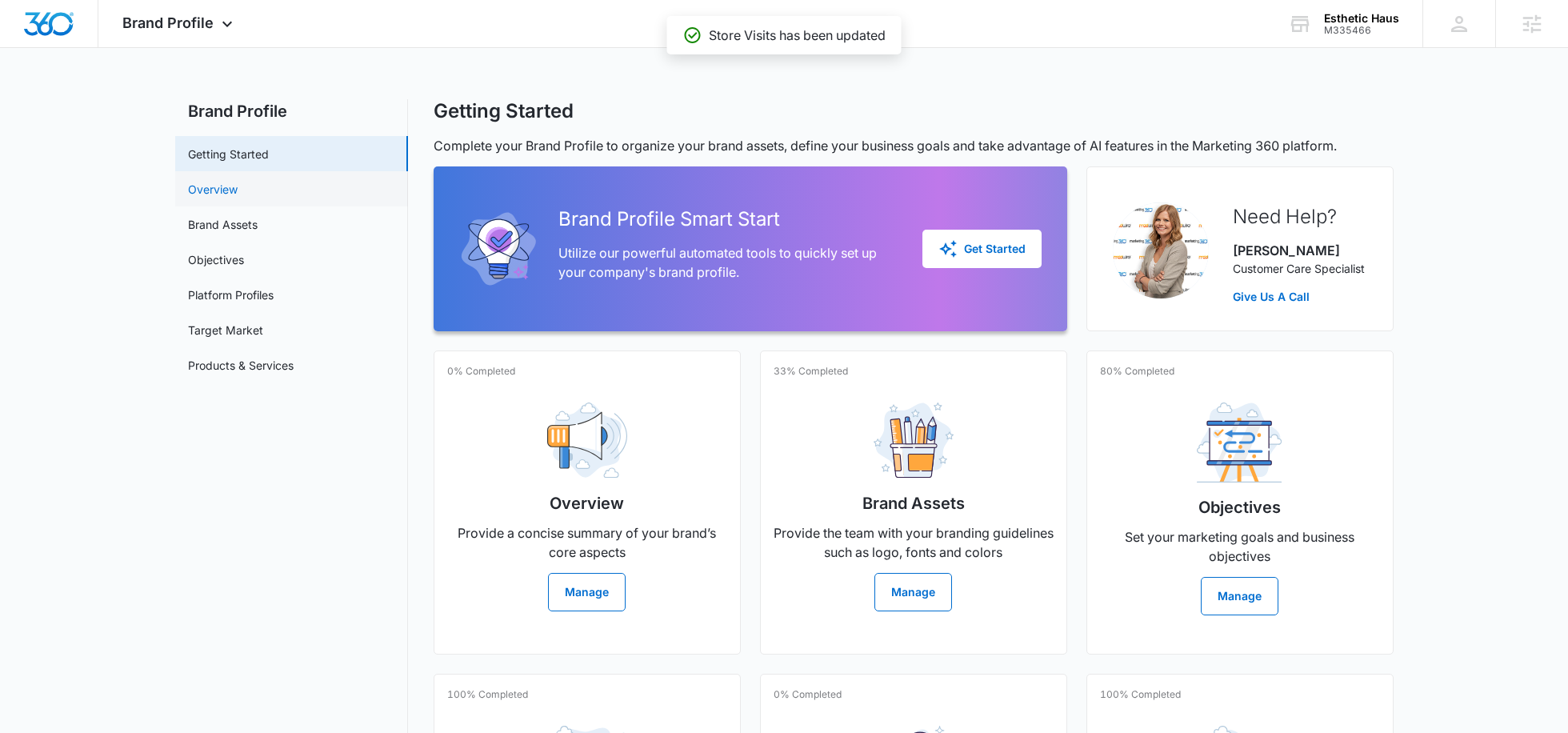
click at [237, 190] on link "Overview" at bounding box center [212, 189] width 49 height 16
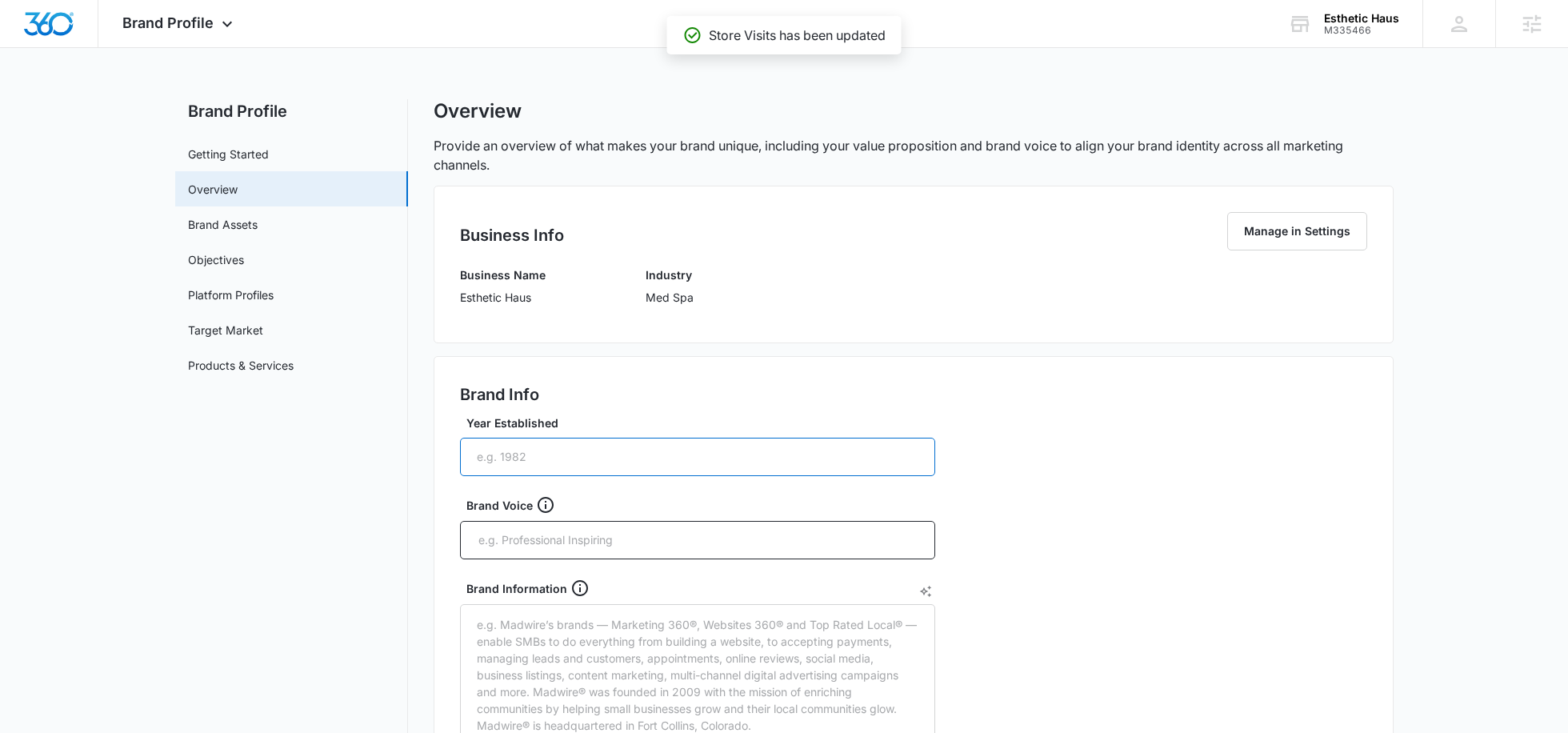
click at [508, 458] on input "Year Established" at bounding box center [697, 457] width 475 height 39
type input "2016"
click at [523, 556] on div at bounding box center [697, 540] width 475 height 39
click at [518, 535] on input "text" at bounding box center [698, 539] width 444 height 24
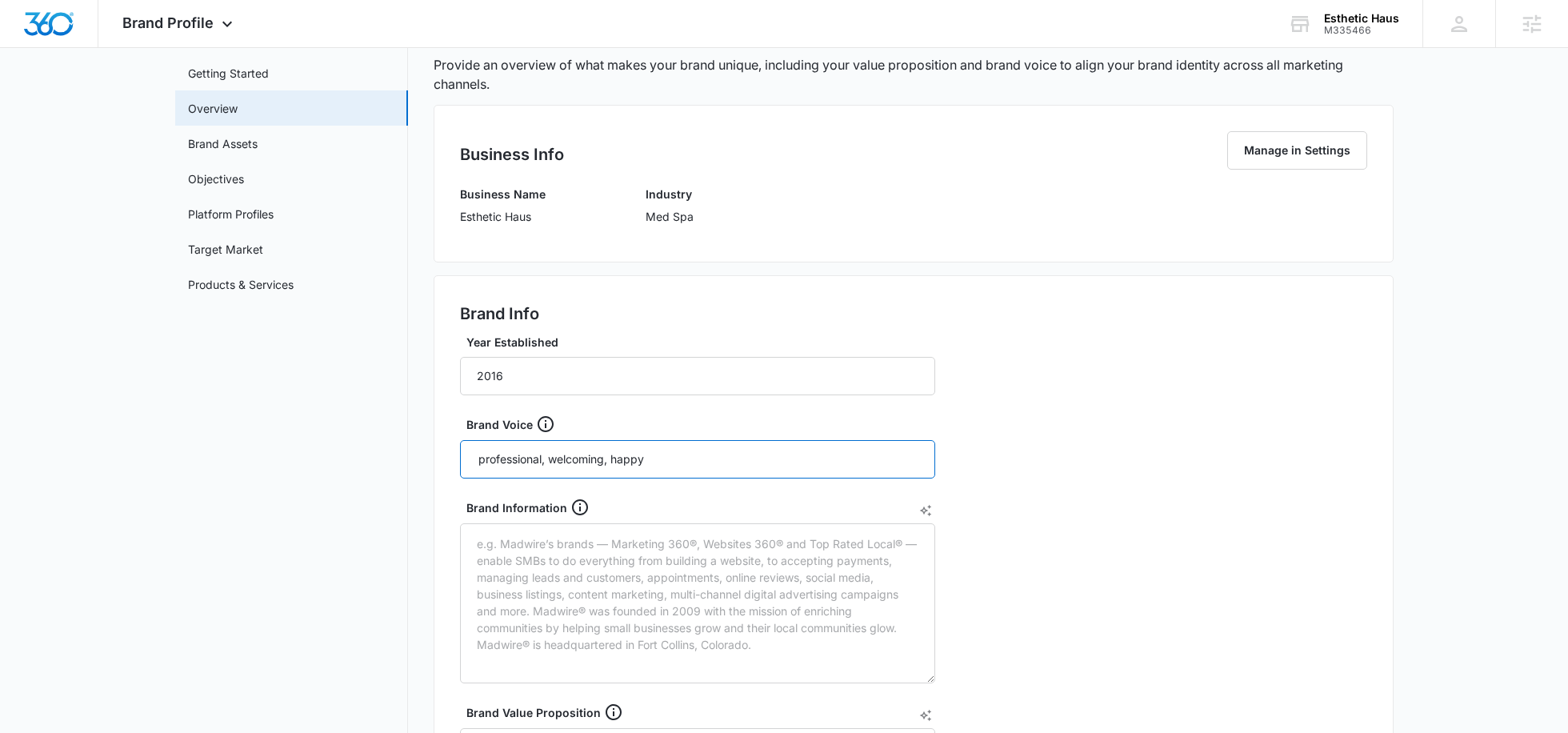
scroll to position [107, 0]
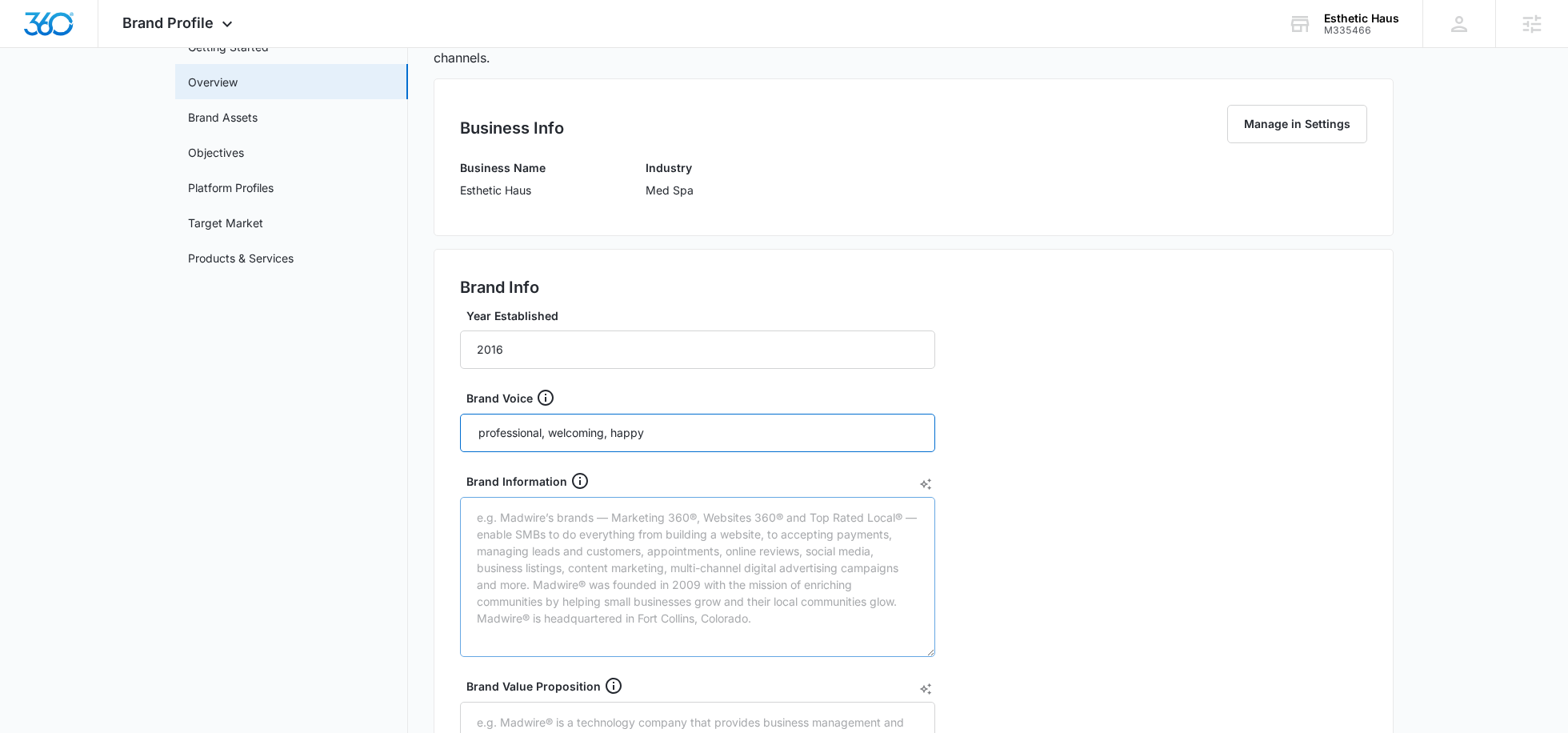
type input "professional, welcoming, happy"
click at [505, 514] on textarea "Brand Information" at bounding box center [697, 576] width 475 height 160
paste textarea "As a black-owned beauty spa, Esthetic Haus understands the diverse needs of eve…"
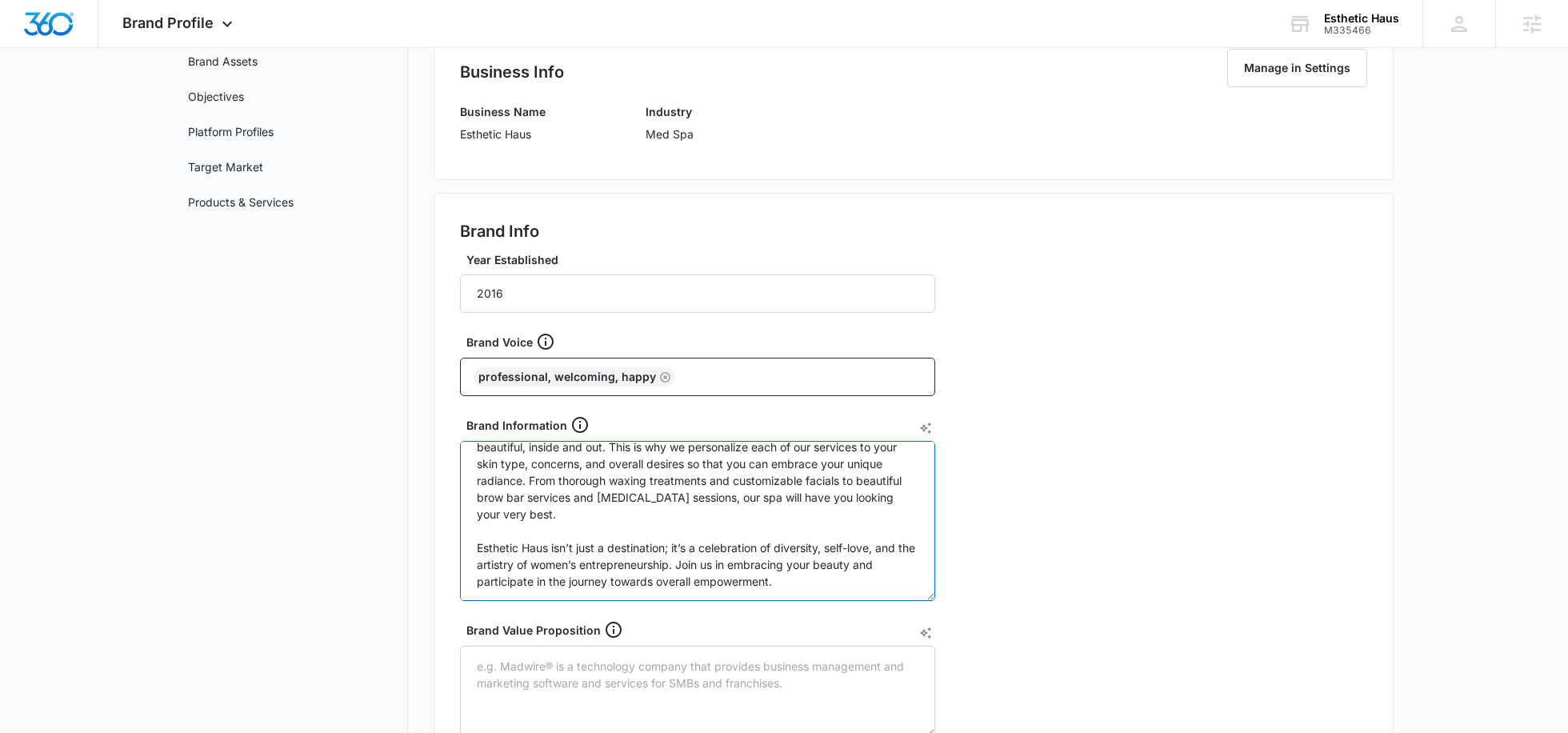
scroll to position [350, 0]
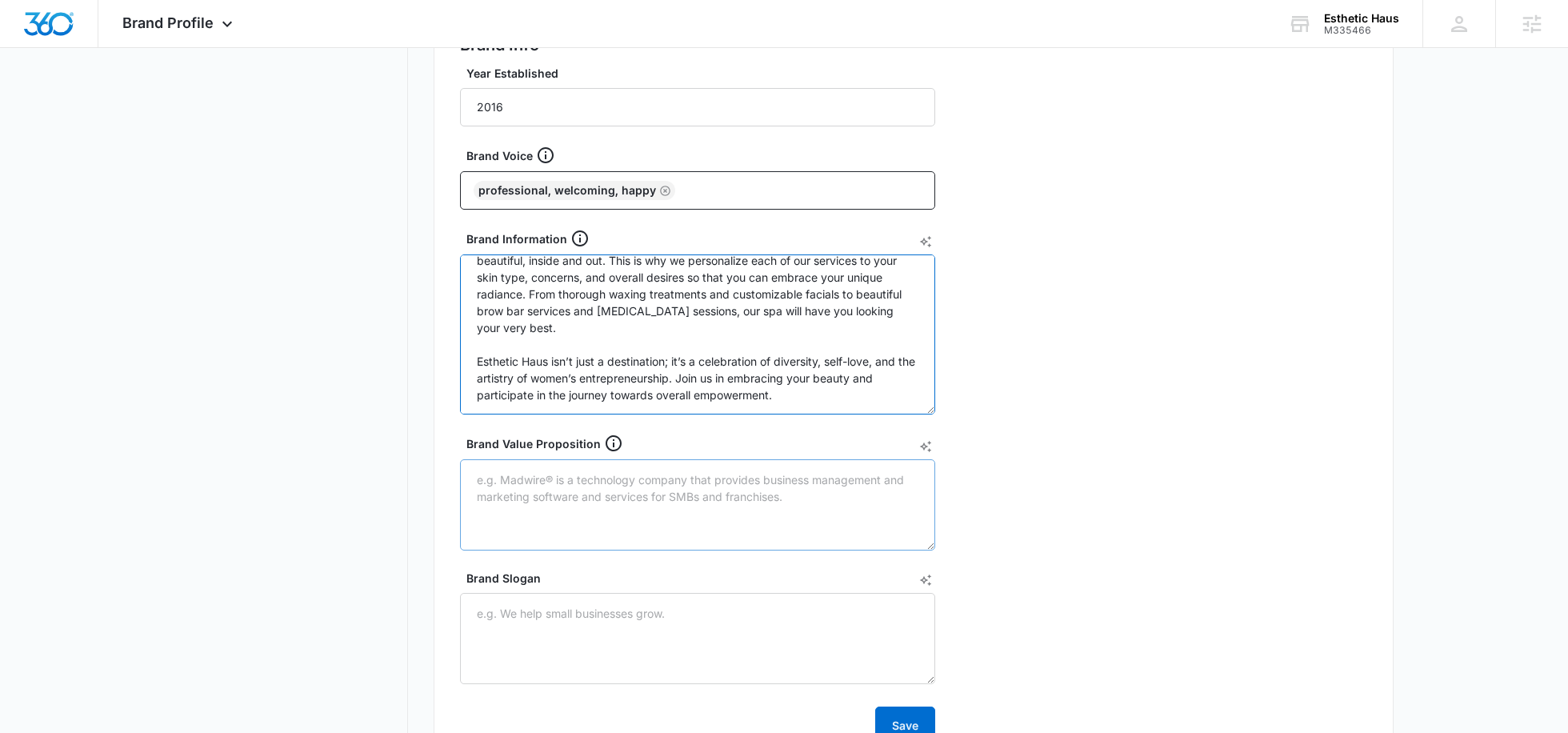
type textarea "As a black-owned beauty spa, Esthetic Haus understands the diverse needs of eve…"
click at [534, 478] on textarea "Brand Value Proposition" at bounding box center [697, 504] width 475 height 91
paste textarea ""- Esthetic Haus is known for brows -- waxing, threading (sanitary threading), …"
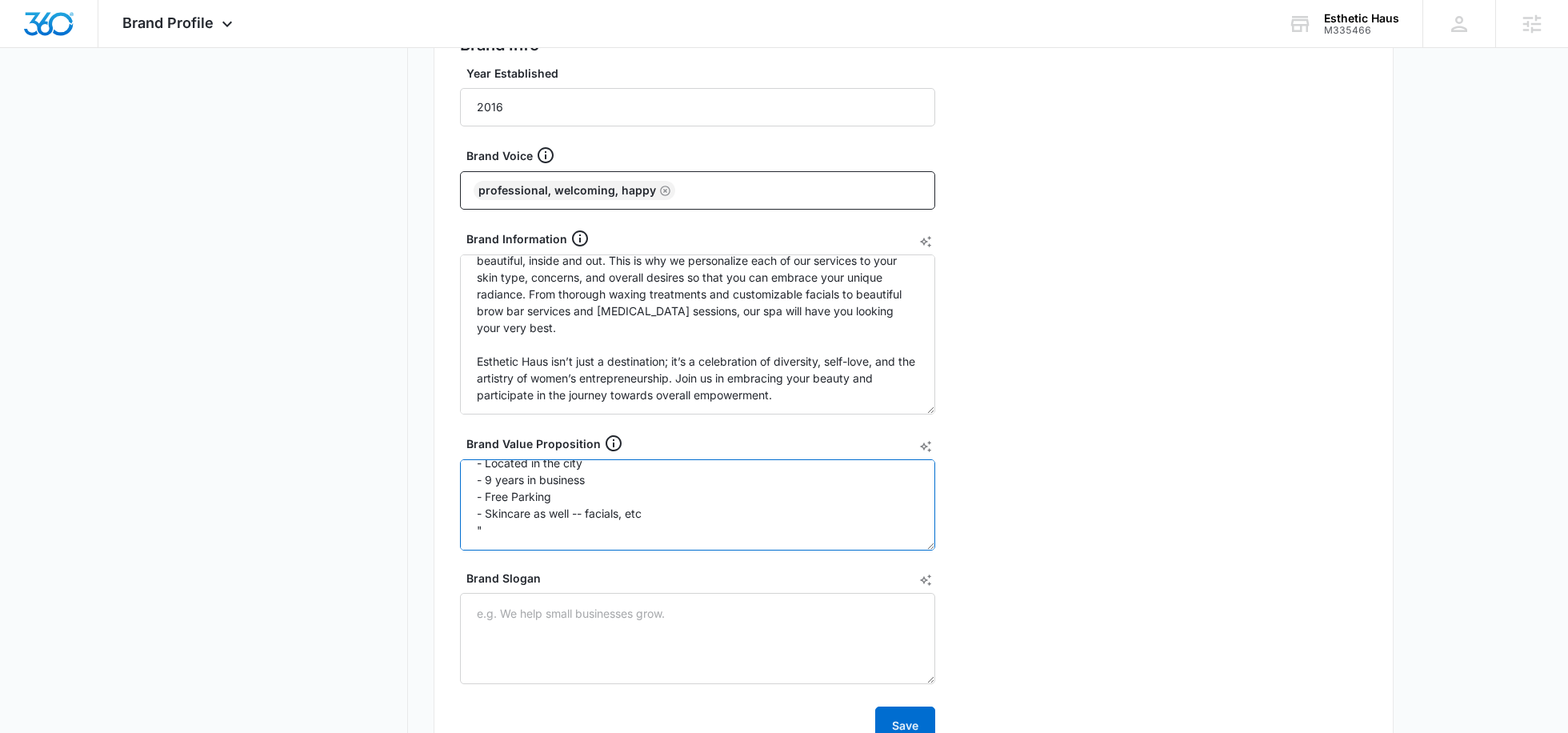
drag, startPoint x: 569, startPoint y: 540, endPoint x: 466, endPoint y: 524, distance: 104.2
click at [466, 524] on textarea ""- Esthetic Haus is known for brows -- waxing, threading (sanitary threading), …" at bounding box center [697, 504] width 475 height 91
click at [480, 475] on textarea ""- Esthetic Haus is known for brows -- waxing, threading (sanitary threading), …" at bounding box center [697, 504] width 475 height 91
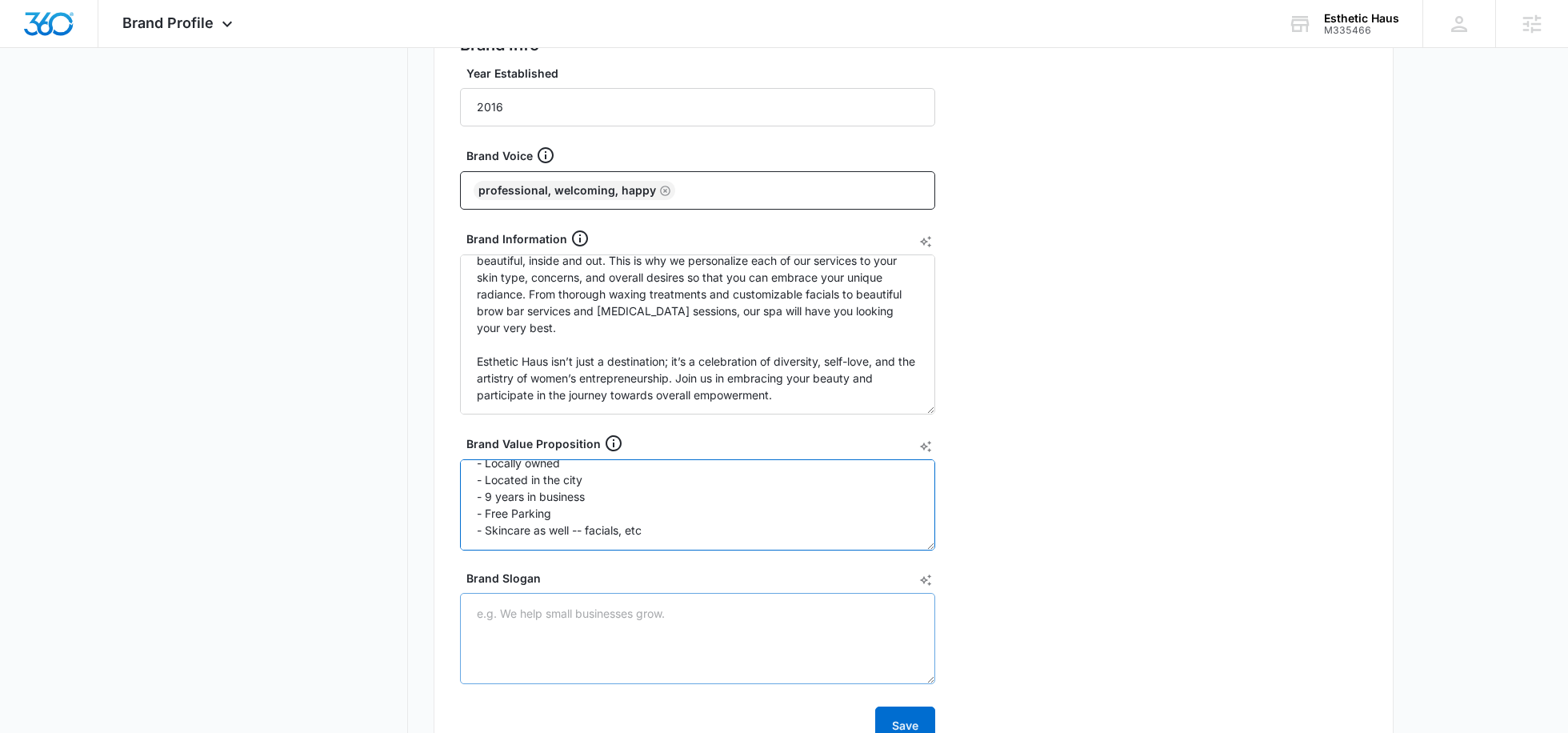
type textarea "- Esthetic Haus is known for brows -- waxing, threading (sanitary threading), s…"
click at [518, 658] on textarea "Brand Slogan" at bounding box center [697, 638] width 475 height 91
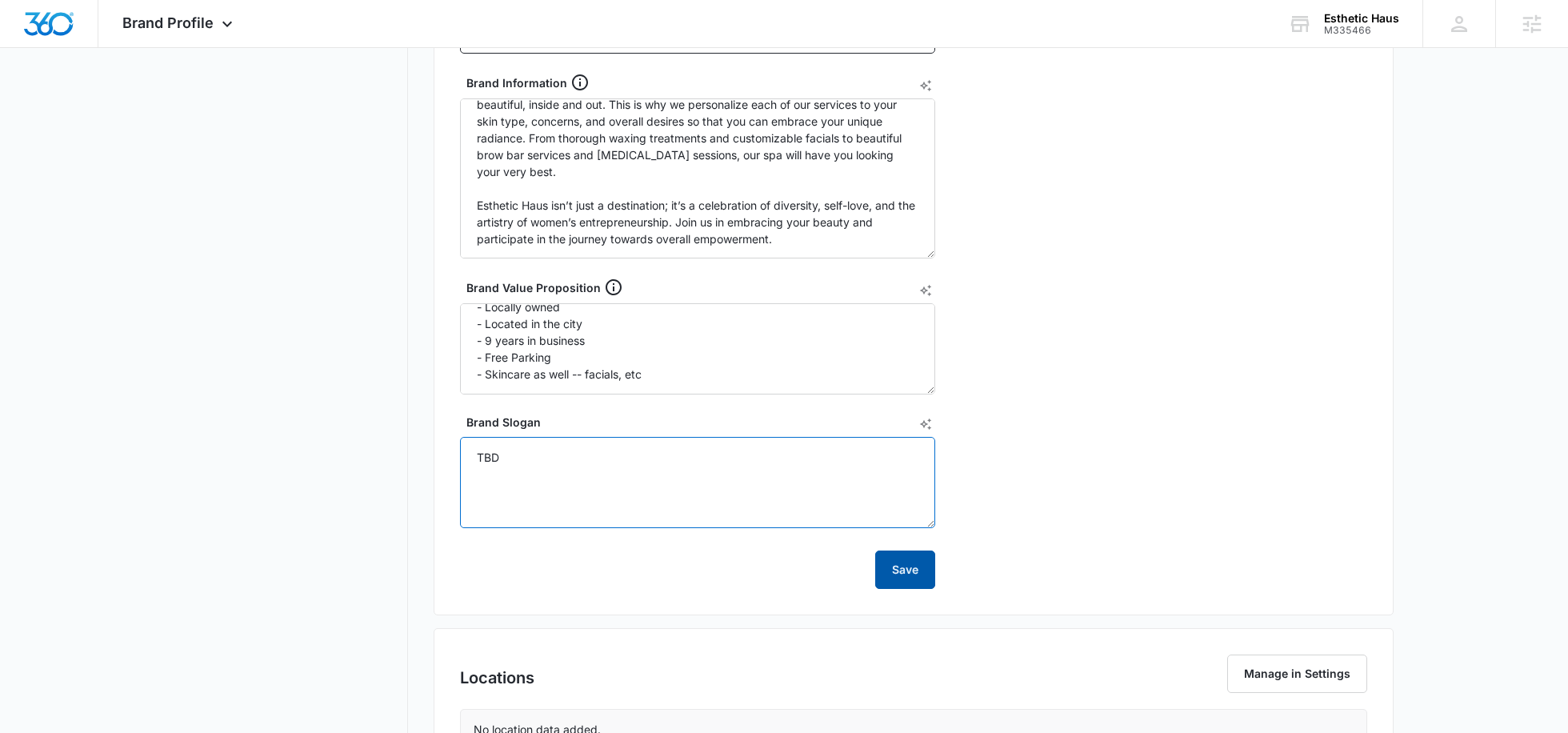
type textarea "TBD"
click at [900, 567] on button "Save" at bounding box center [905, 570] width 60 height 39
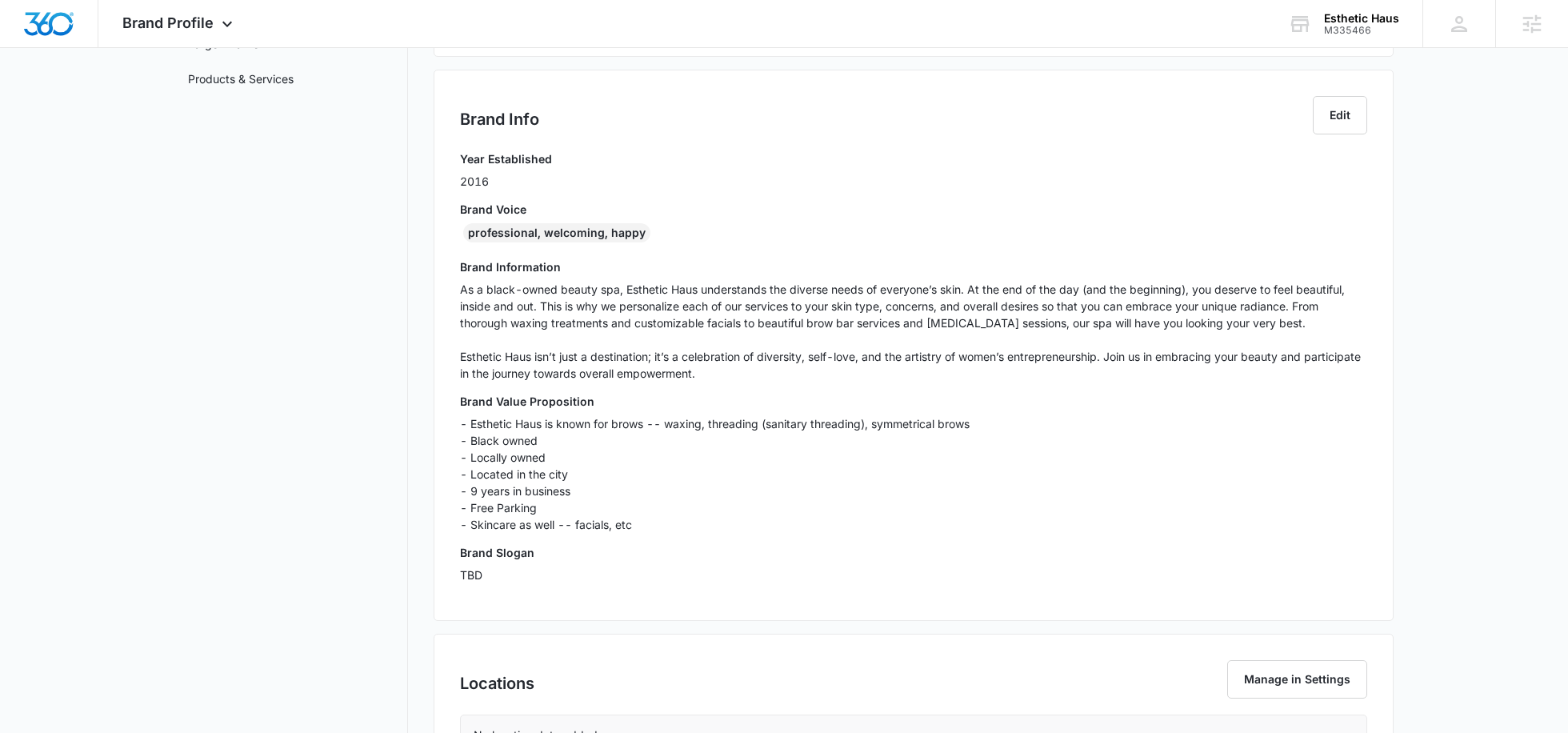
scroll to position [0, 0]
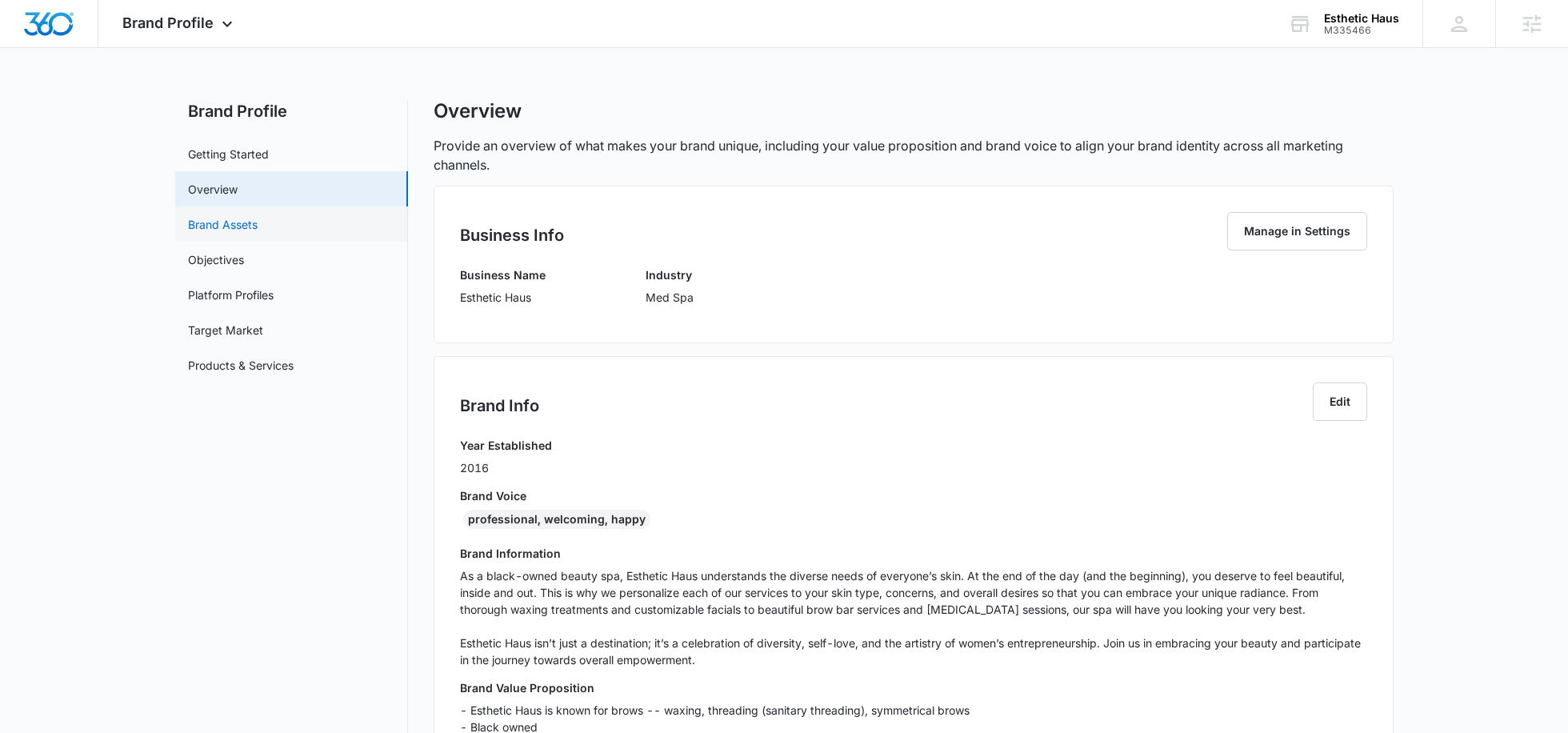
click at [236, 226] on link "Brand Assets" at bounding box center [223, 224] width 70 height 16
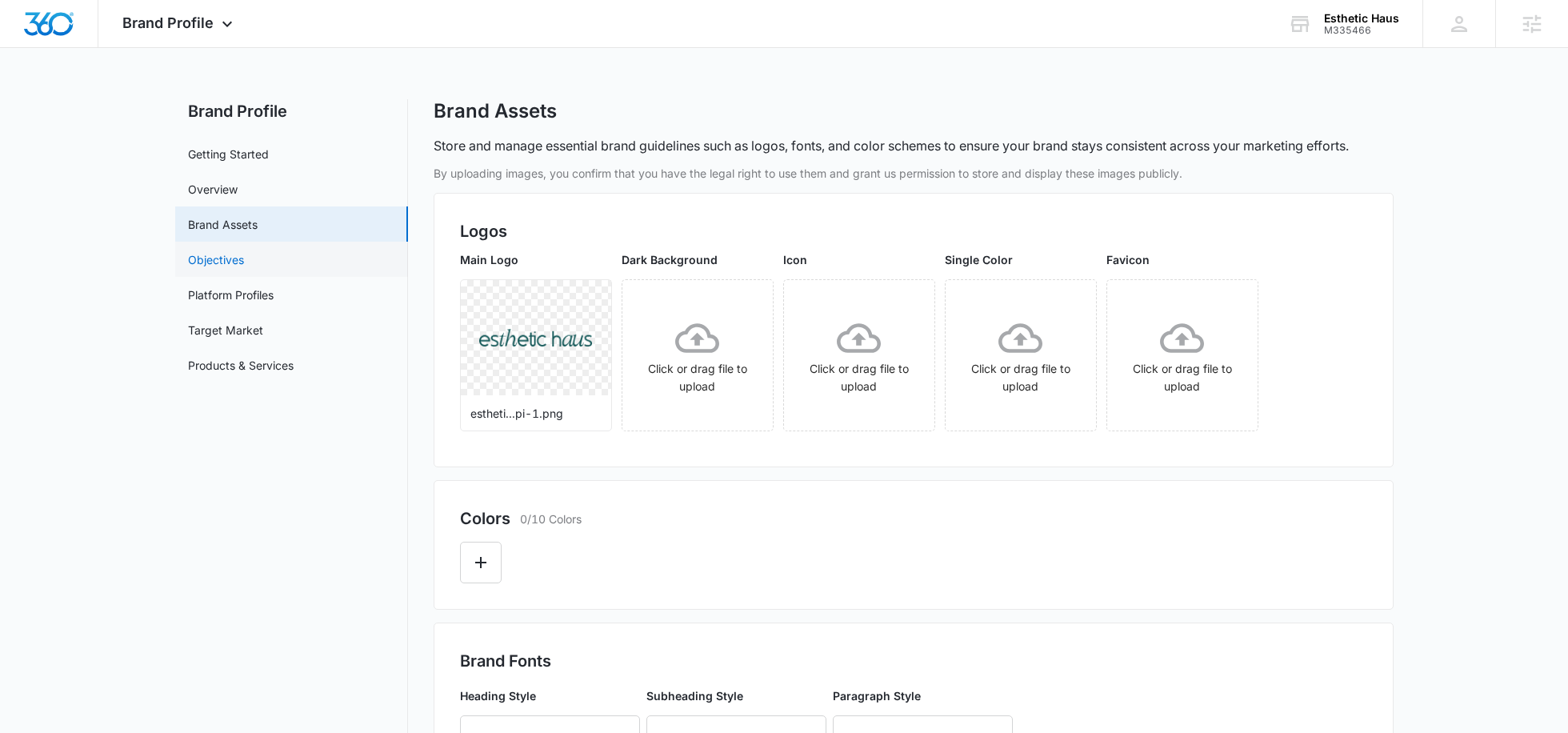
click at [230, 266] on link "Objectives" at bounding box center [216, 259] width 56 height 16
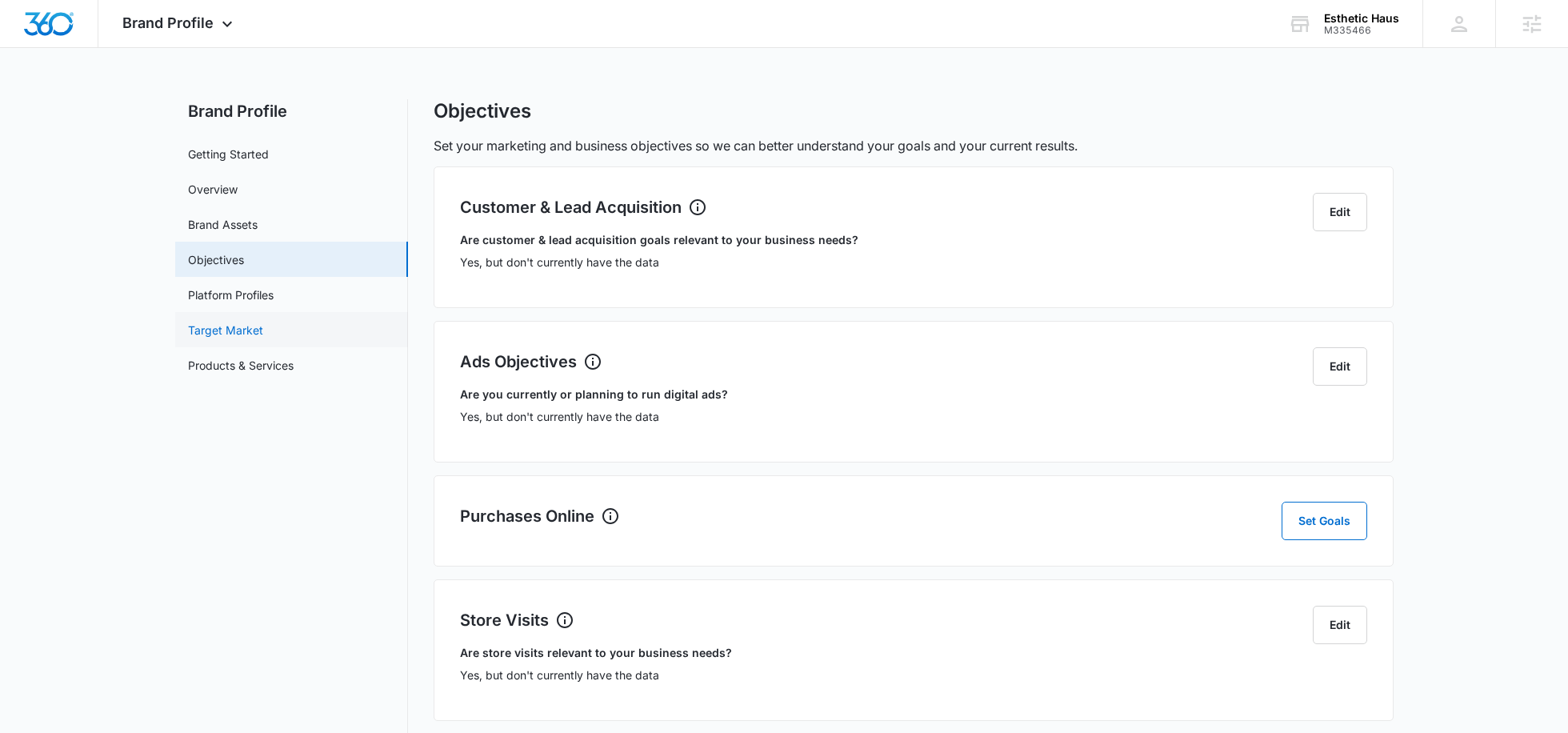
click at [242, 321] on link "Target Market" at bounding box center [226, 329] width 75 height 16
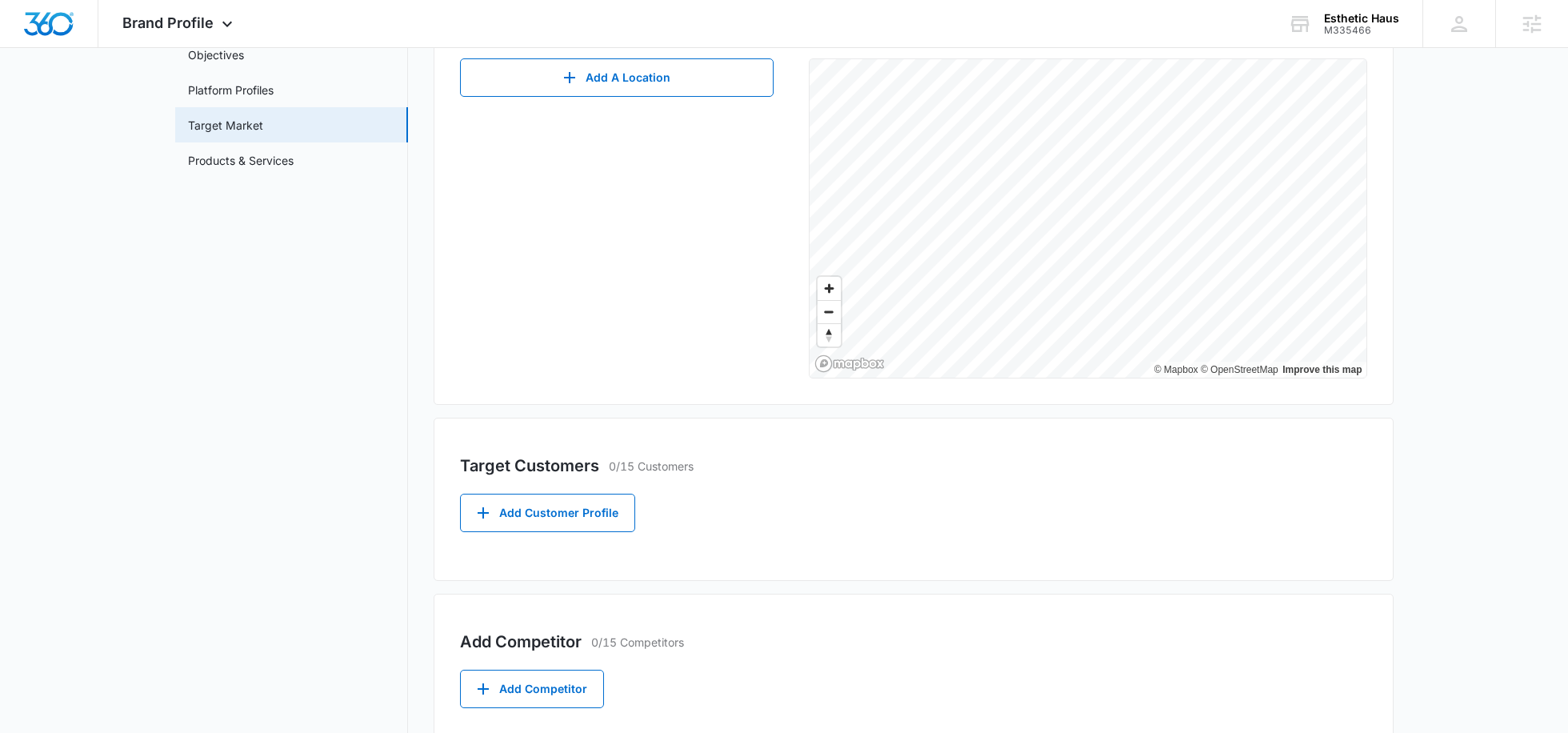
scroll to position [371, 0]
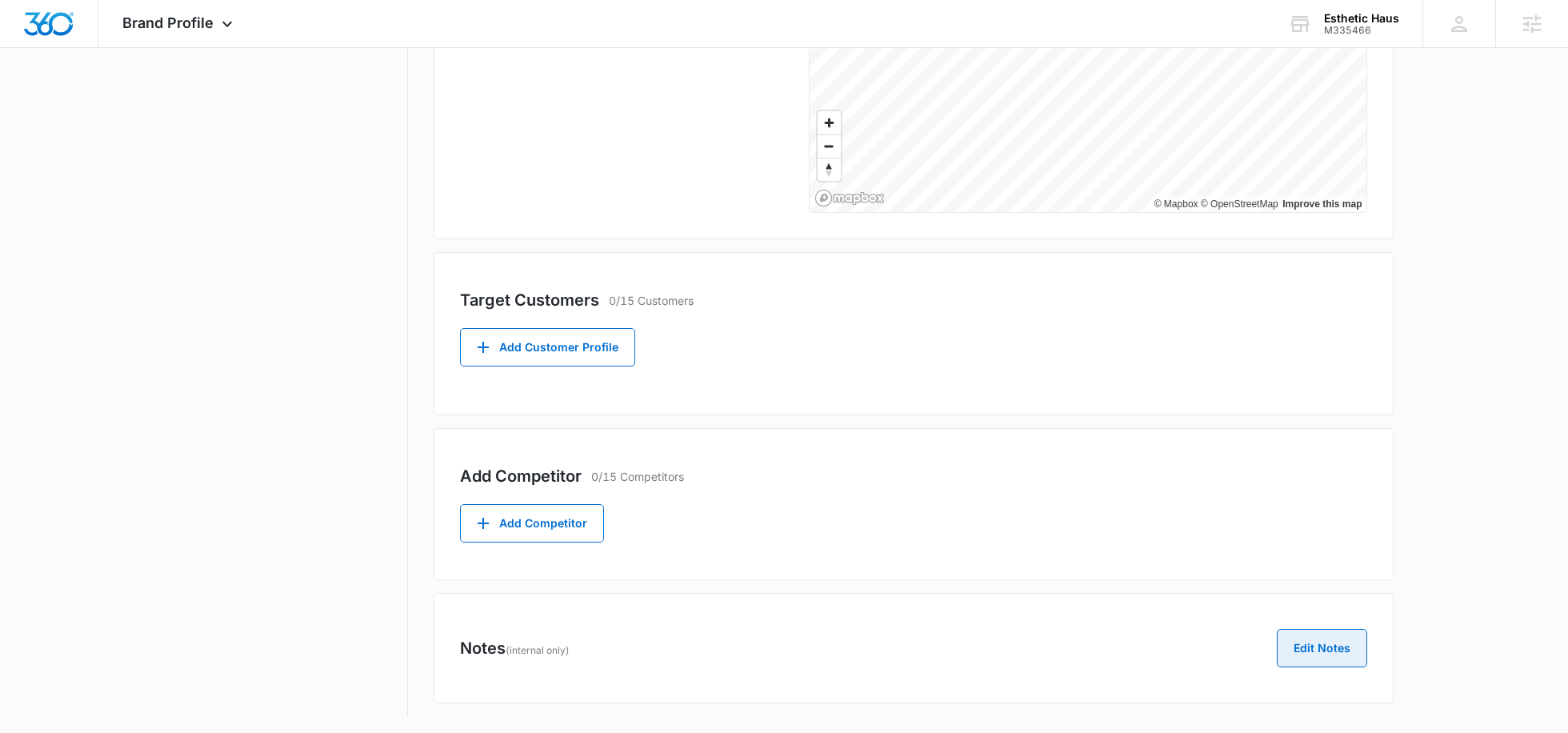
click at [1329, 652] on button "Edit Notes" at bounding box center [1321, 649] width 90 height 39
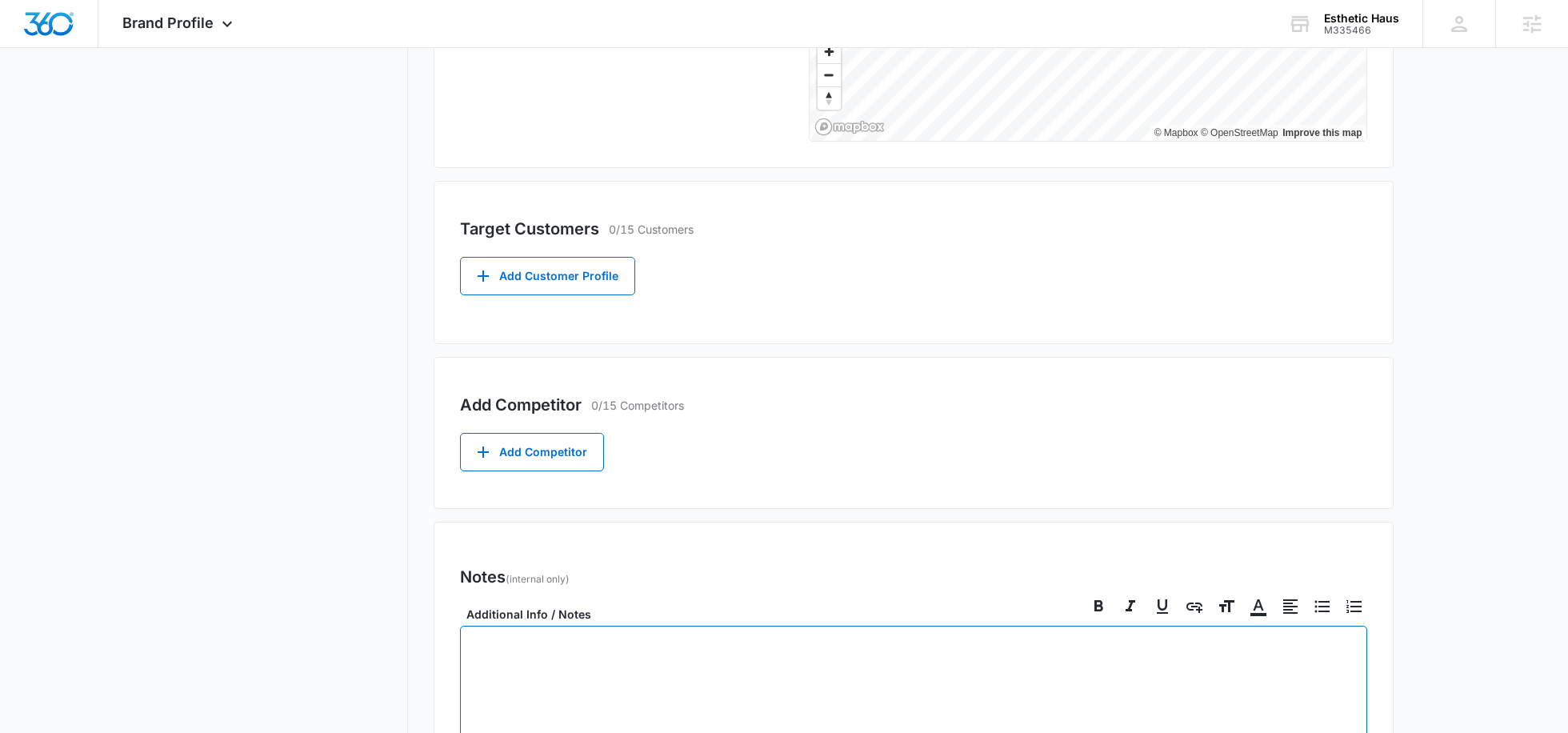
checkbox input "true"
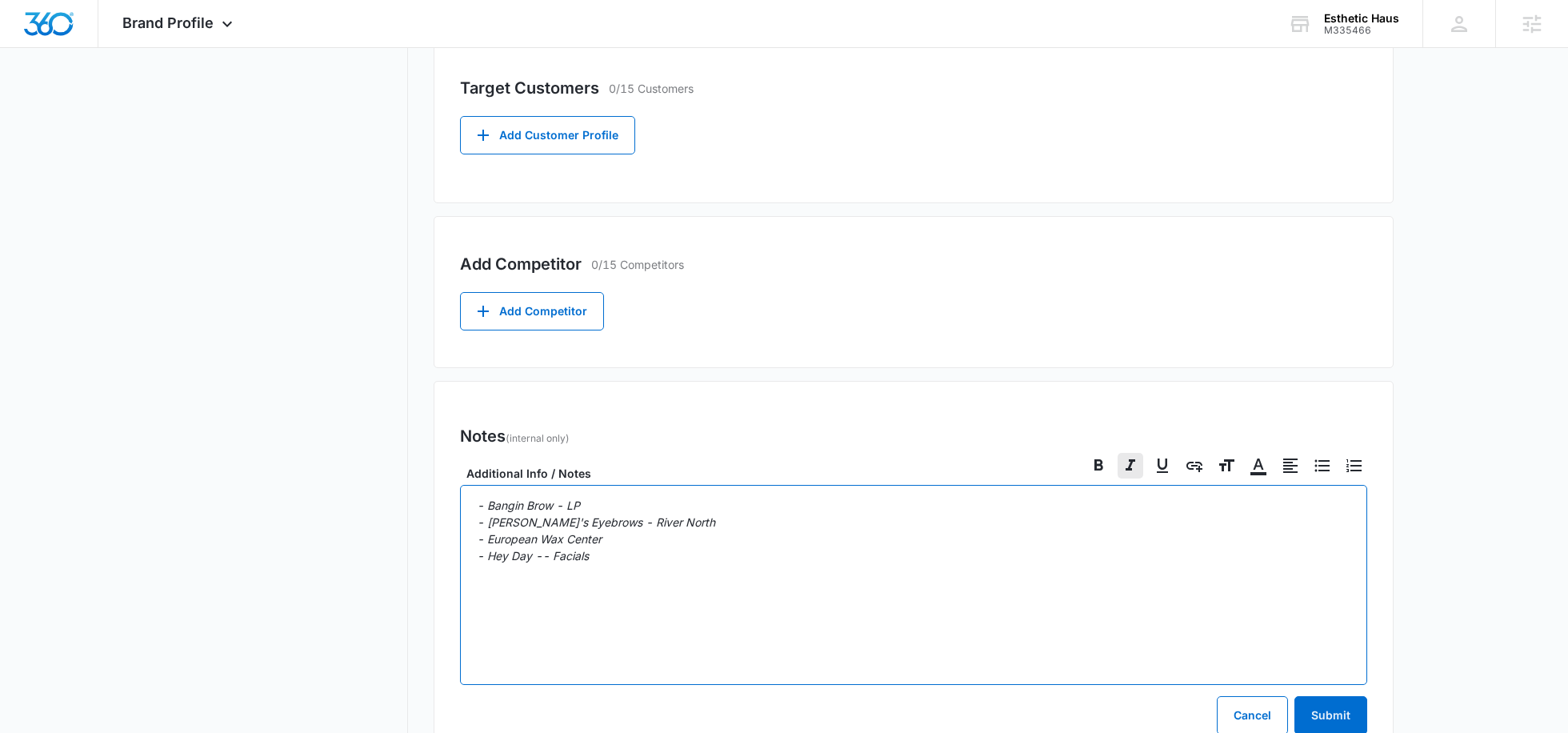
scroll to position [640, 0]
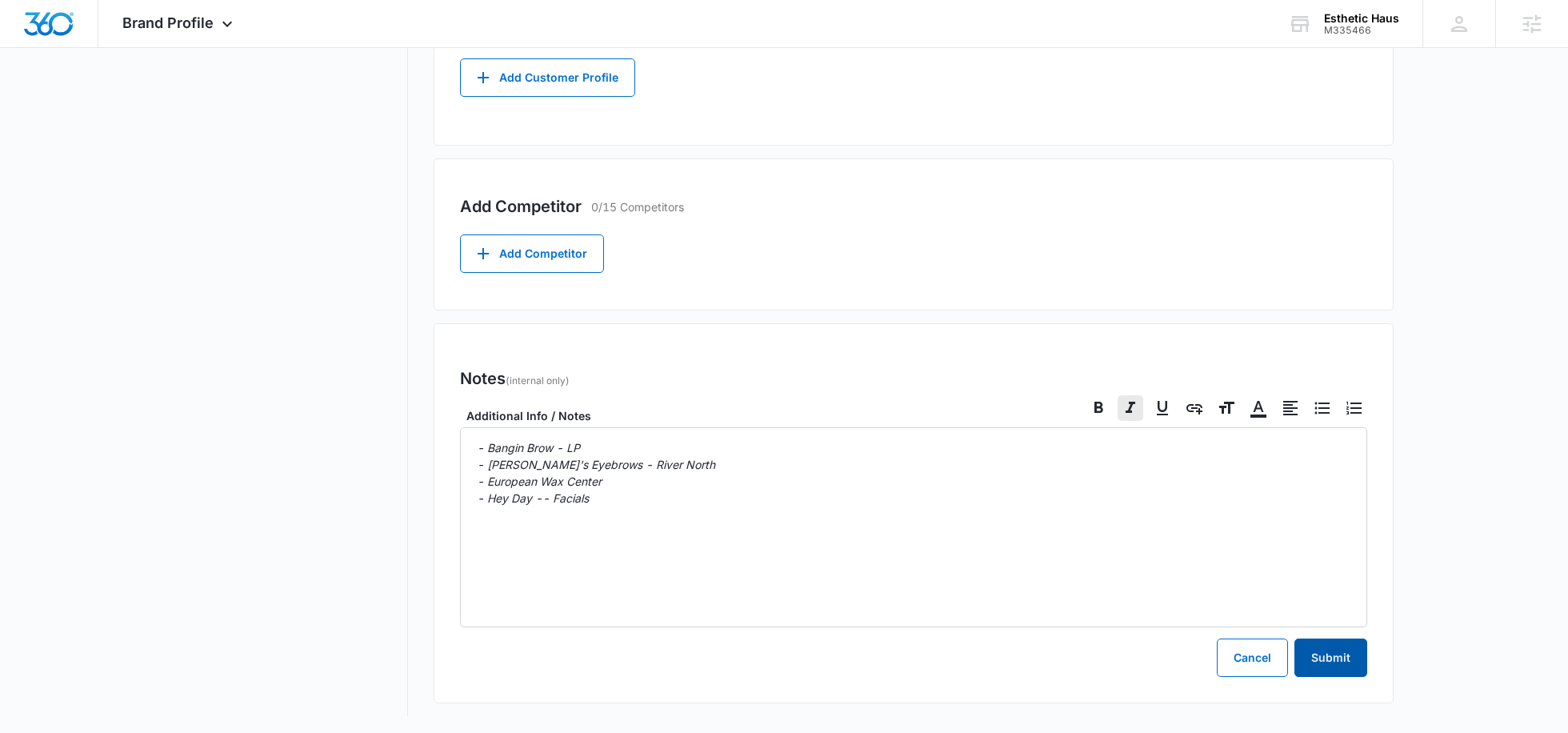
click at [1310, 652] on button "Submit" at bounding box center [1330, 657] width 73 height 39
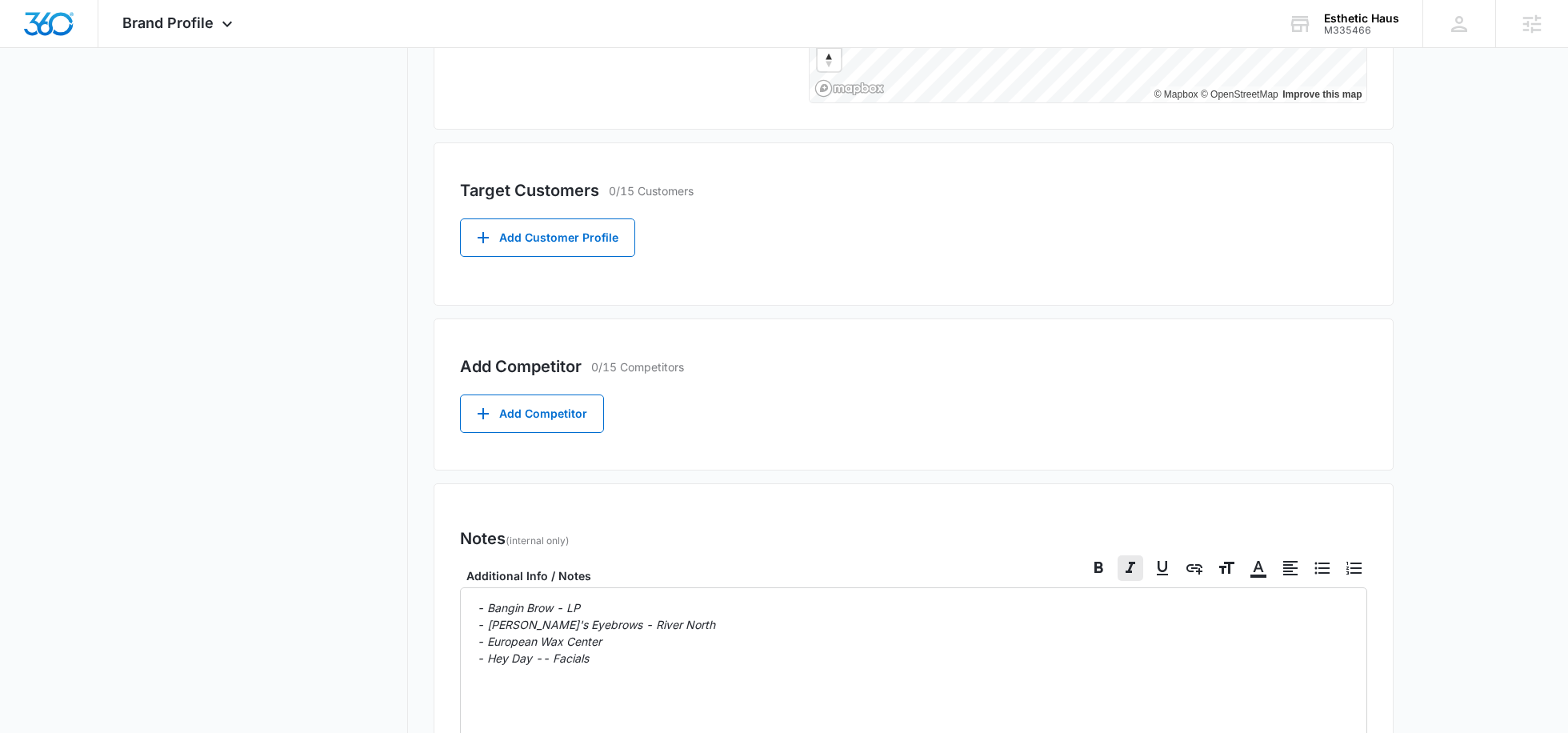
scroll to position [0, 0]
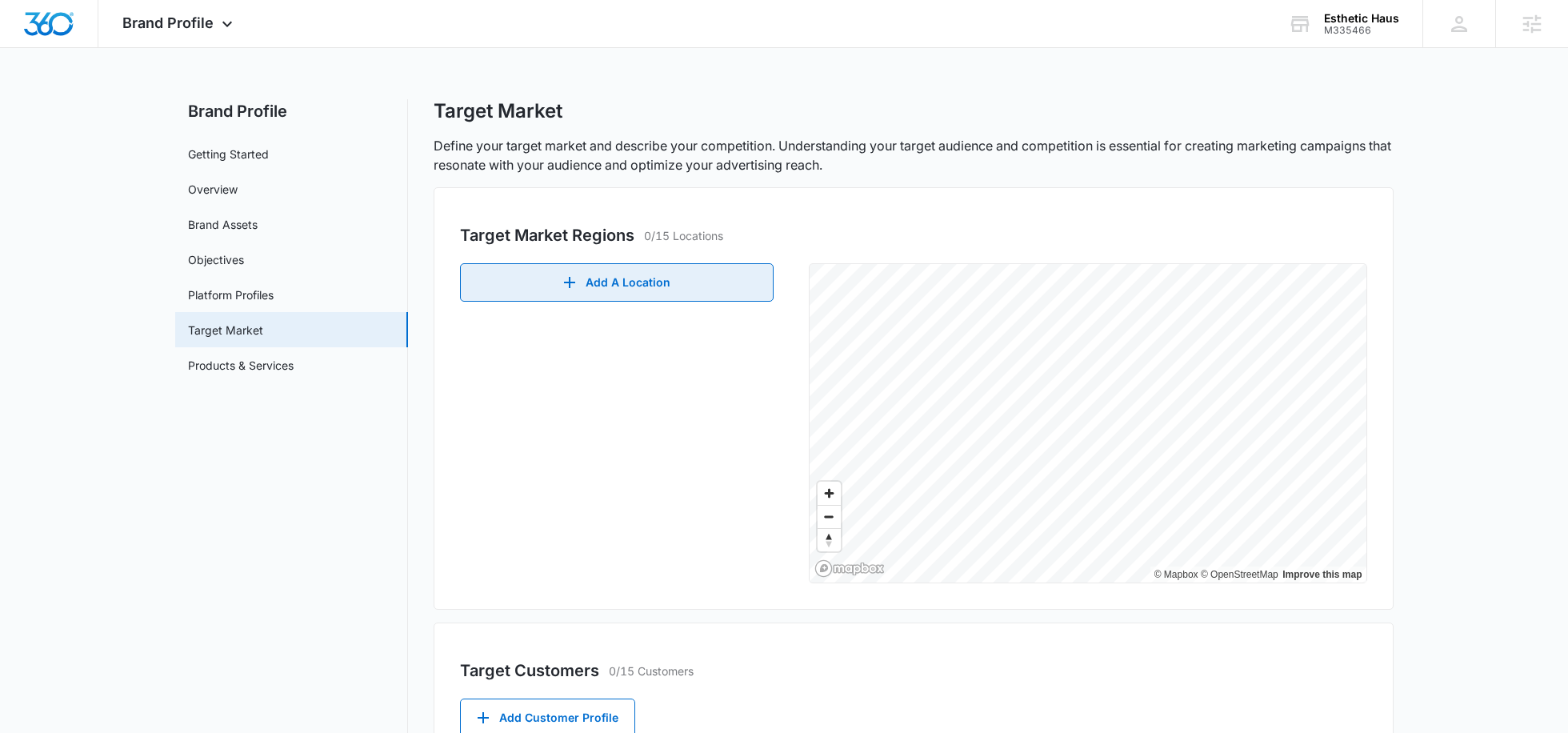
click at [602, 291] on button "Add A Location" at bounding box center [617, 283] width 314 height 39
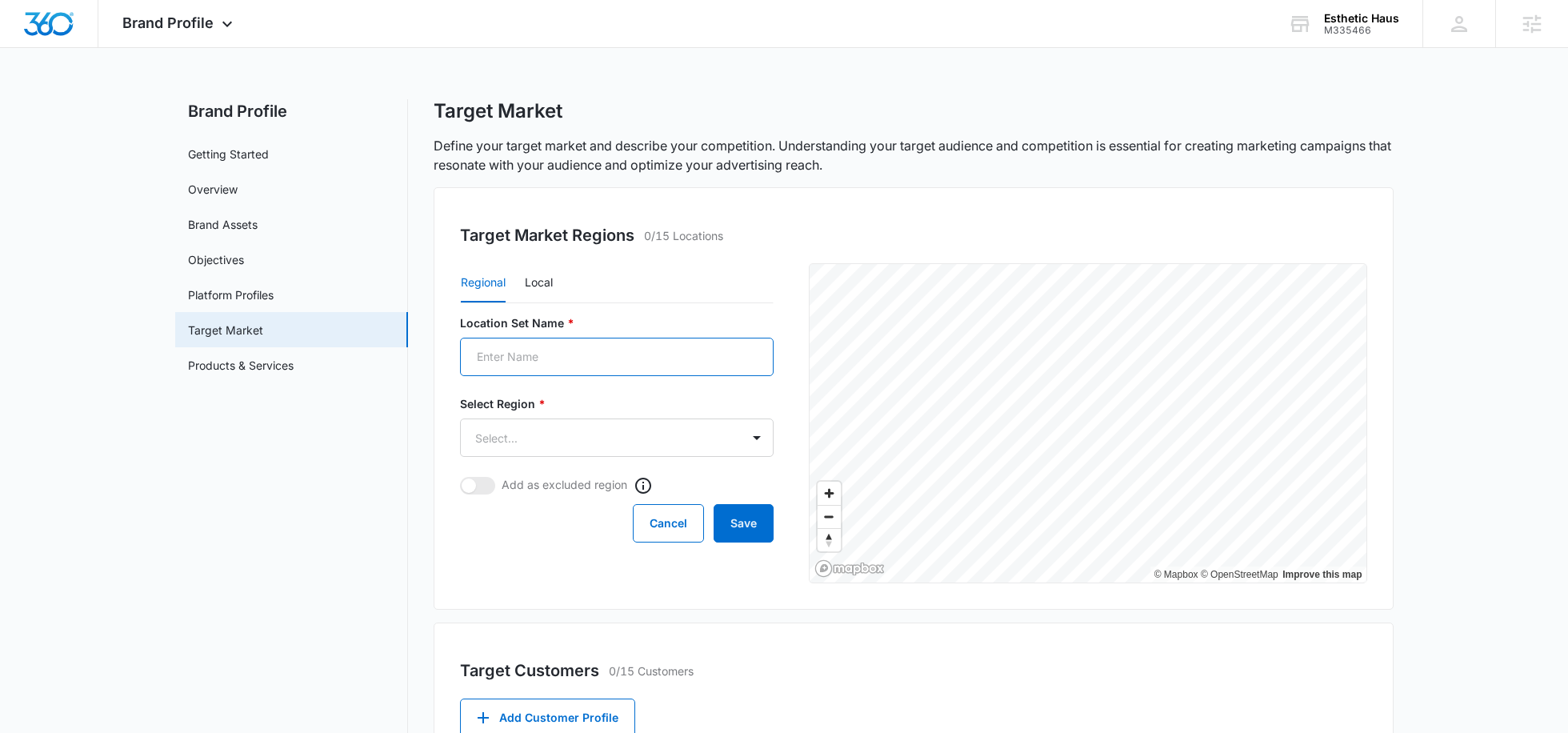
click at [551, 356] on input "Location Set Name *" at bounding box center [617, 357] width 314 height 39
click at [527, 282] on button "Local" at bounding box center [538, 284] width 28 height 39
click at [512, 356] on input "Location Set Name *" at bounding box center [617, 357] width 314 height 39
paste input "60622"
type input "60622"
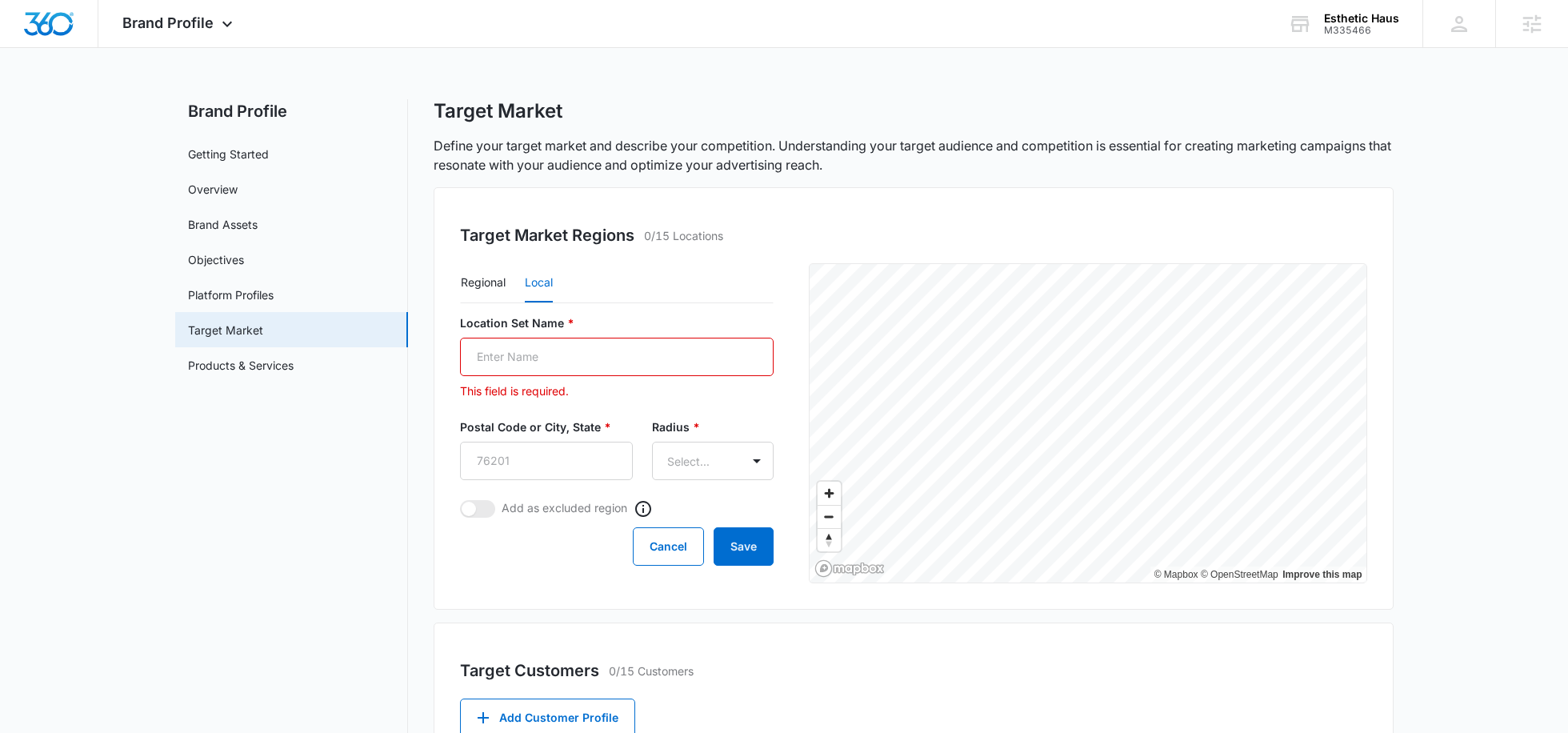
type input "1"
click at [683, 464] on body "Brand Profile Apps Reputation Websites Forms CRM Email Social Shop Payments POS…" at bounding box center [784, 627] width 1568 height 1256
click at [672, 515] on p "10mi" at bounding box center [667, 517] width 26 height 16
click at [514, 462] on input "Postal Code or City, State *" at bounding box center [546, 461] width 172 height 39
paste input "60622"
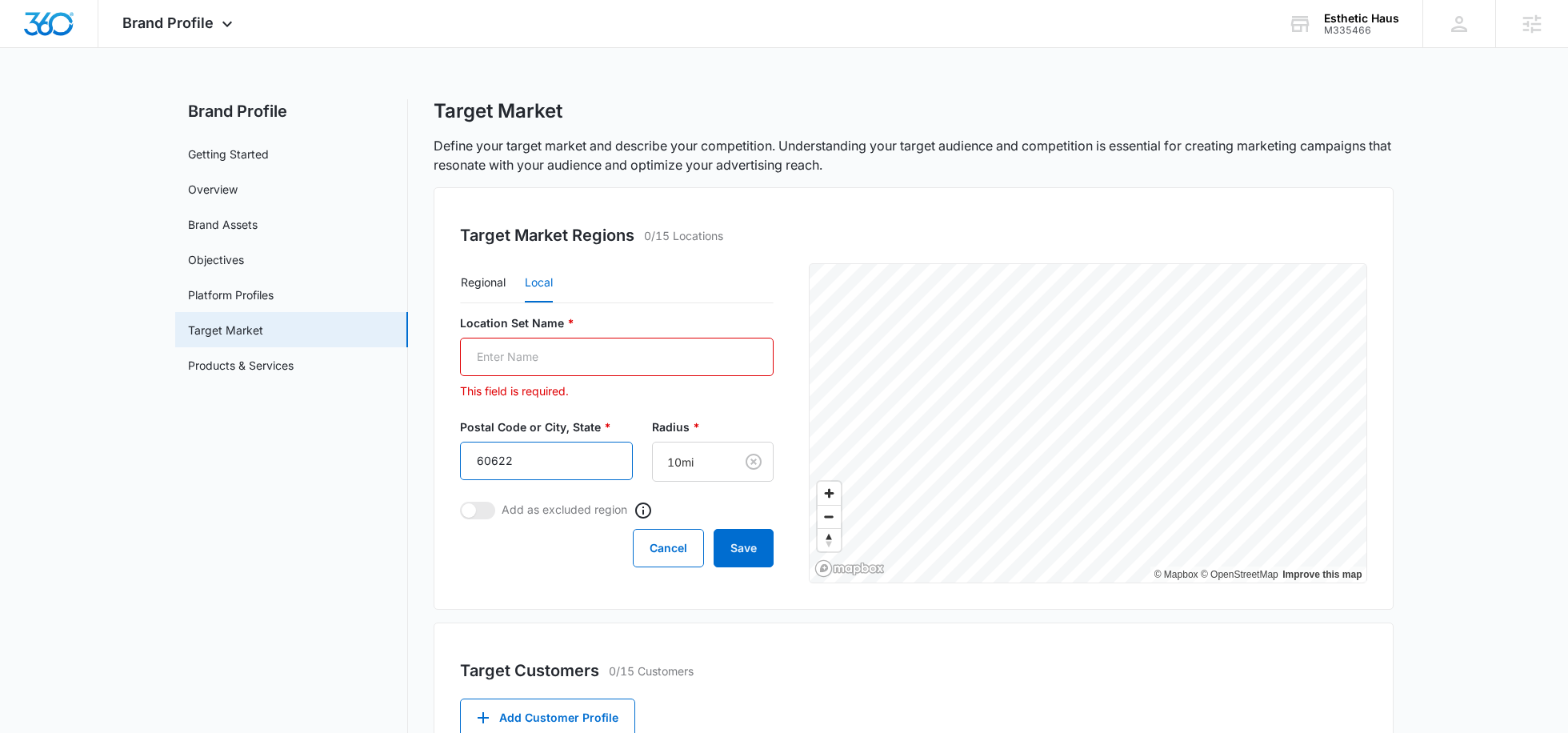
type input "60622"
click at [505, 356] on input "Location Set Name *" at bounding box center [617, 357] width 314 height 39
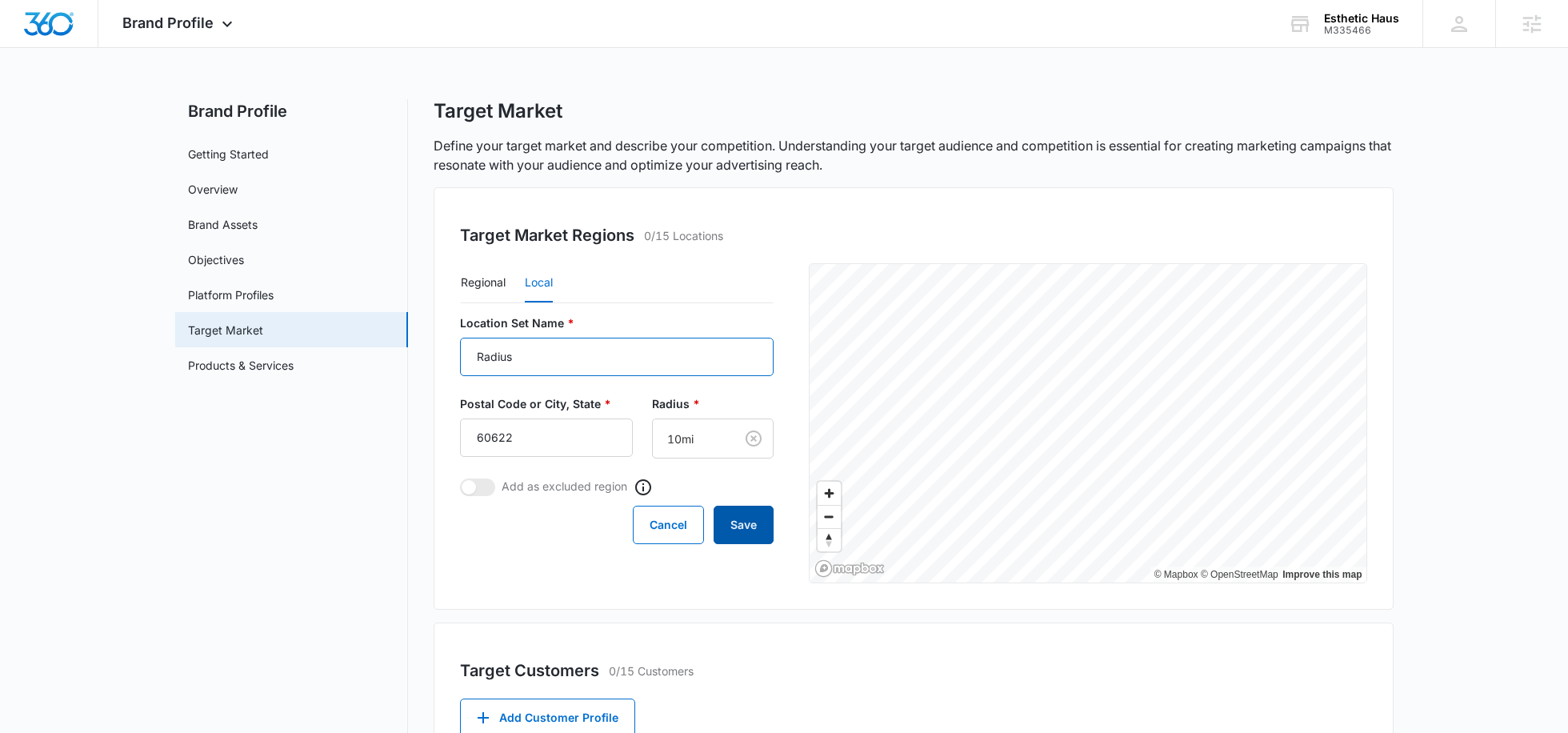
type input "Radius"
click at [741, 531] on button "Save" at bounding box center [743, 525] width 60 height 39
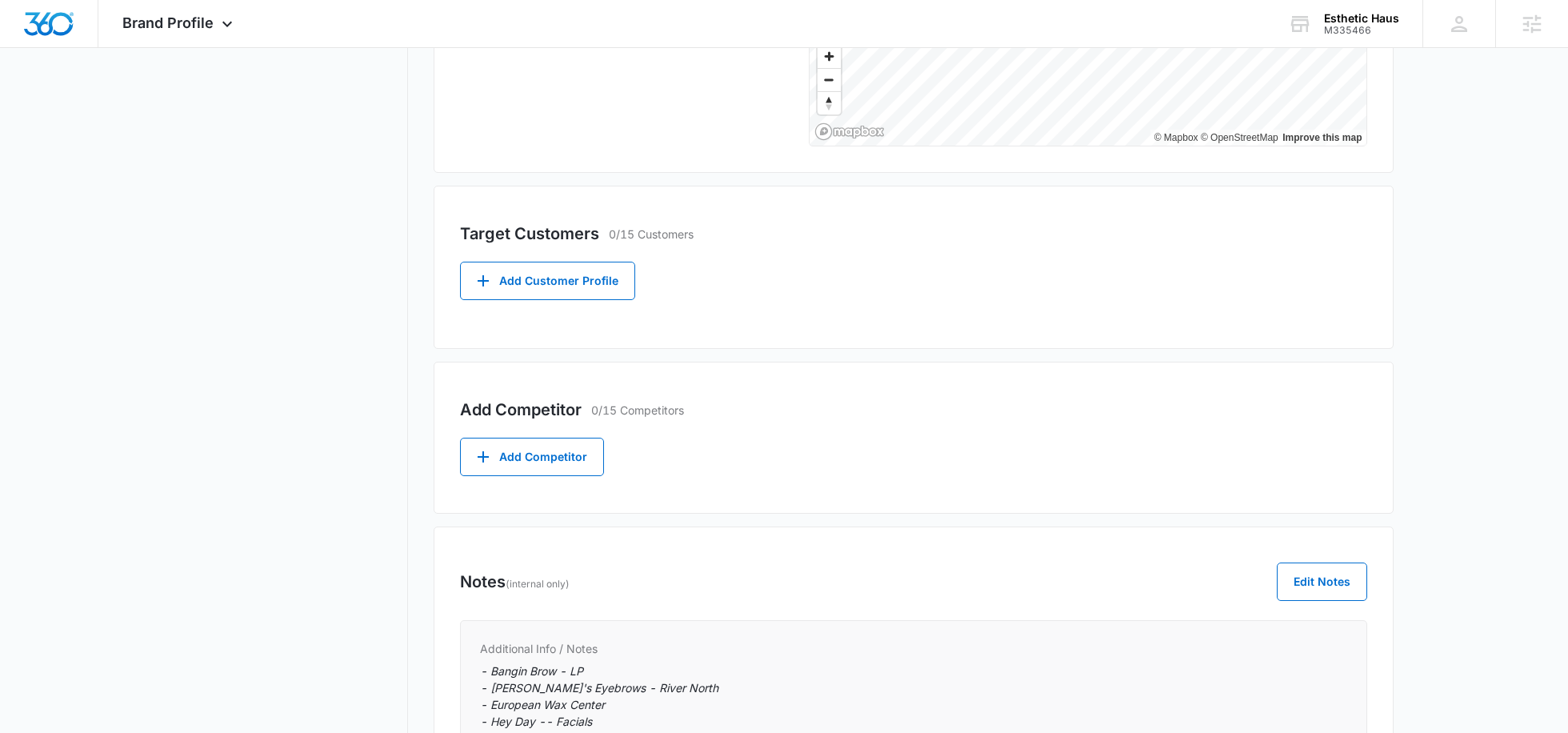
scroll to position [516, 0]
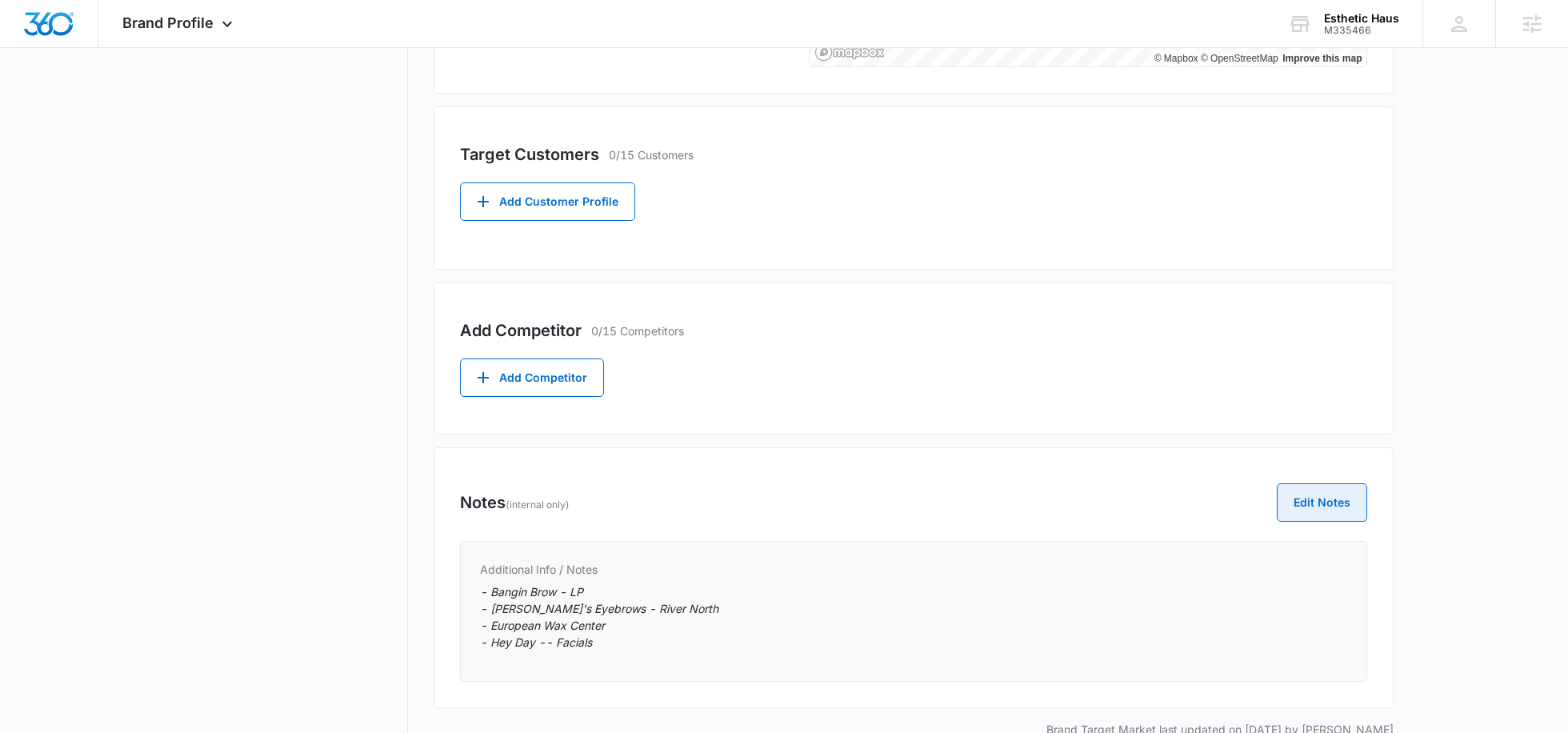
click at [1341, 501] on button "Edit Notes" at bounding box center [1321, 503] width 90 height 39
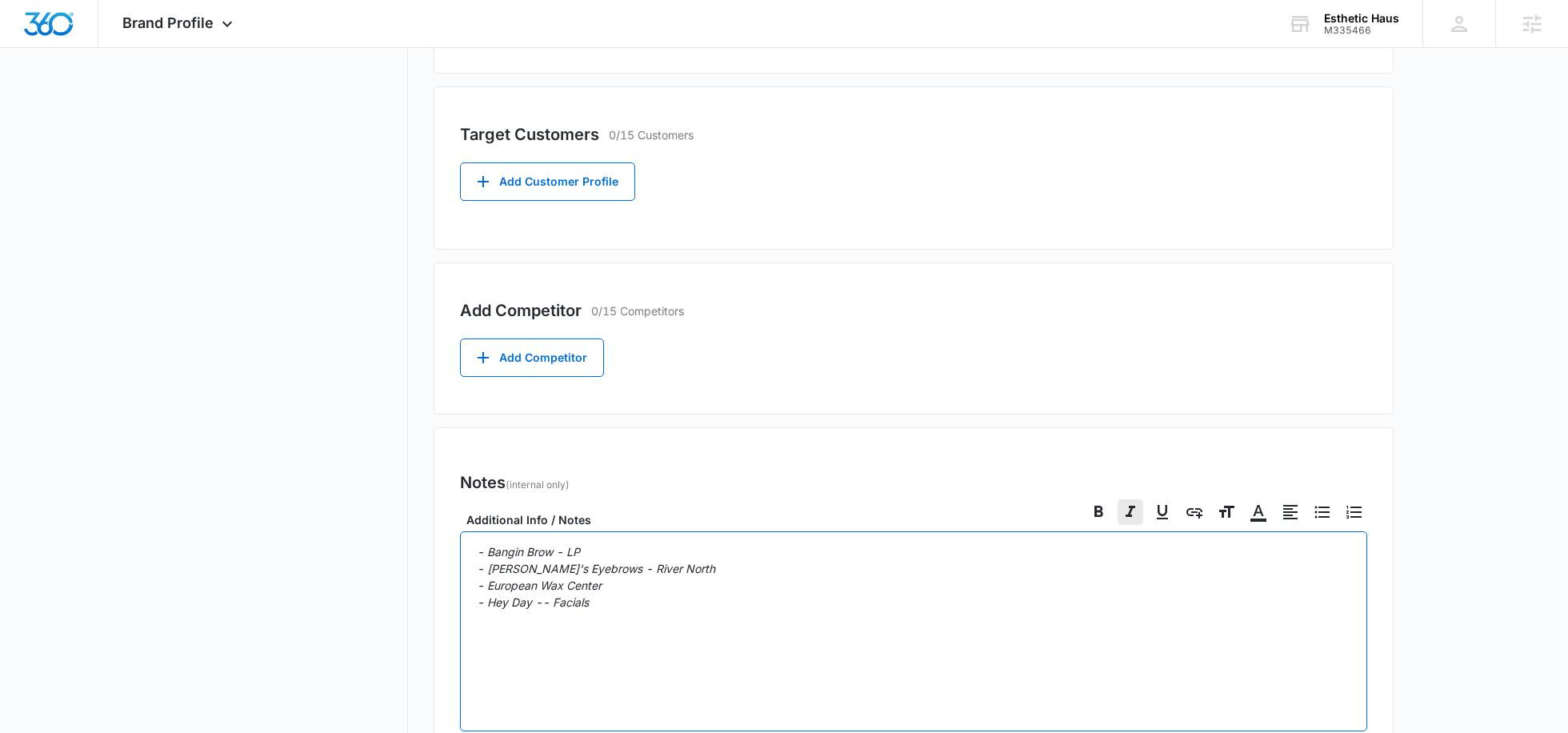
scroll to position [539, 0]
click at [471, 546] on div "- Bangin Brow - LP - Maggie's Eyebrows - River North - European Wax Center - He…" at bounding box center [913, 627] width 907 height 200
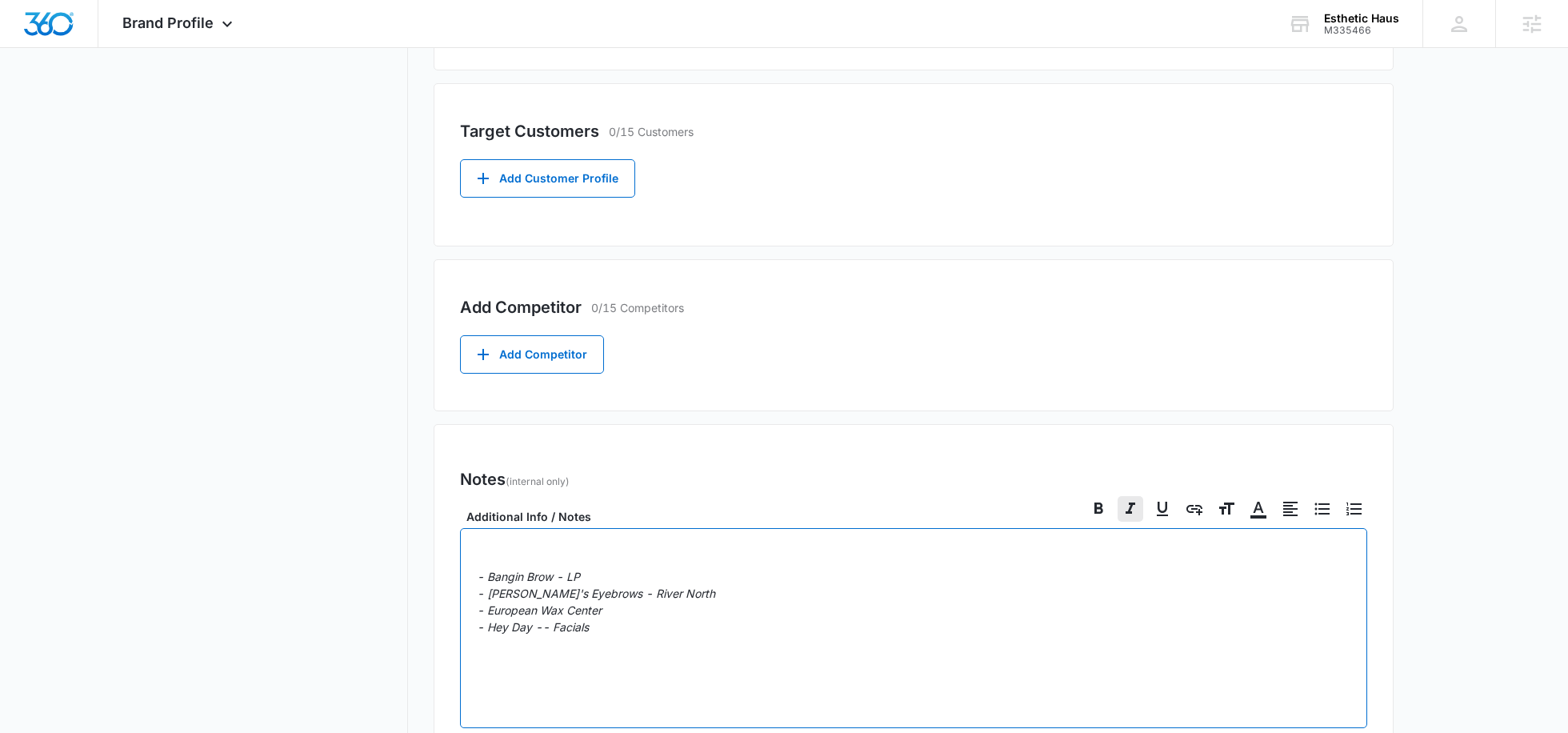
checkbox input "false"
click at [639, 636] on div "Competitors: - Bangin Brow - LP - Maggie's Eyebrows - River North - European Wa…" at bounding box center [913, 627] width 907 height 200
checkbox input "true"
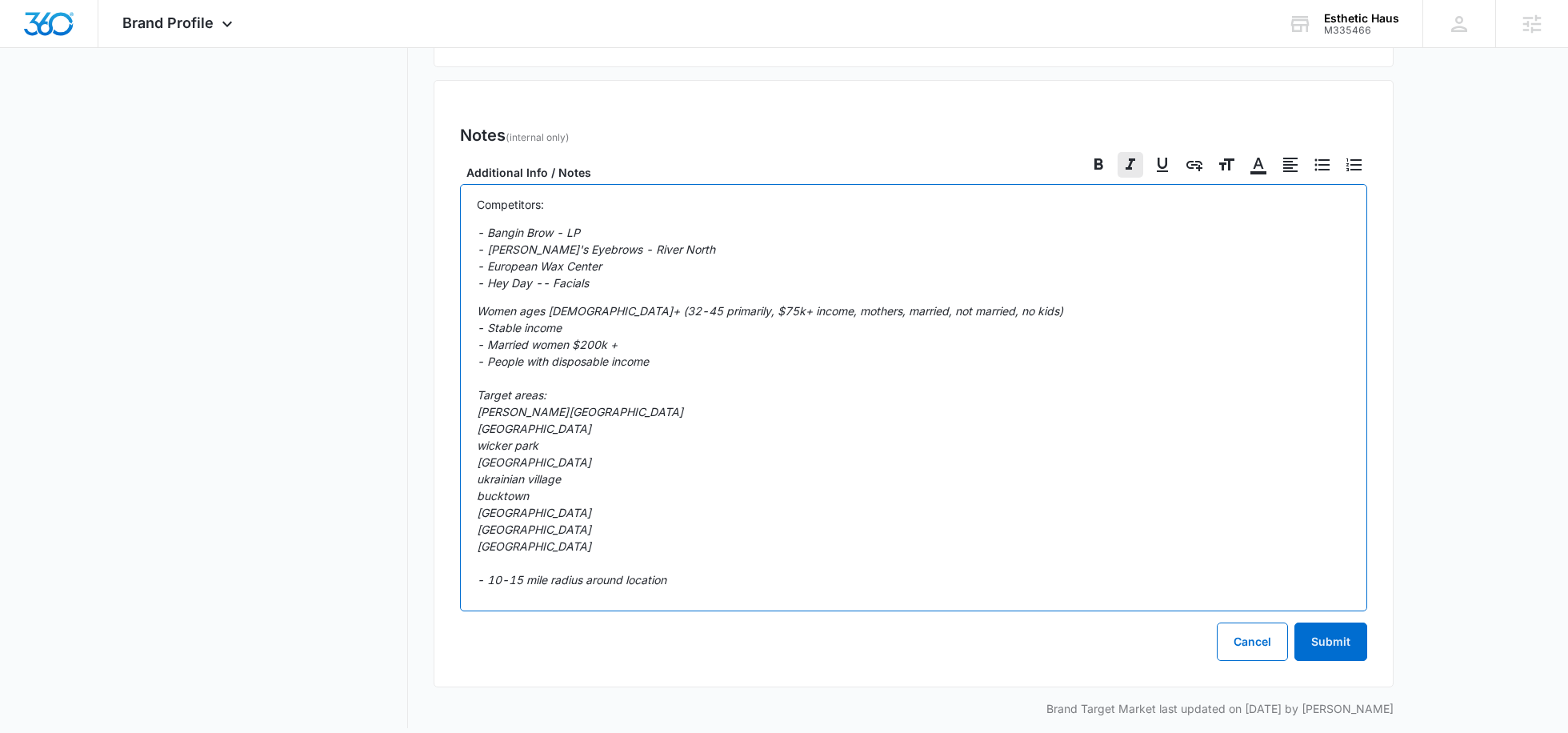
scroll to position [895, 0]
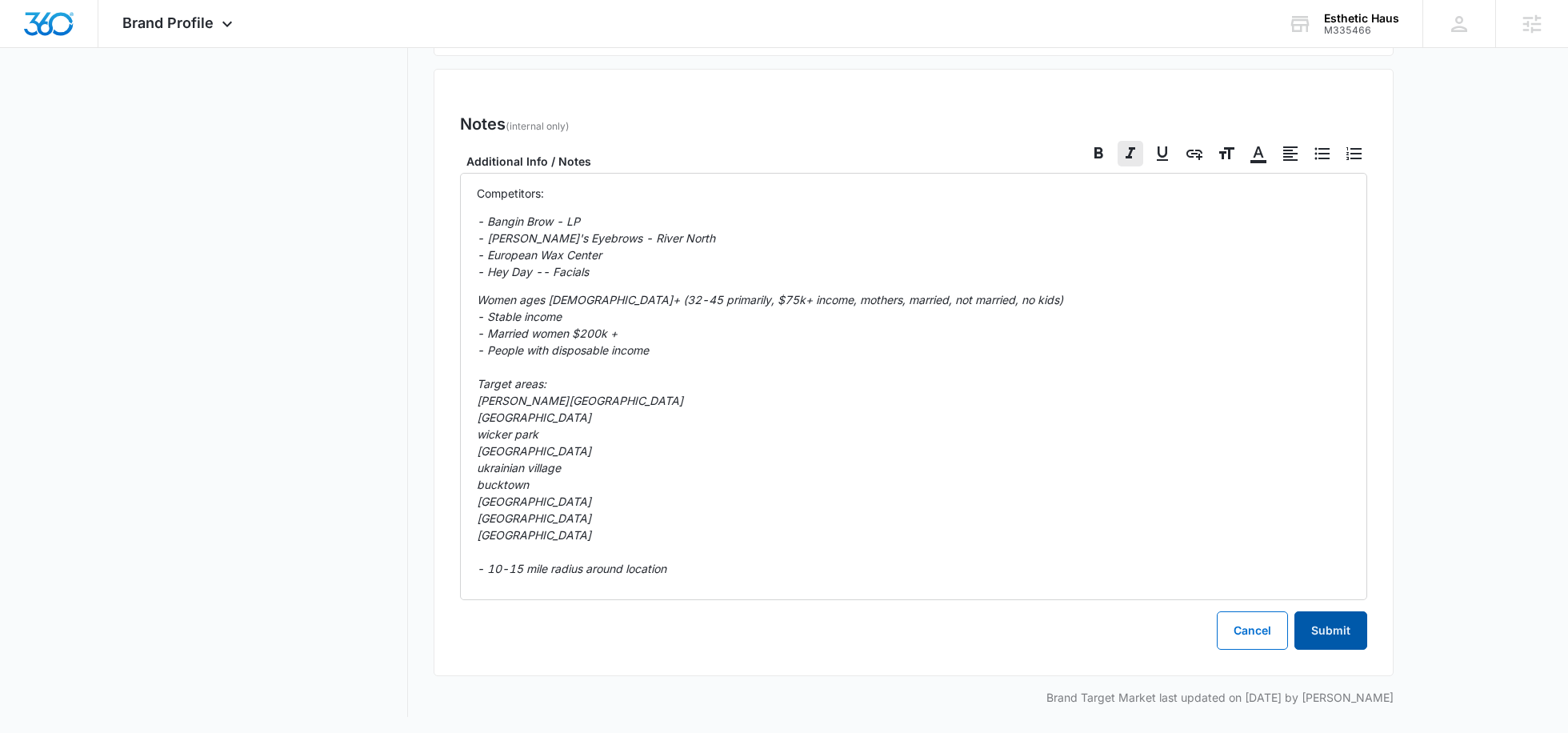
click at [1311, 621] on button "Submit" at bounding box center [1330, 630] width 73 height 39
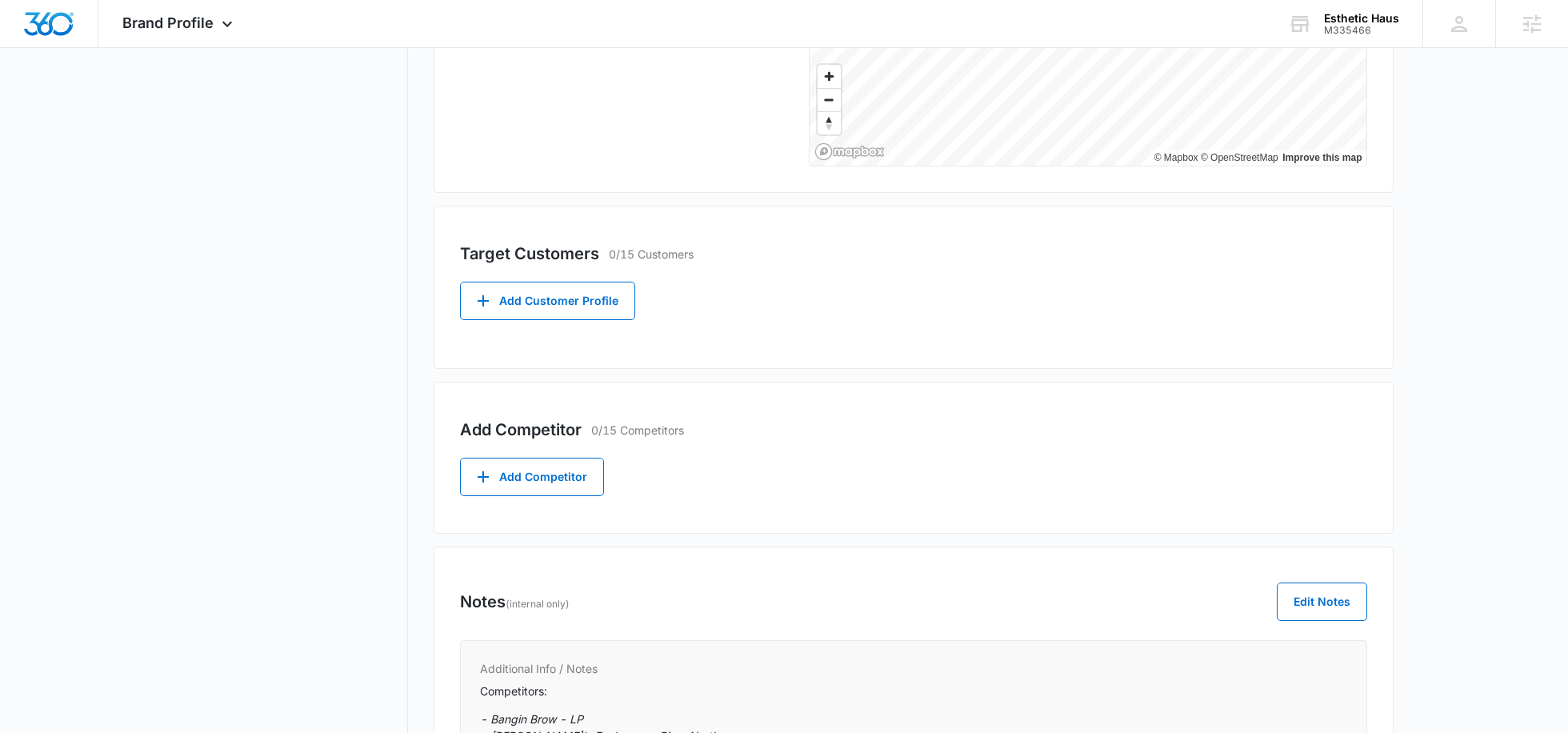
scroll to position [0, 0]
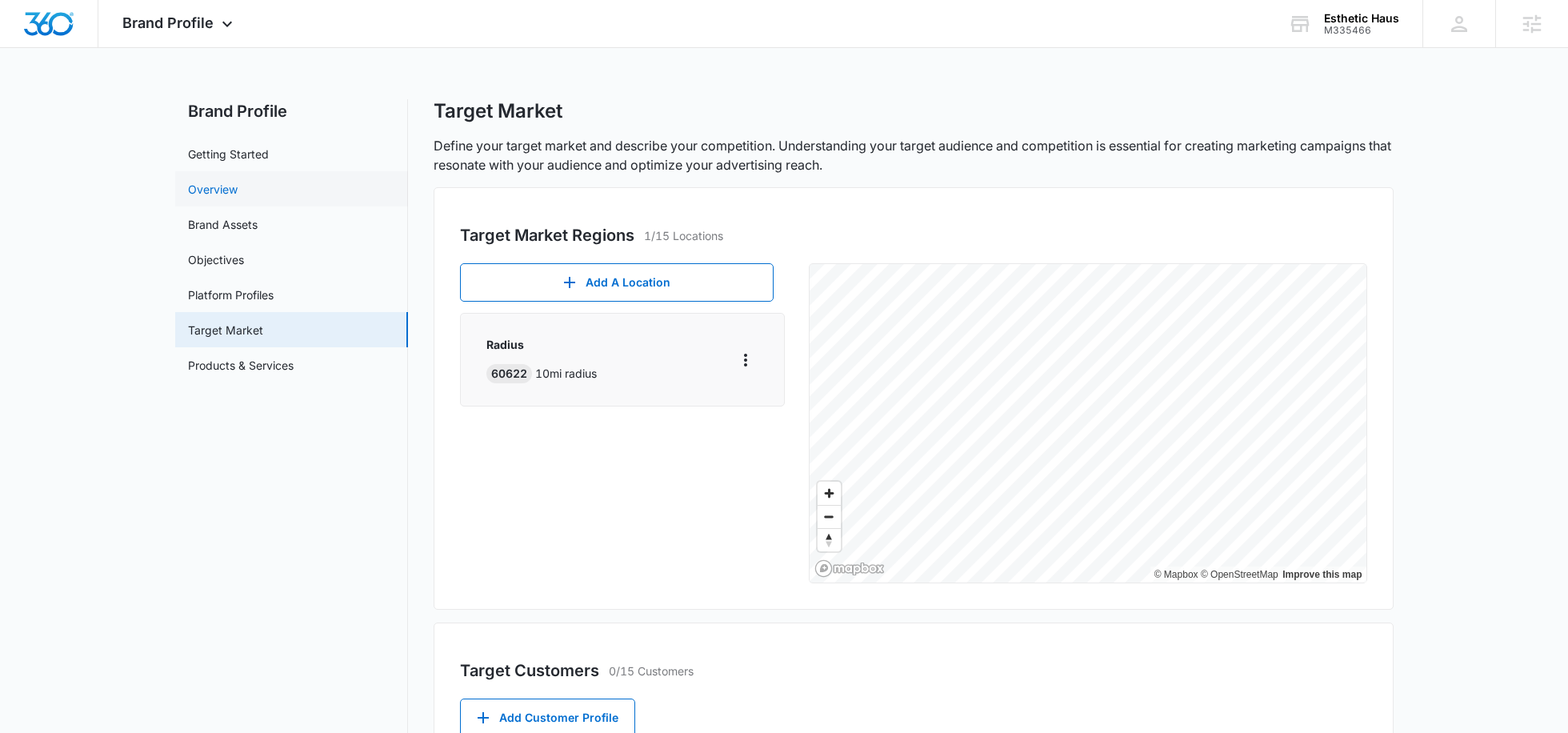
click at [237, 191] on link "Overview" at bounding box center [212, 189] width 49 height 16
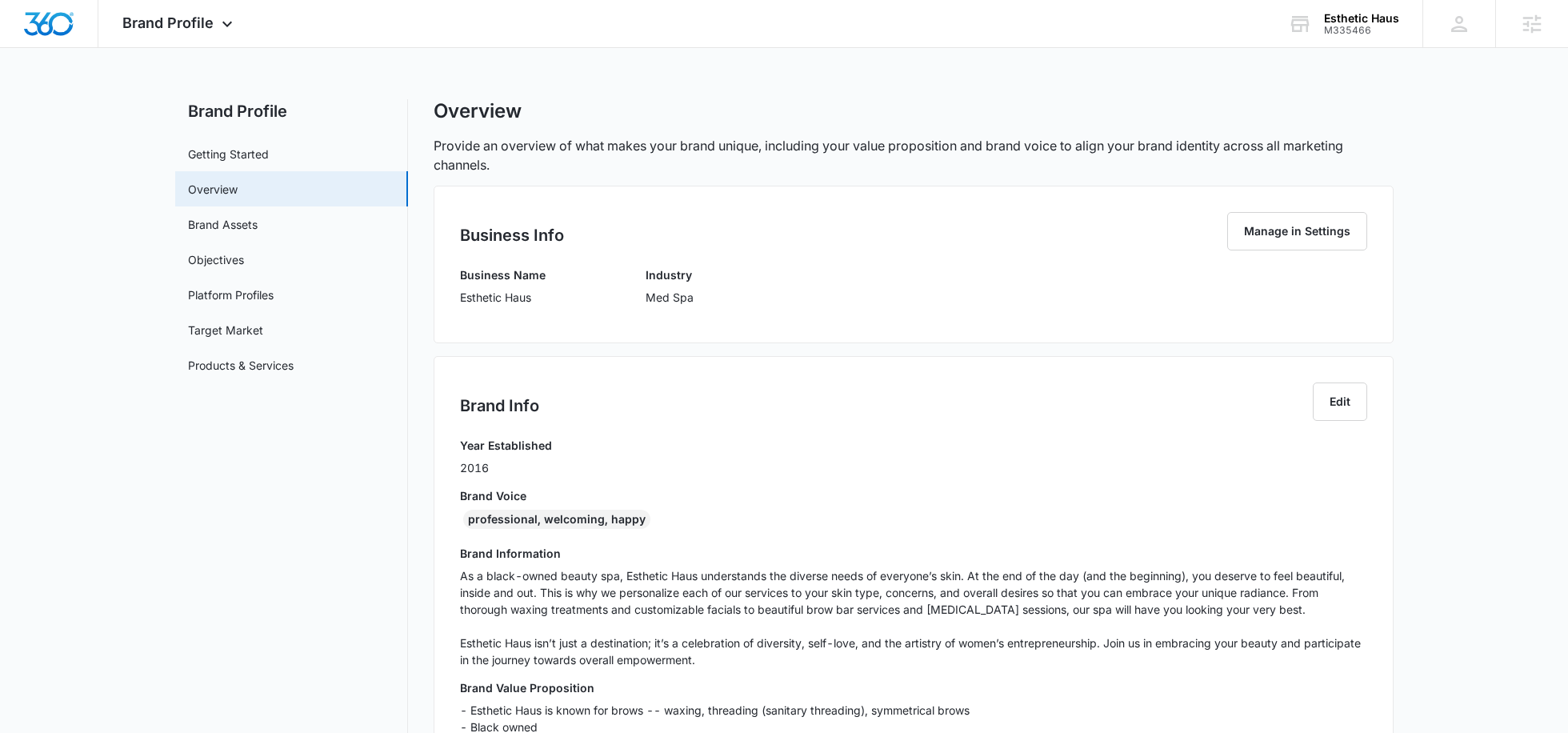
scroll to position [515, 0]
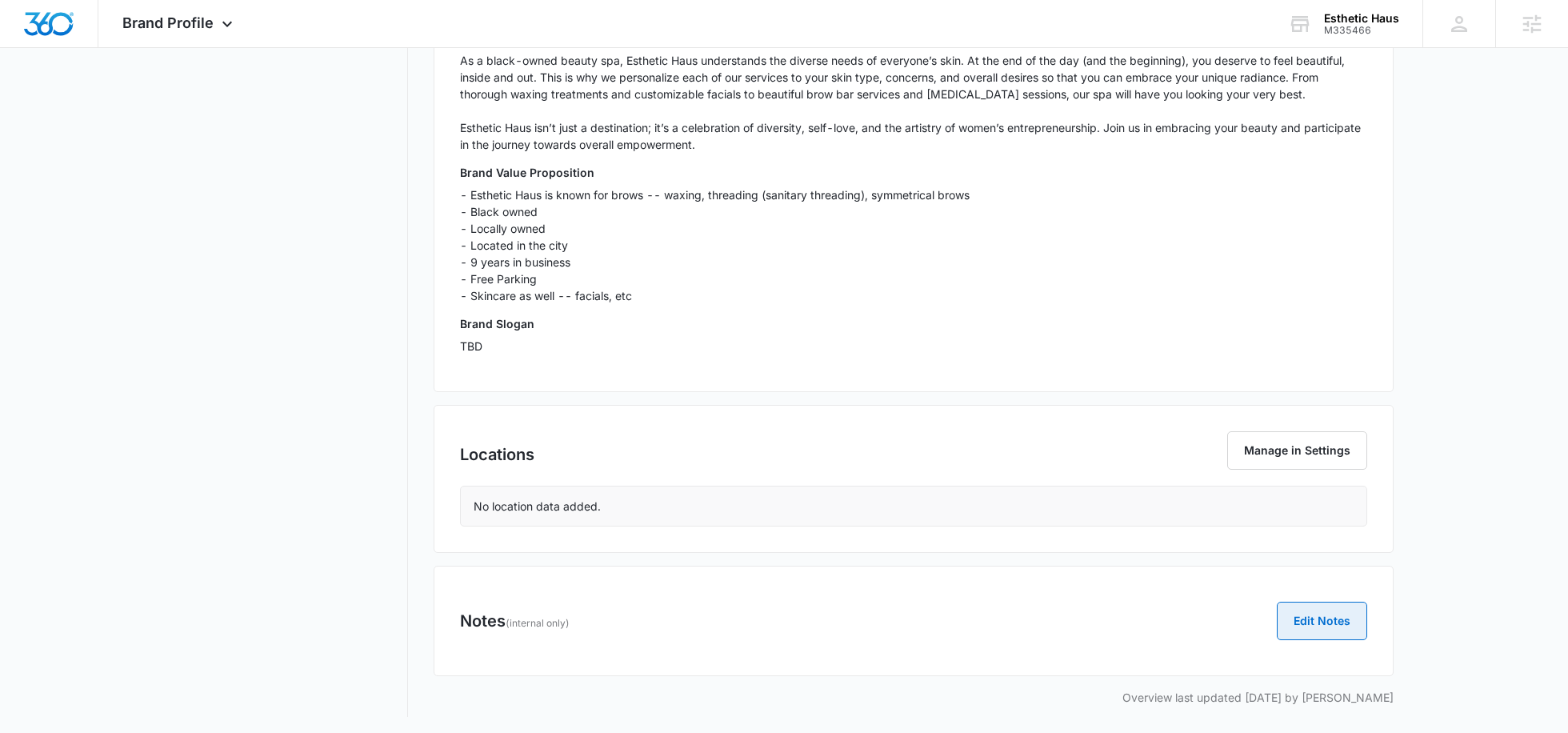
click at [1339, 636] on button "Edit Notes" at bounding box center [1321, 621] width 90 height 39
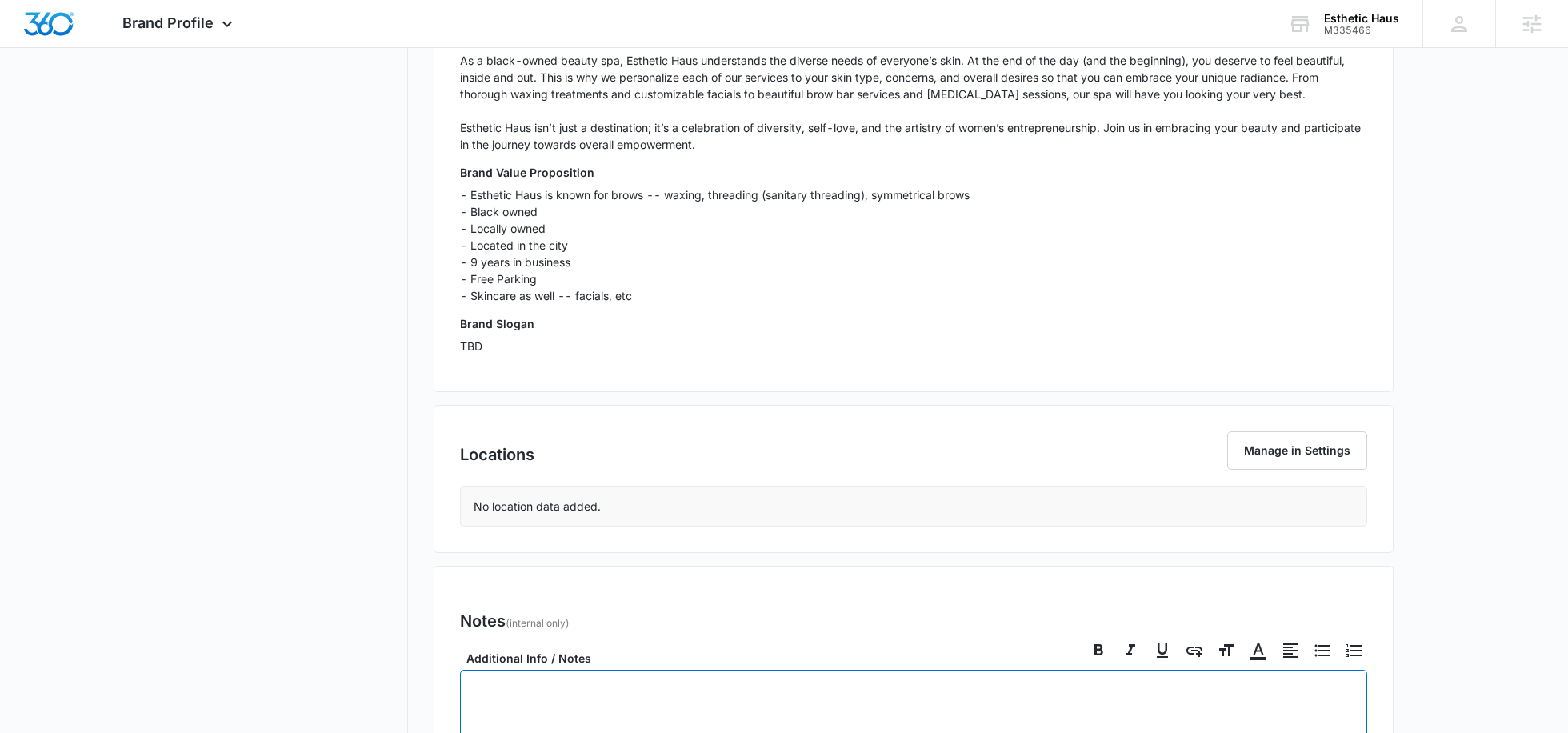
checkbox input "true"
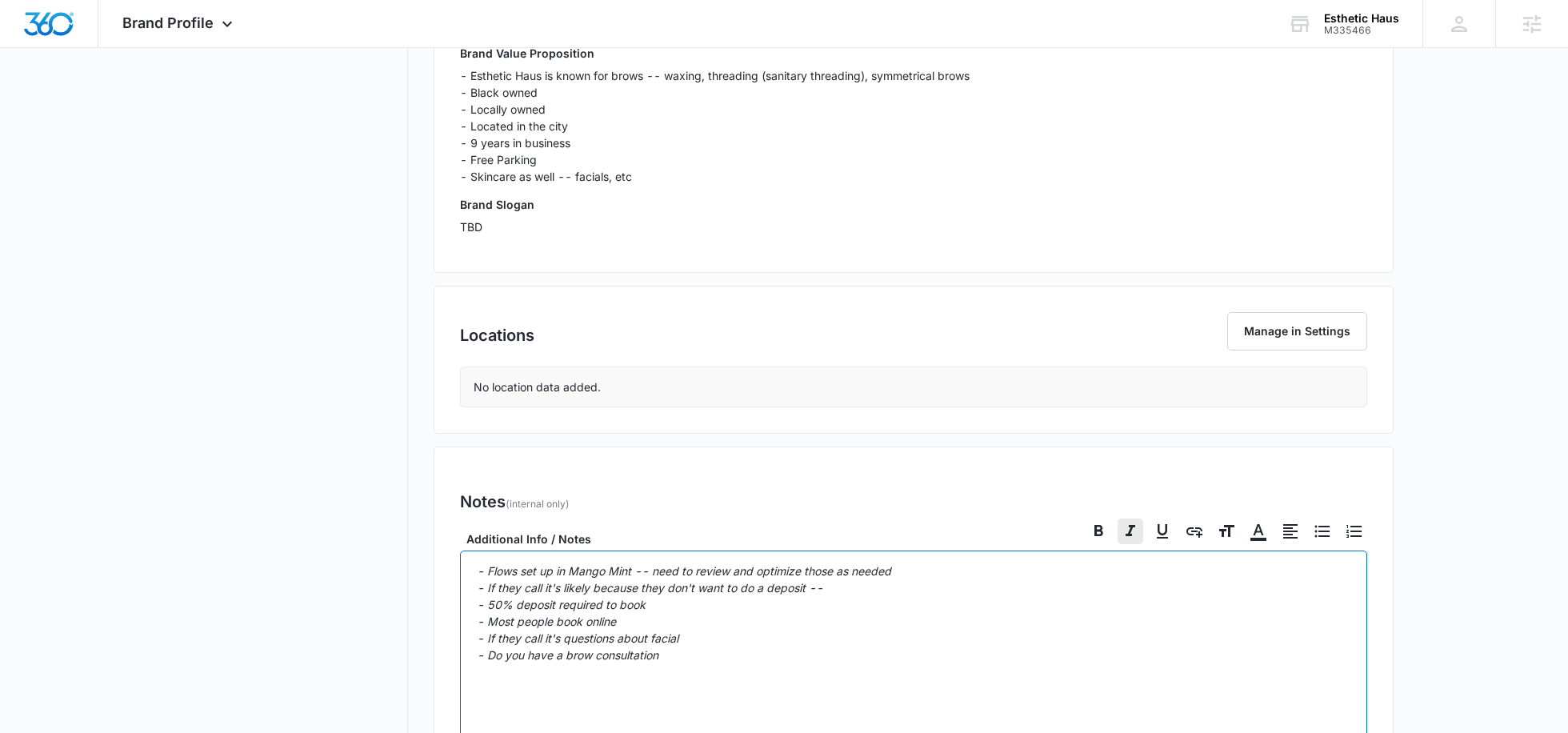
scroll to position [785, 0]
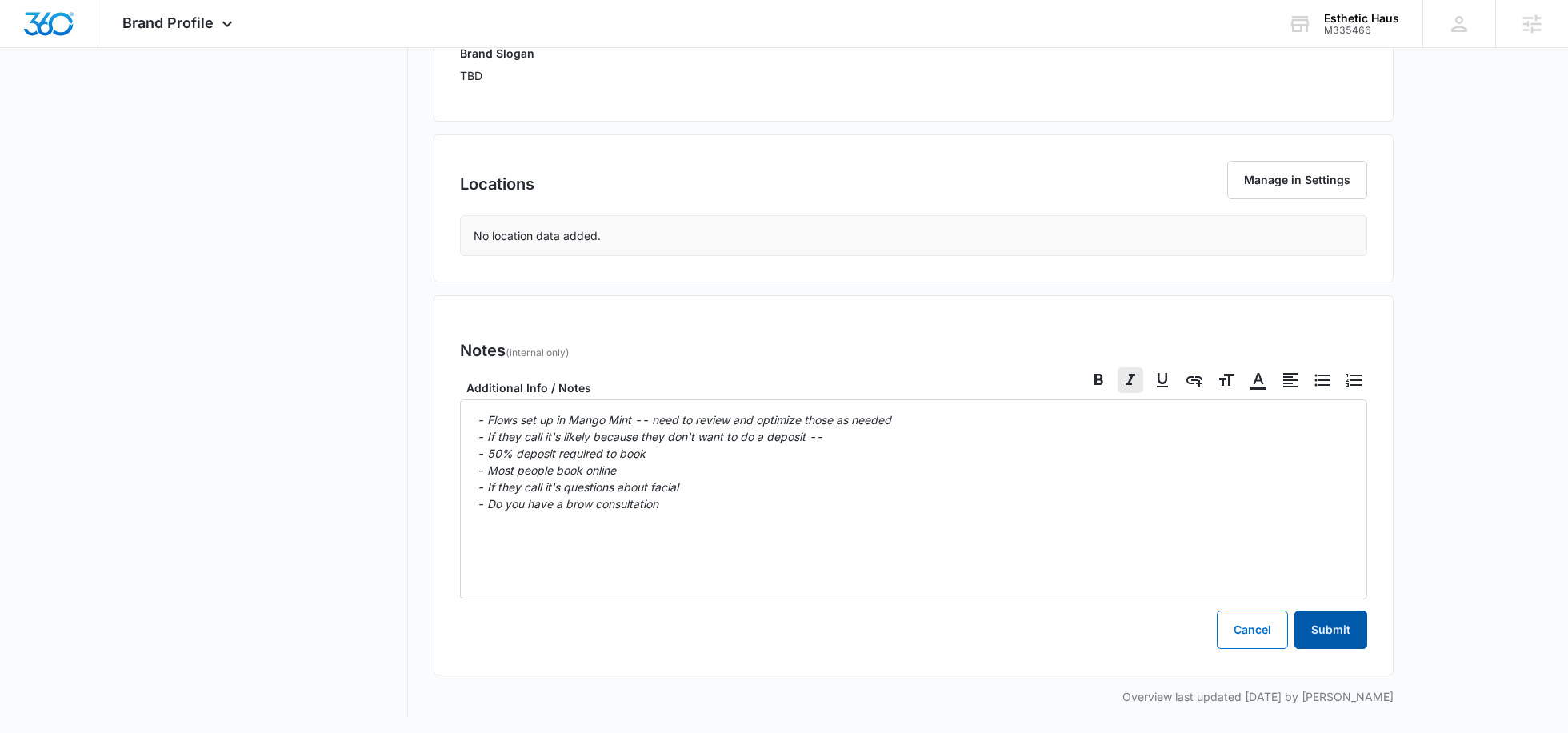
click at [1342, 629] on button "Submit" at bounding box center [1330, 629] width 73 height 39
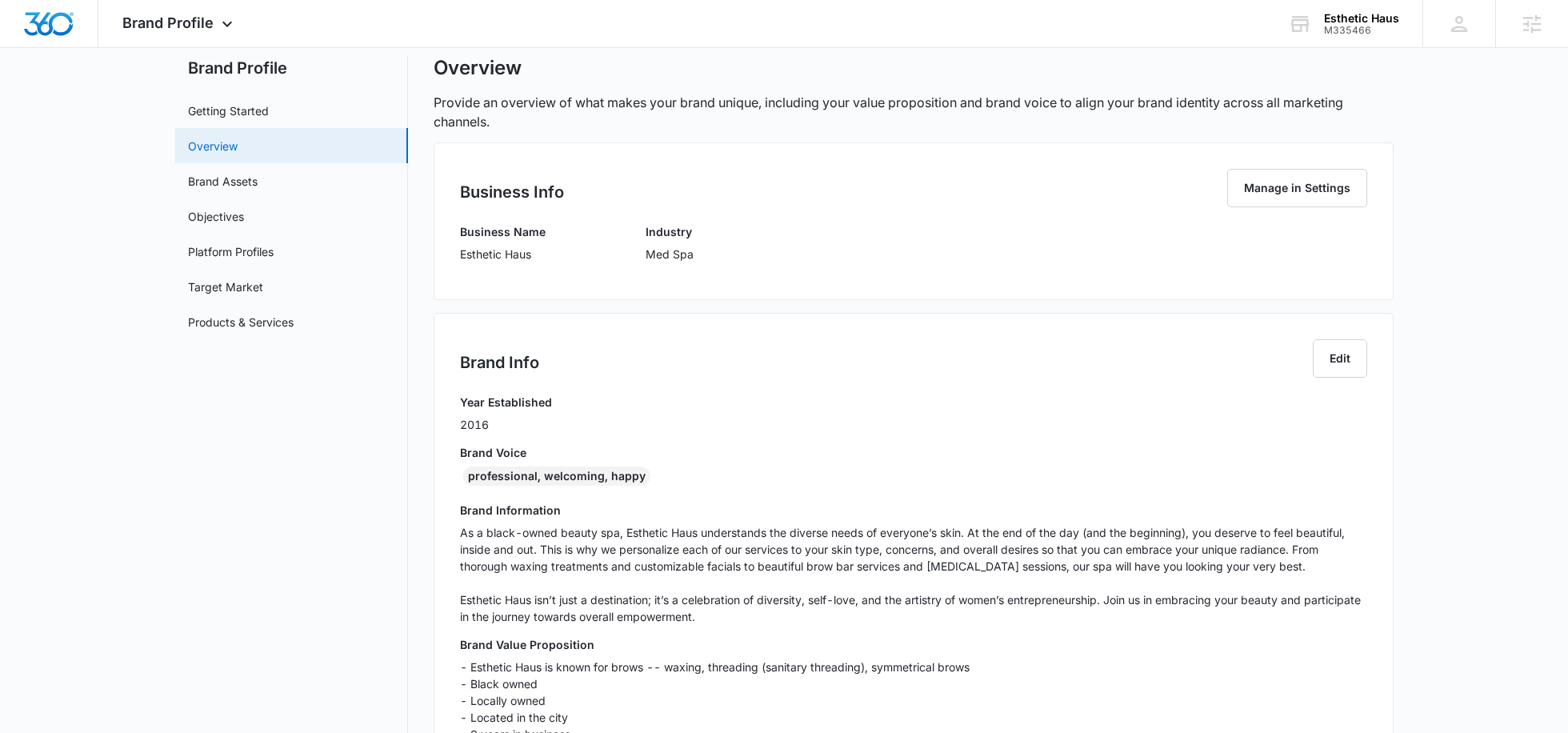
scroll to position [0, 0]
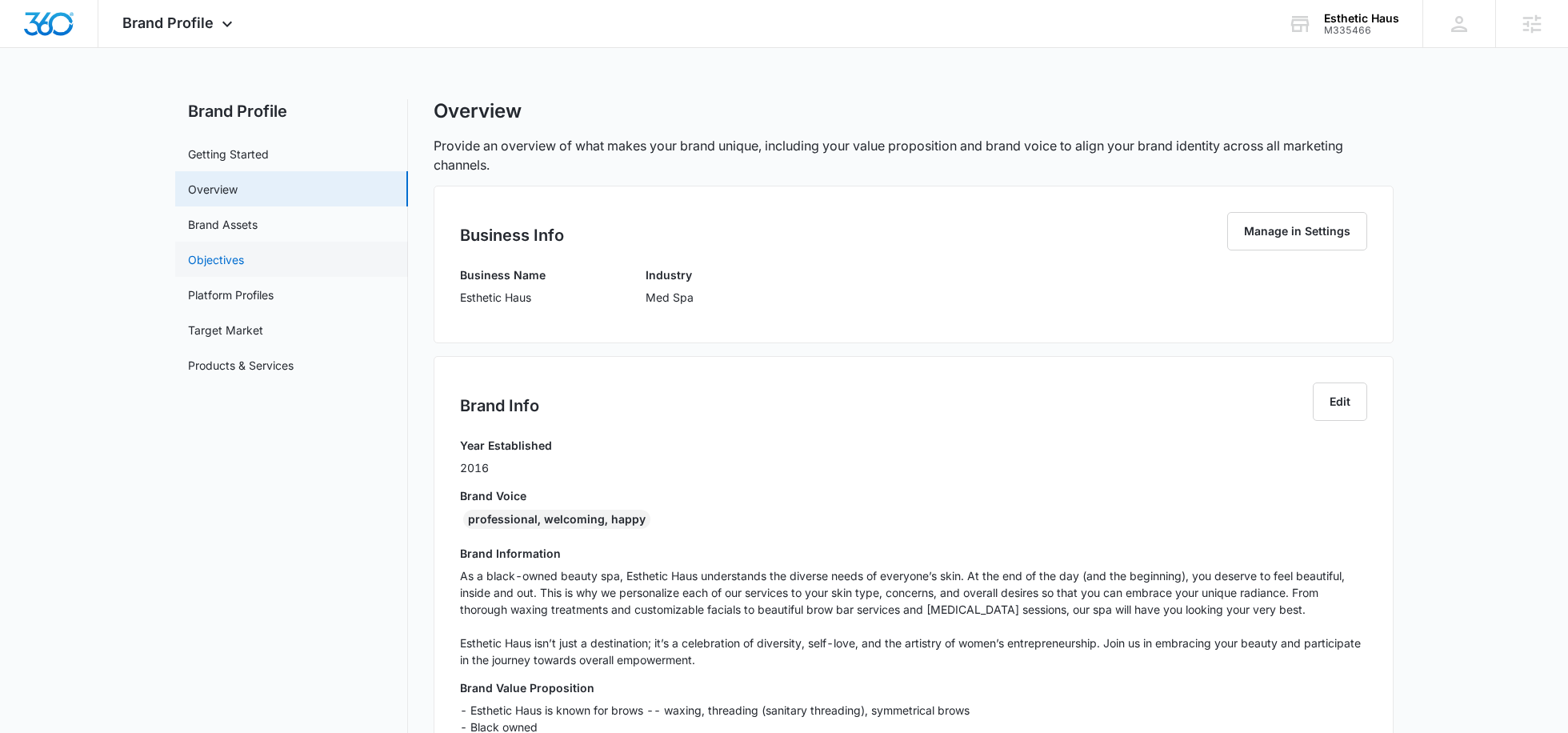
click at [210, 263] on link "Objectives" at bounding box center [216, 259] width 56 height 16
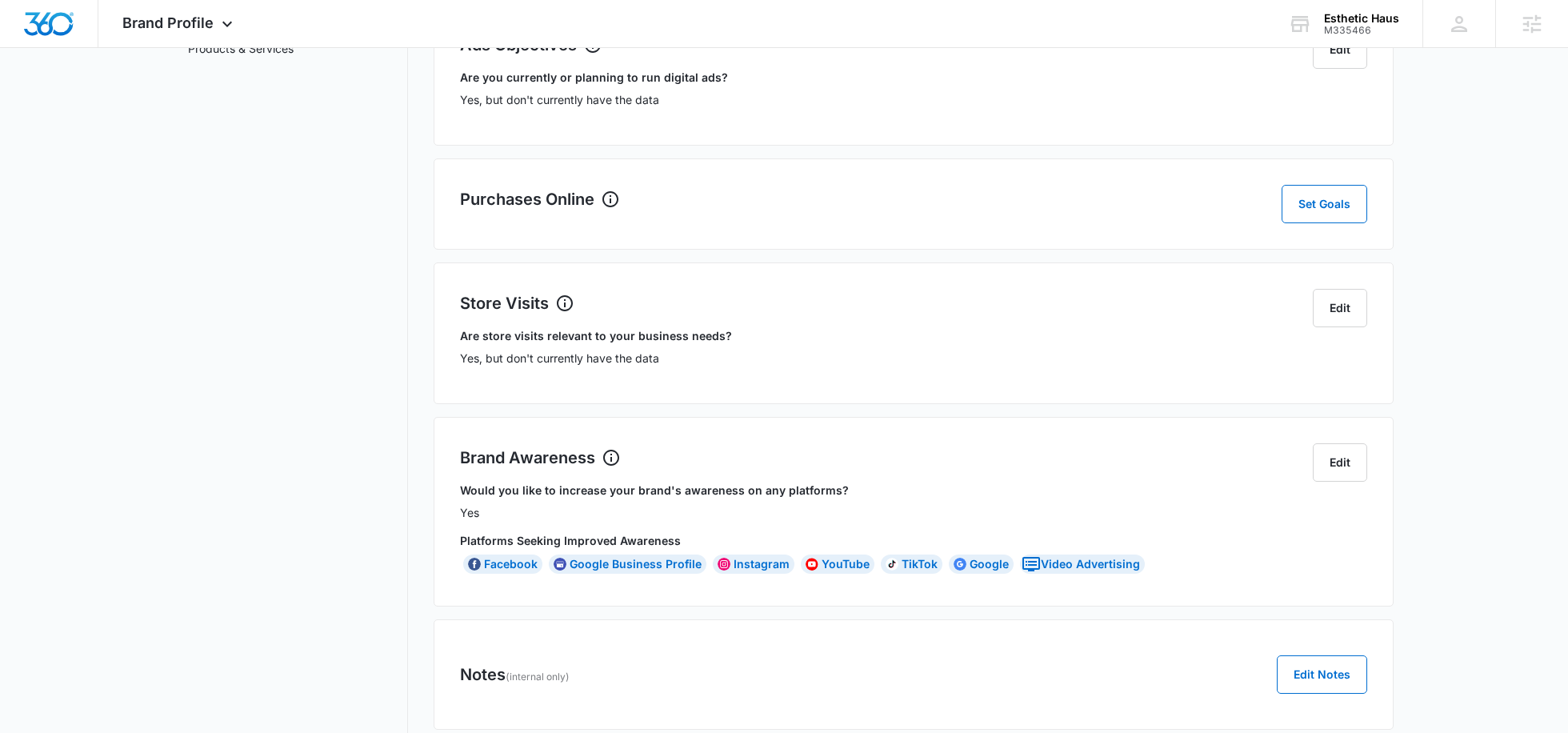
scroll to position [371, 0]
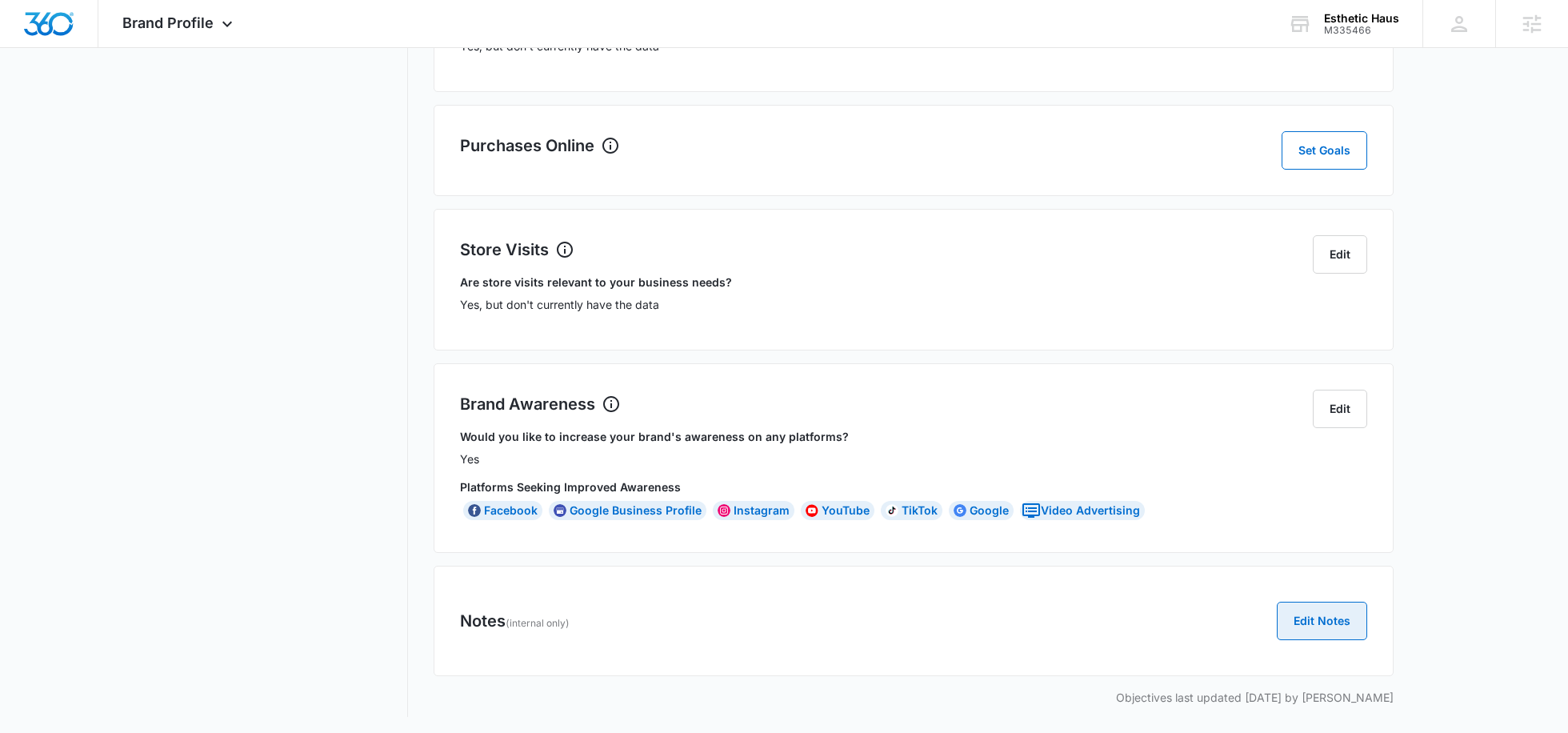
click at [1334, 618] on button "Edit Notes" at bounding box center [1321, 621] width 90 height 39
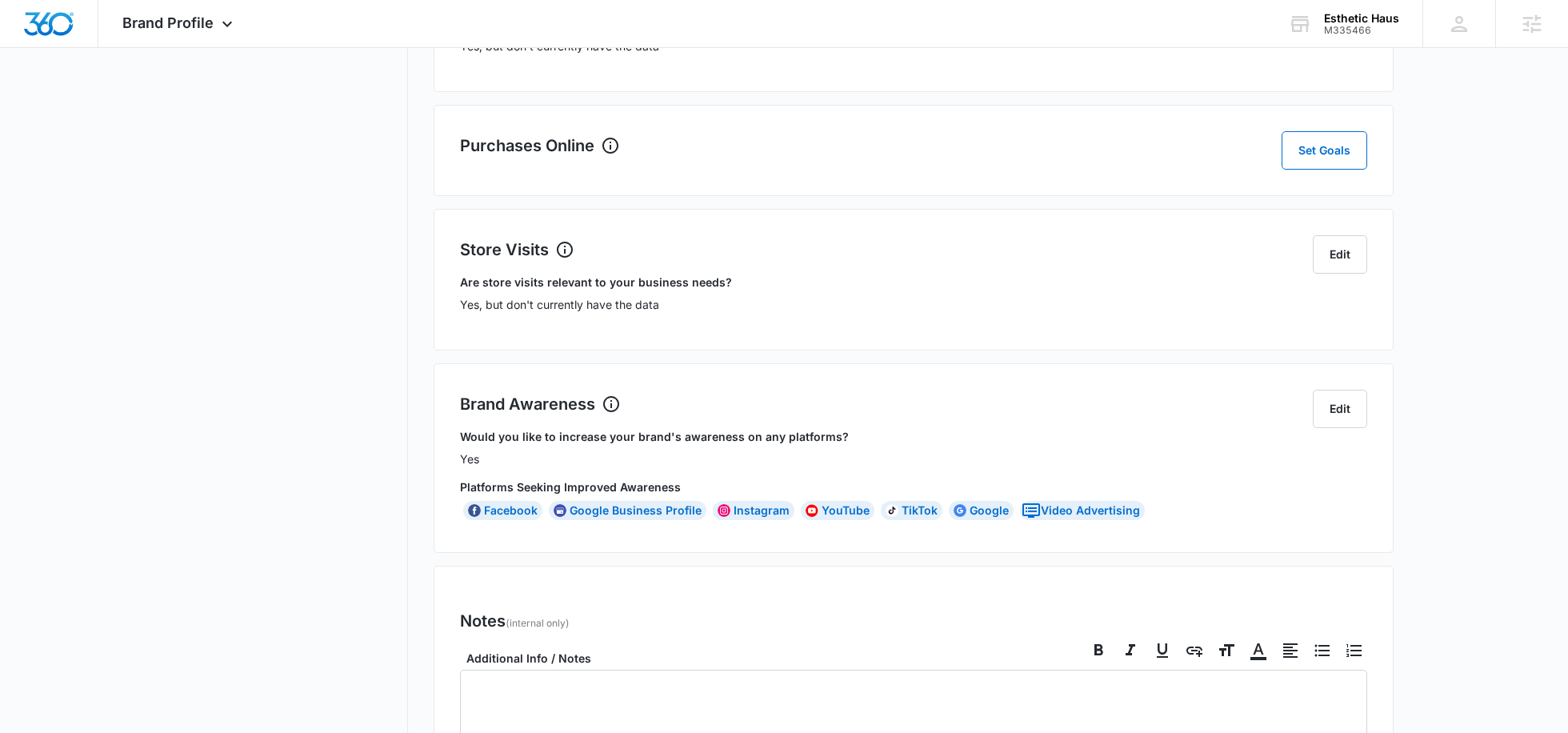
checkbox input "true"
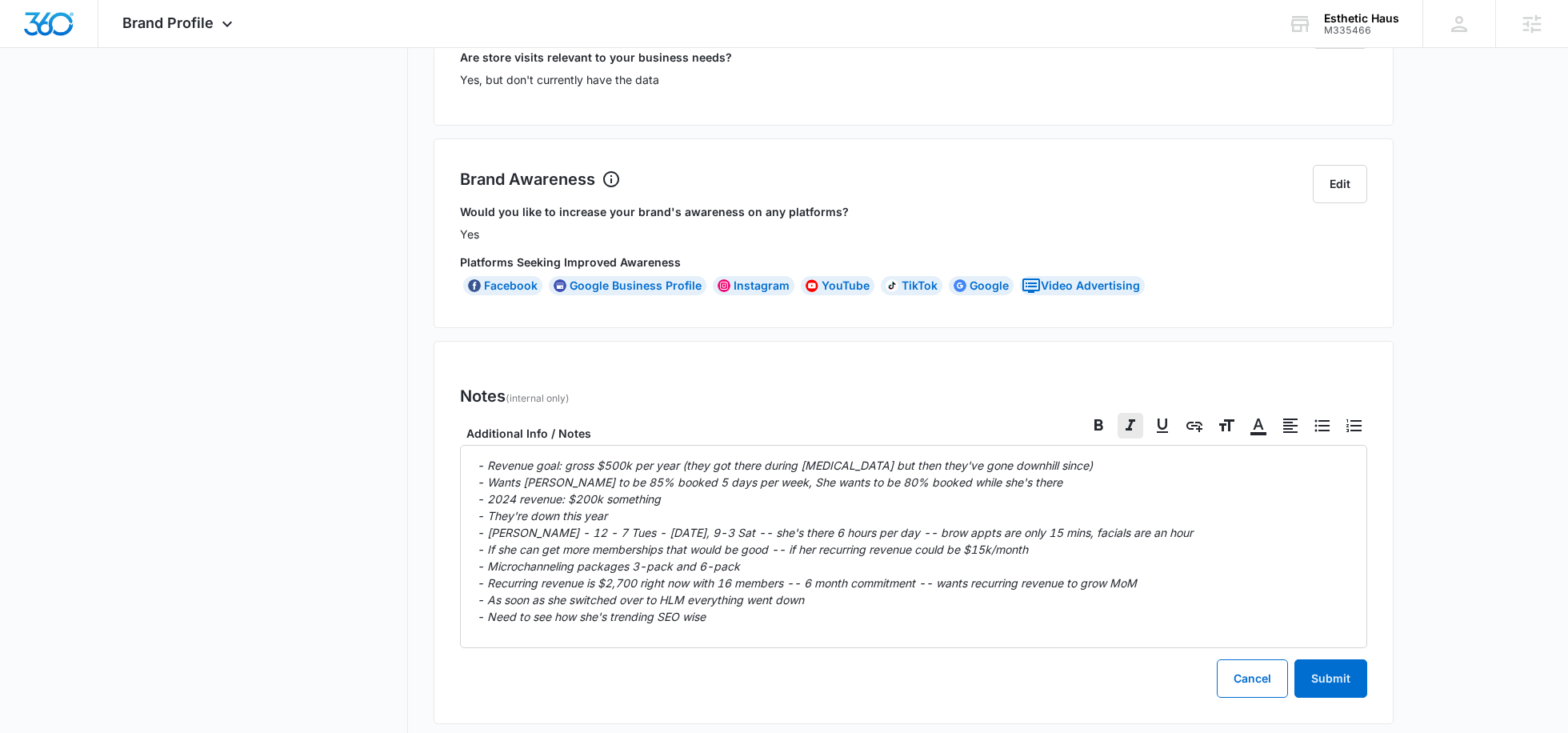
scroll to position [643, 0]
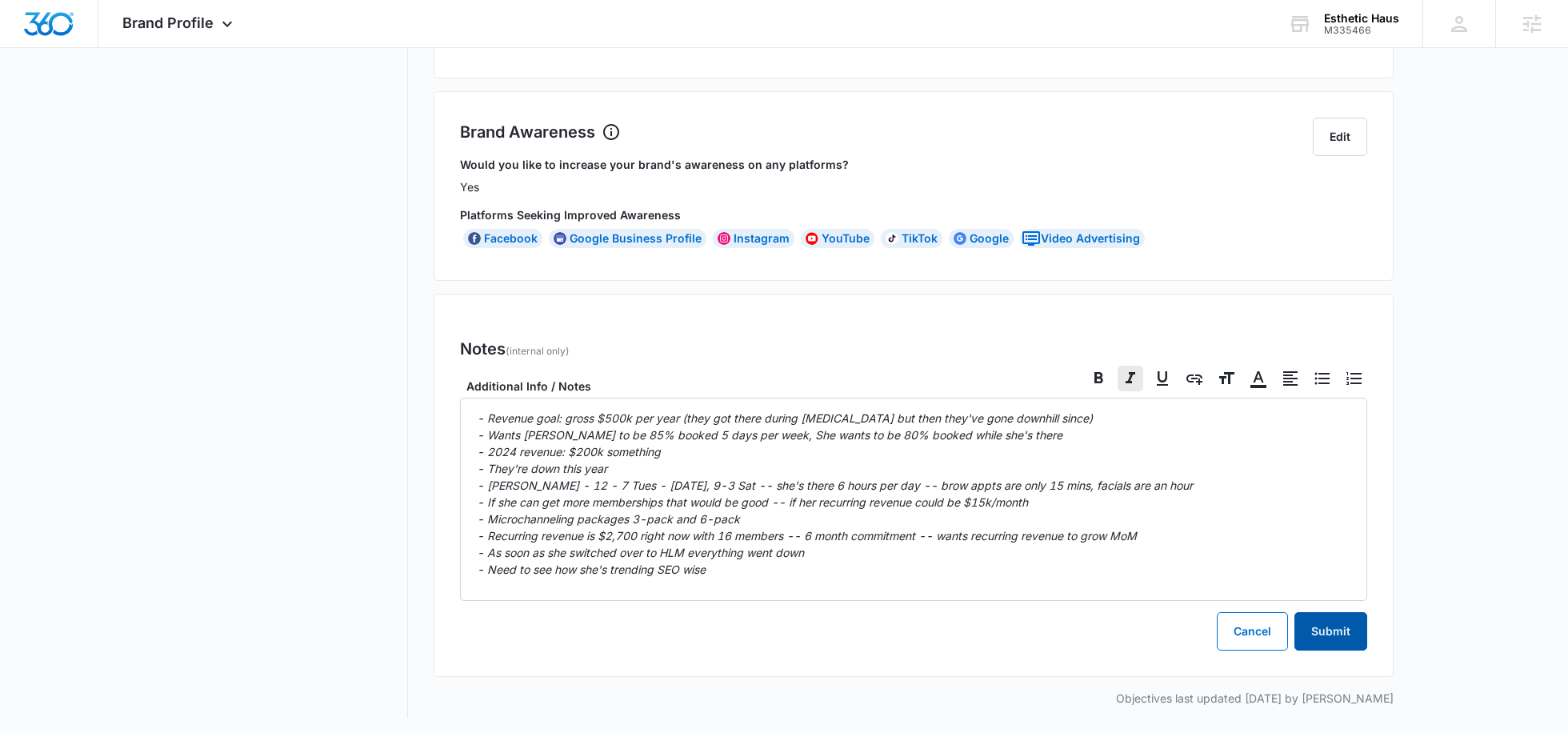
click at [1324, 639] on button "Submit" at bounding box center [1330, 631] width 73 height 39
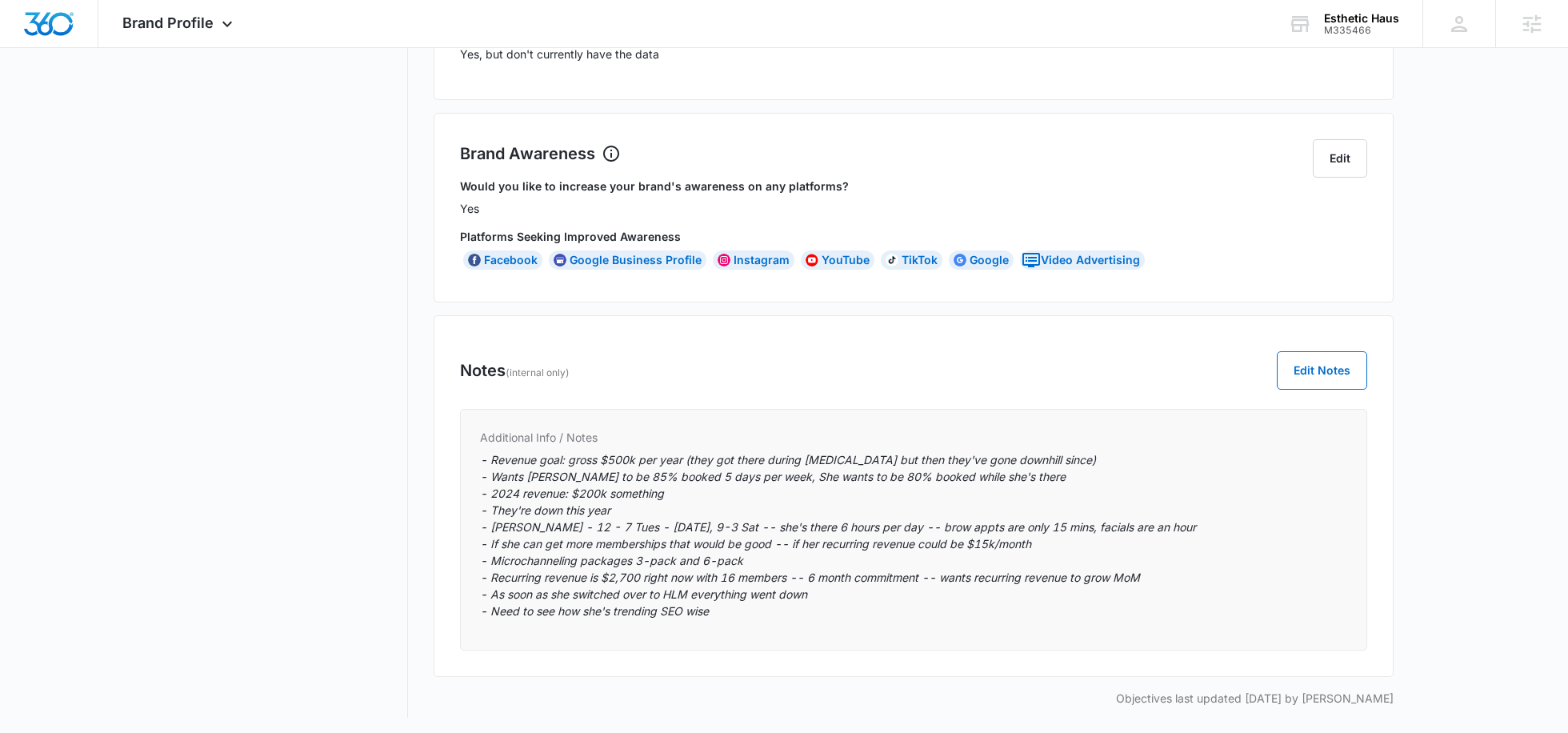
scroll to position [0, 0]
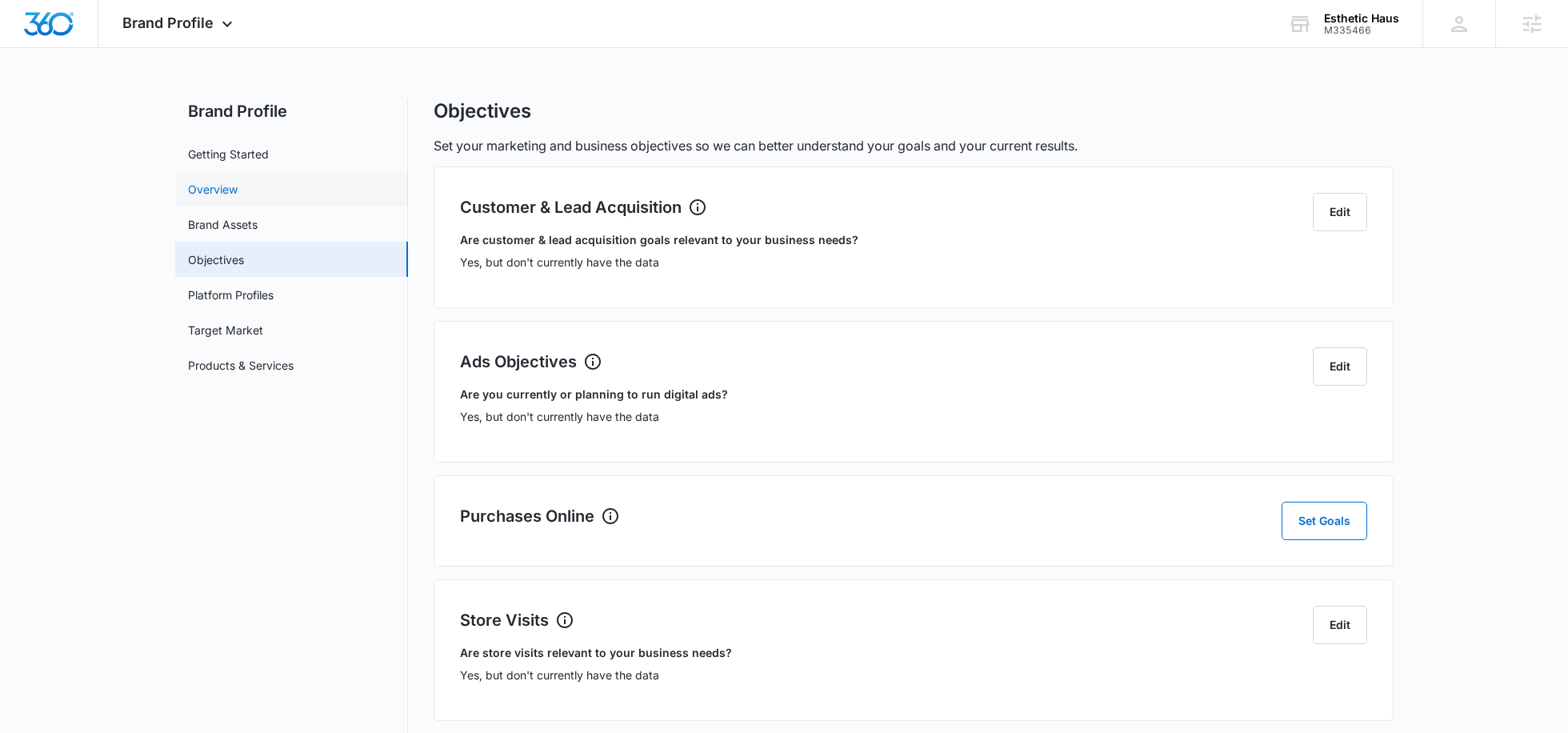
click at [237, 181] on link "Overview" at bounding box center [212, 189] width 49 height 16
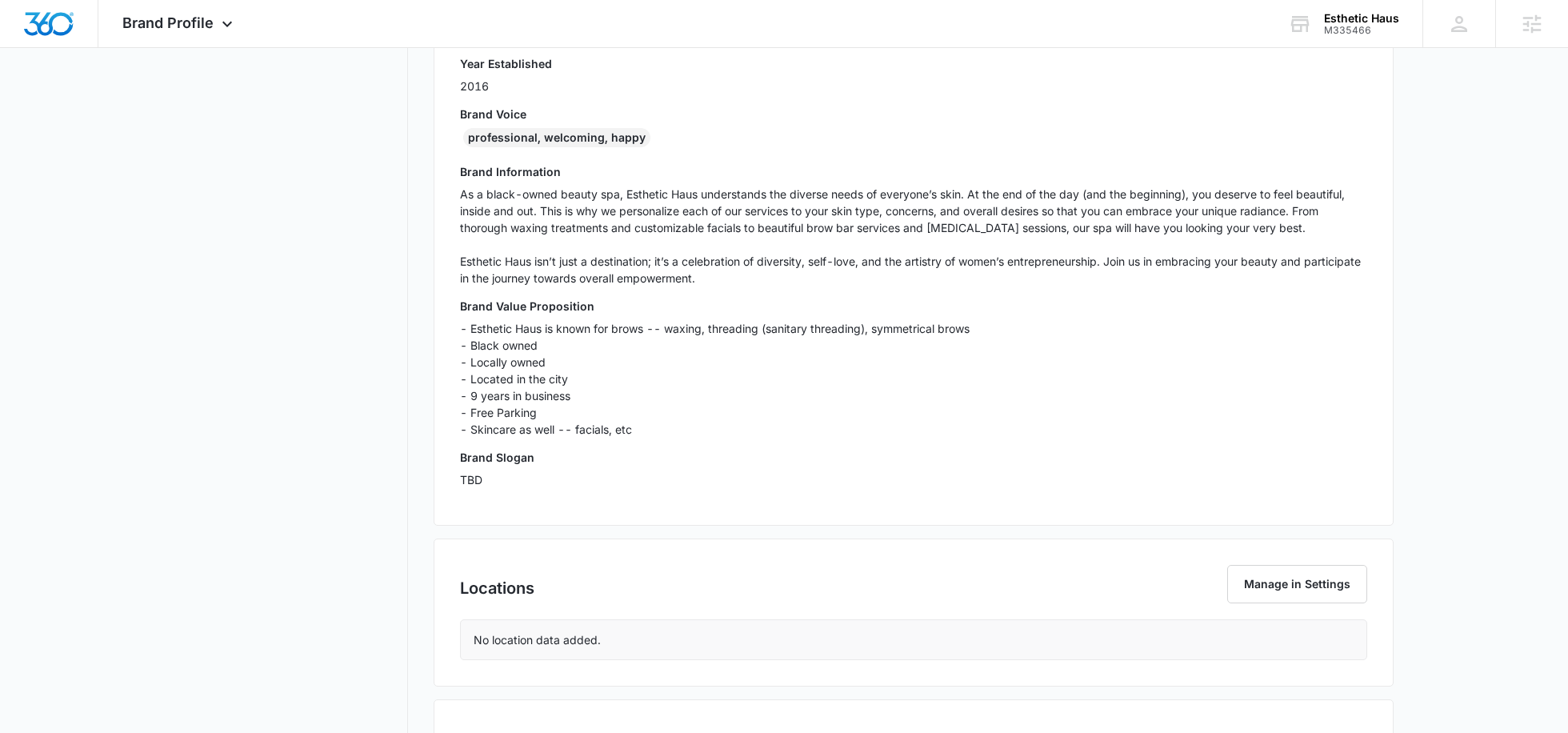
scroll to position [699, 0]
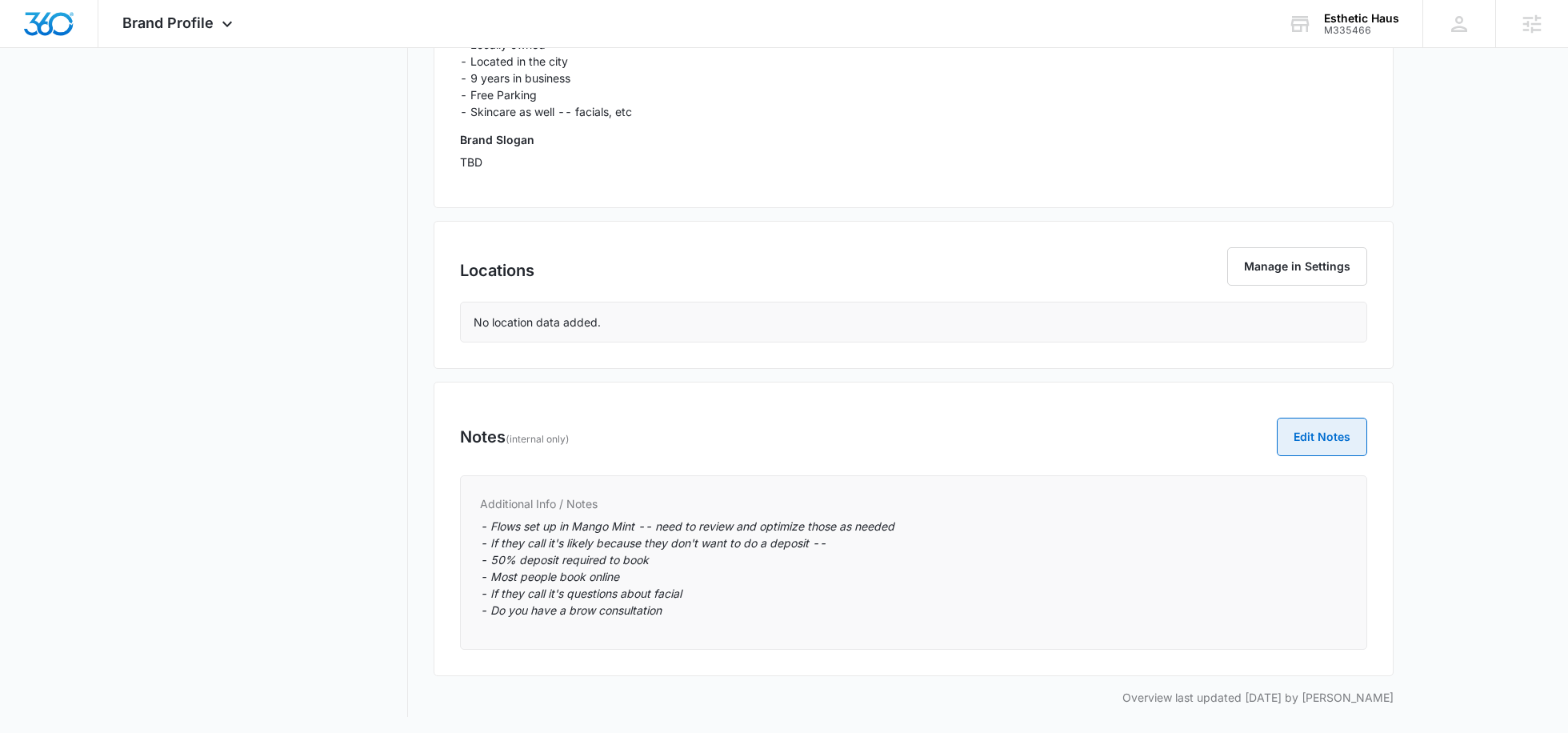
click at [1322, 439] on button "Edit Notes" at bounding box center [1321, 437] width 90 height 39
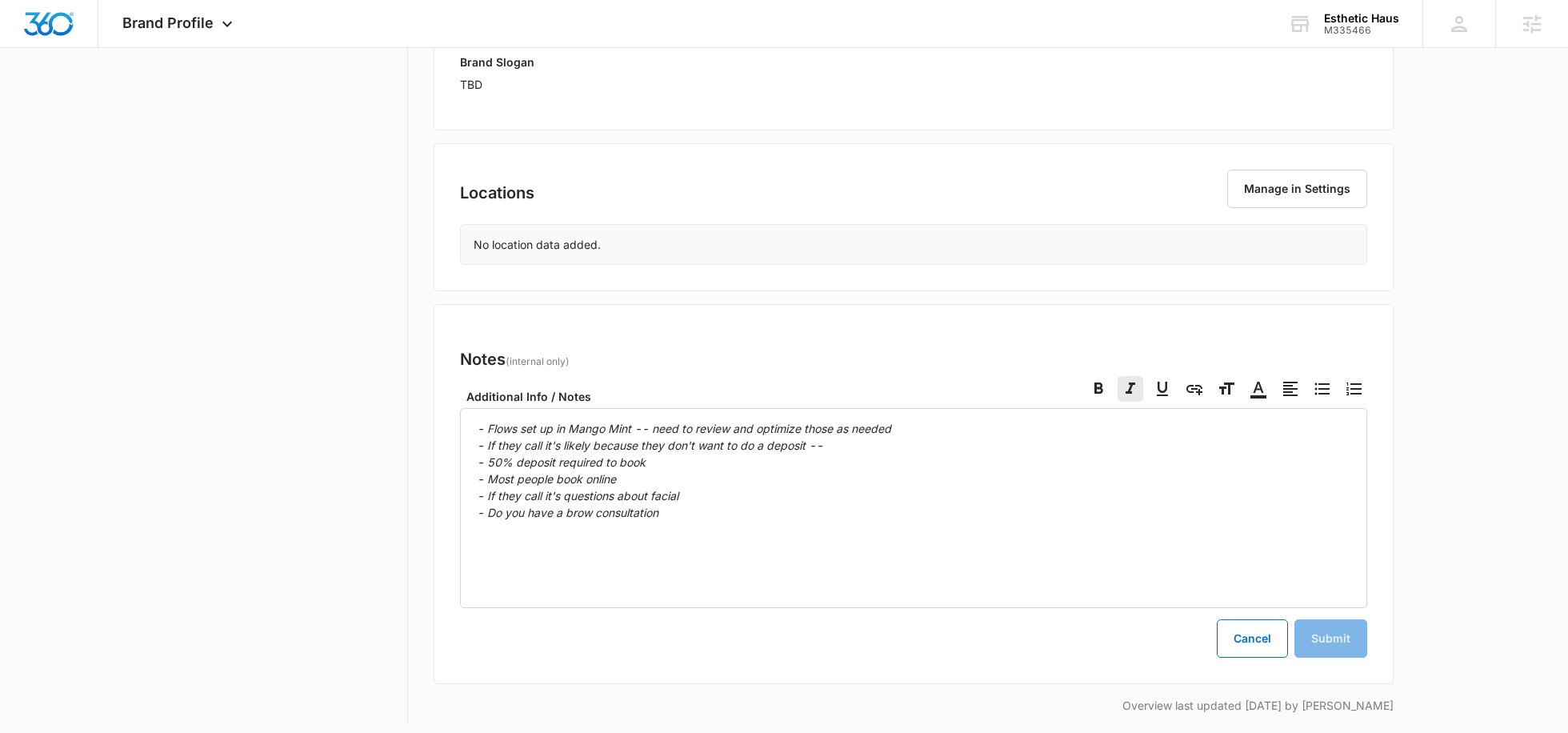
scroll to position [785, 0]
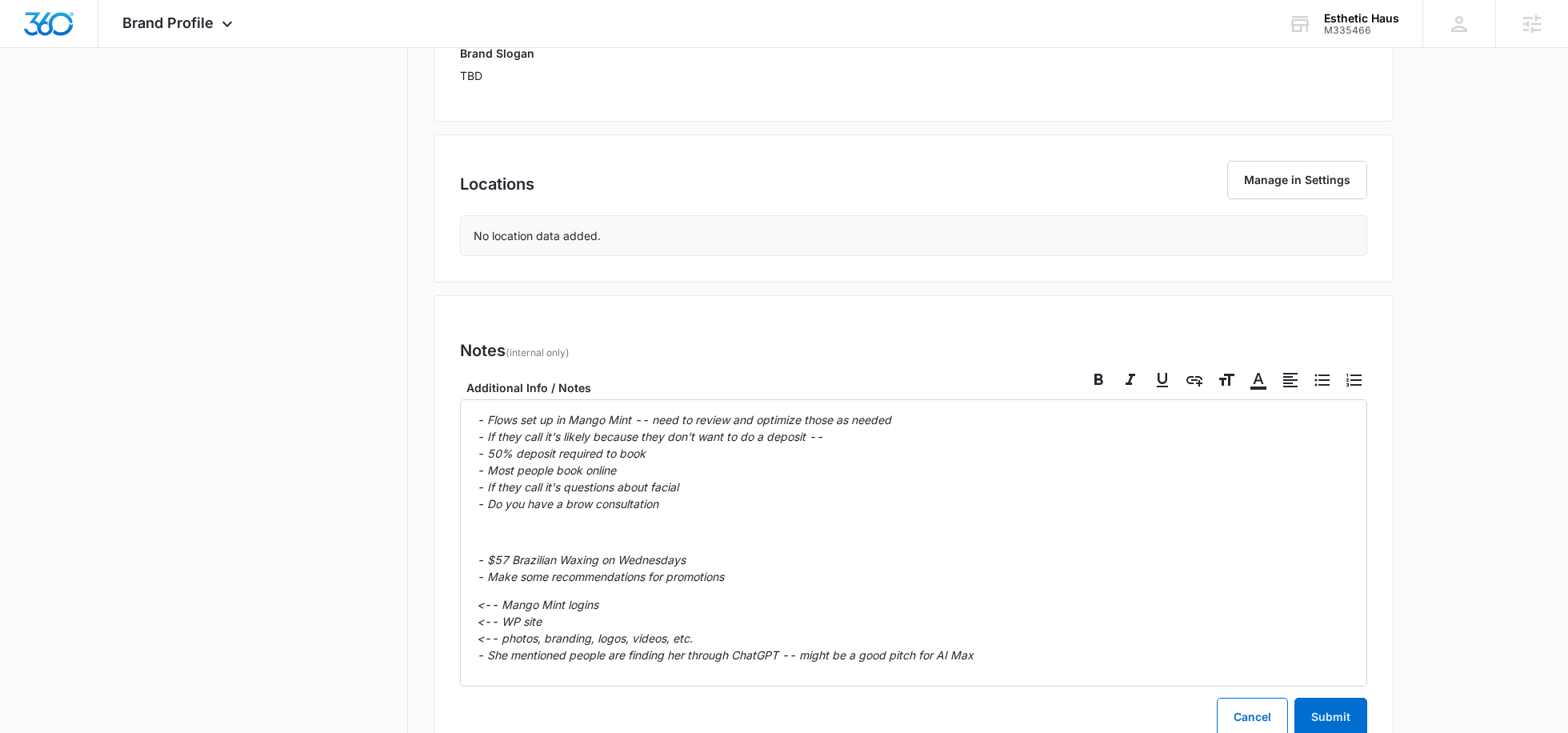
click at [709, 527] on p at bounding box center [913, 531] width 873 height 16
checkbox input "true"
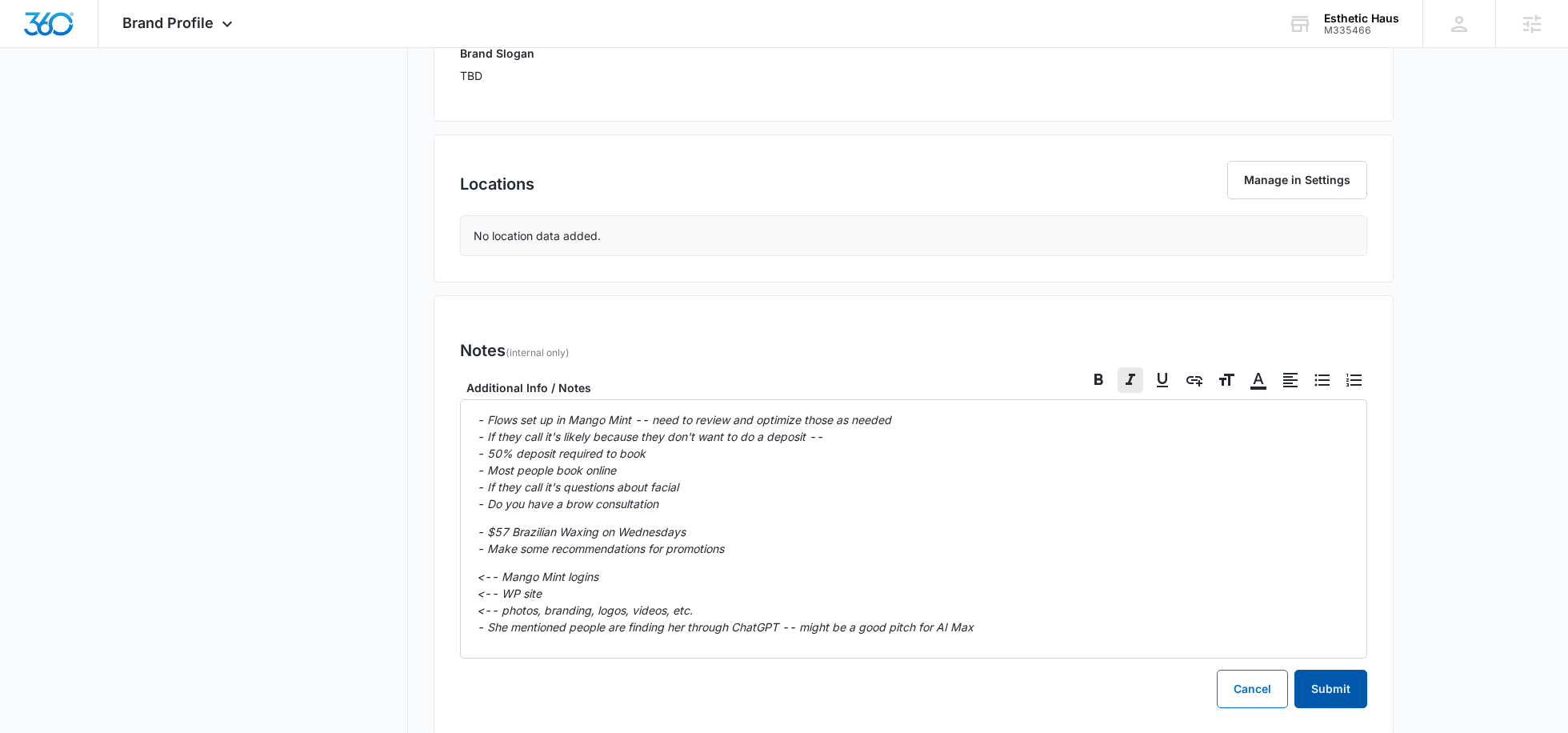
click at [1320, 691] on button "Submit" at bounding box center [1330, 689] width 73 height 39
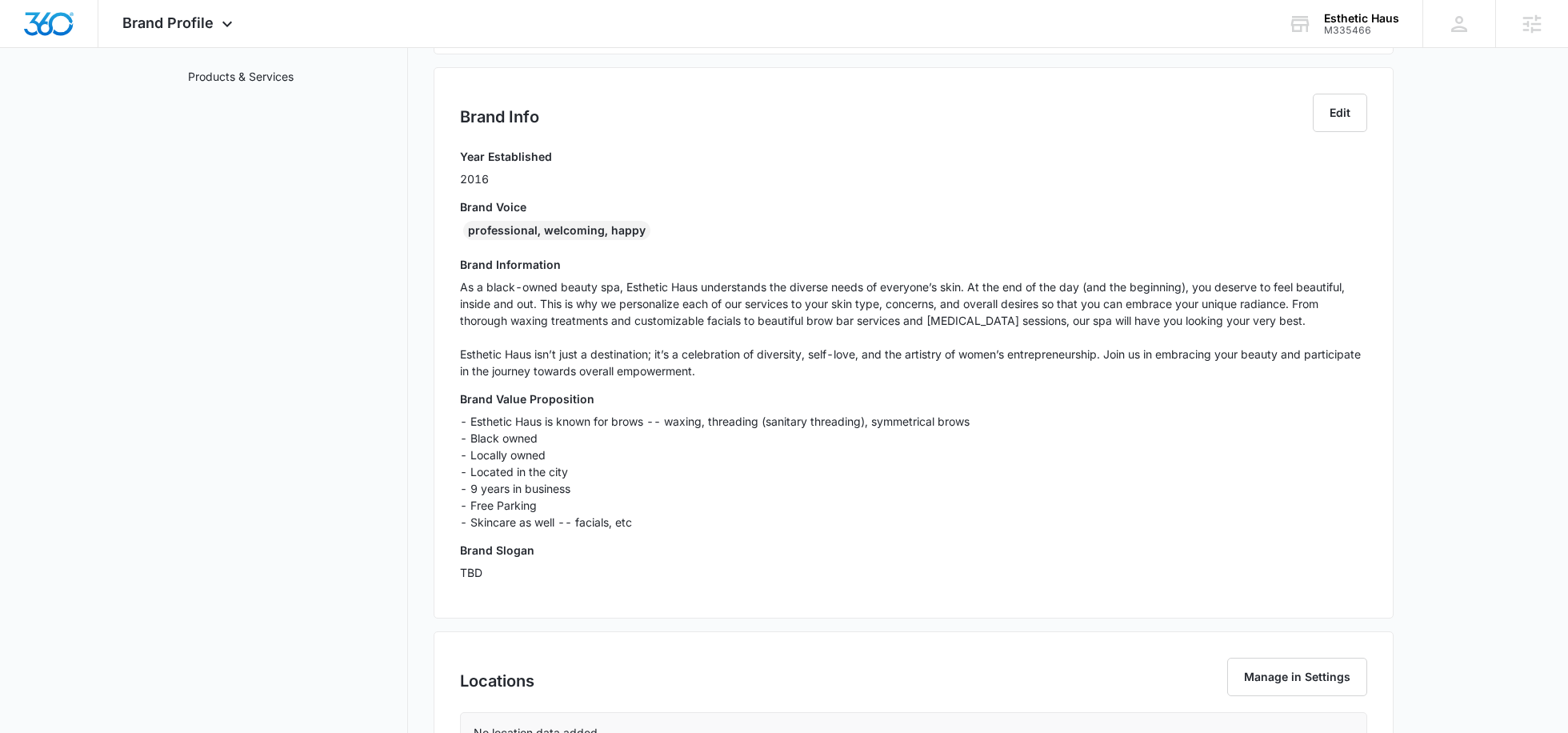
scroll to position [0, 0]
